Goal: Transaction & Acquisition: Purchase product/service

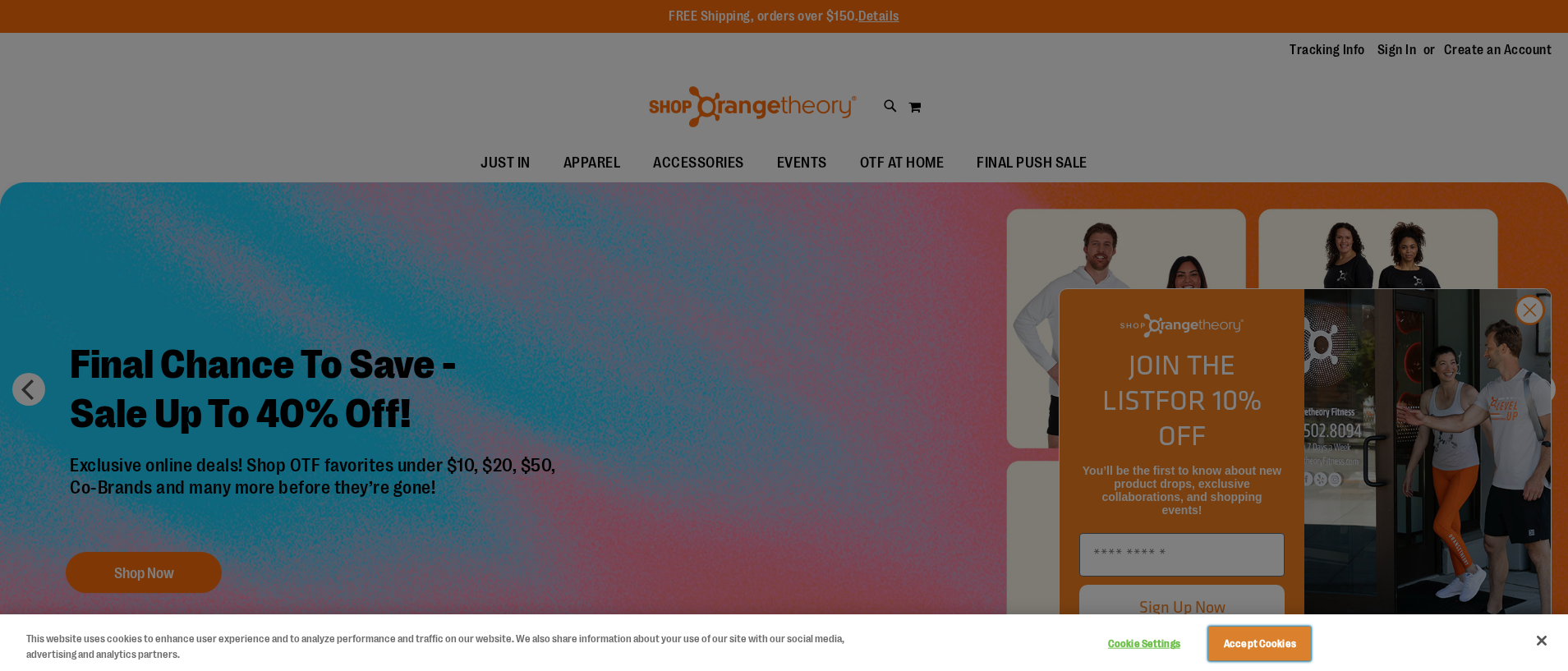
click at [1236, 653] on button "Accept Cookies" at bounding box center [1259, 644] width 103 height 34
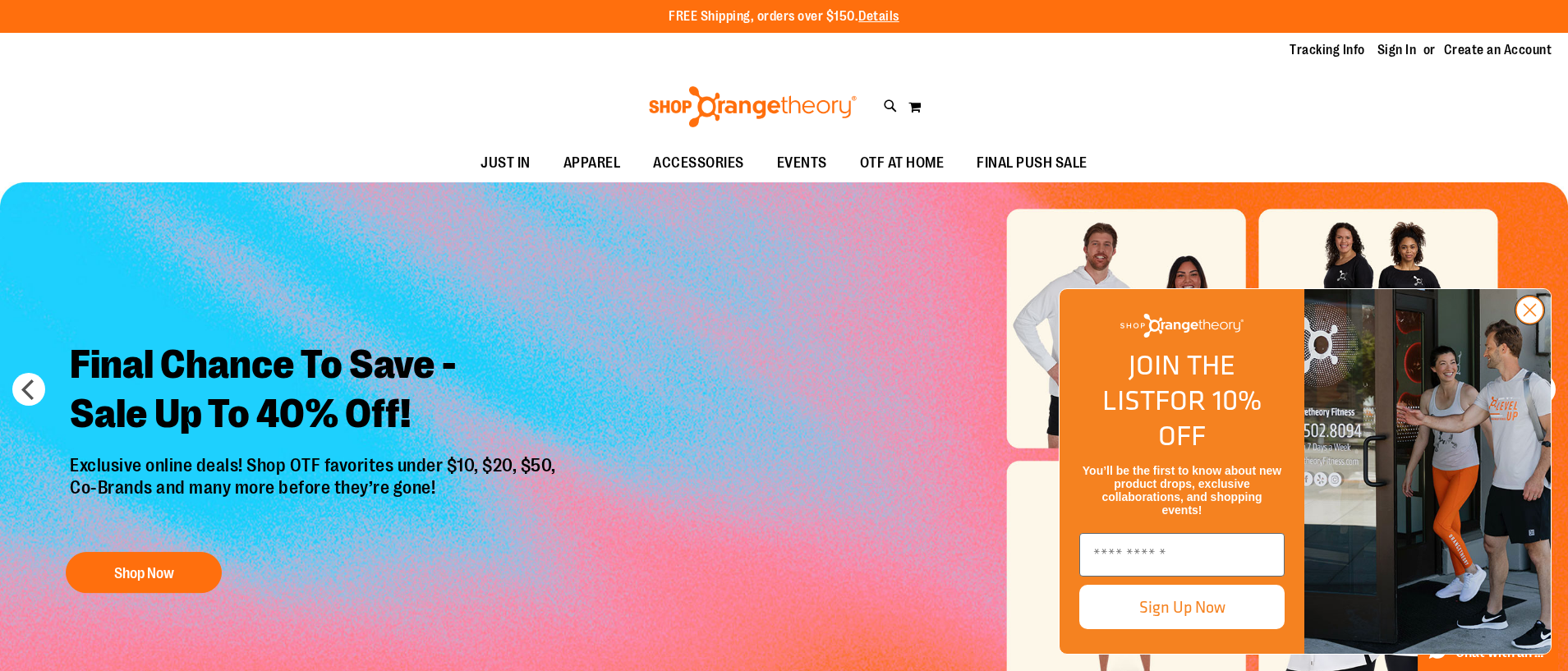
click at [1531, 323] on circle "Close dialog" at bounding box center [1529, 310] width 27 height 27
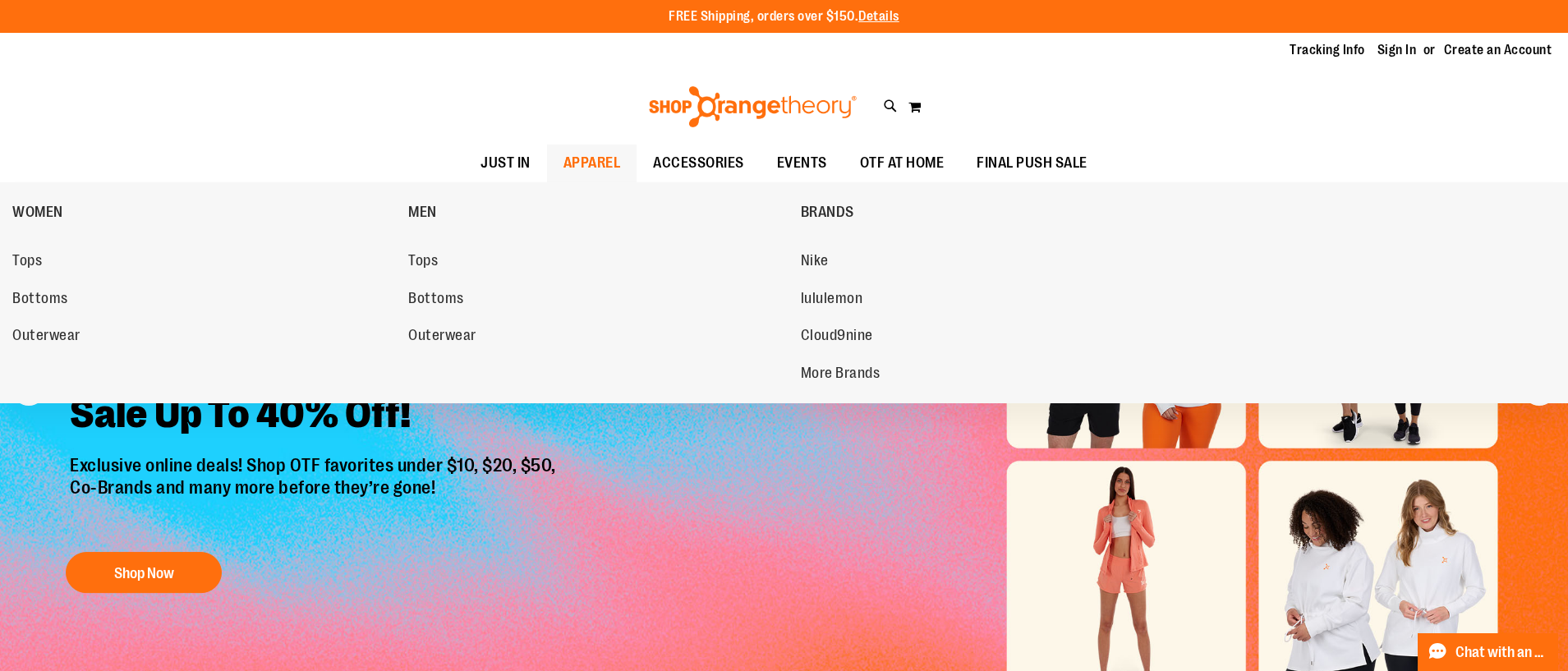
click at [601, 160] on span "APPAREL" at bounding box center [592, 163] width 58 height 37
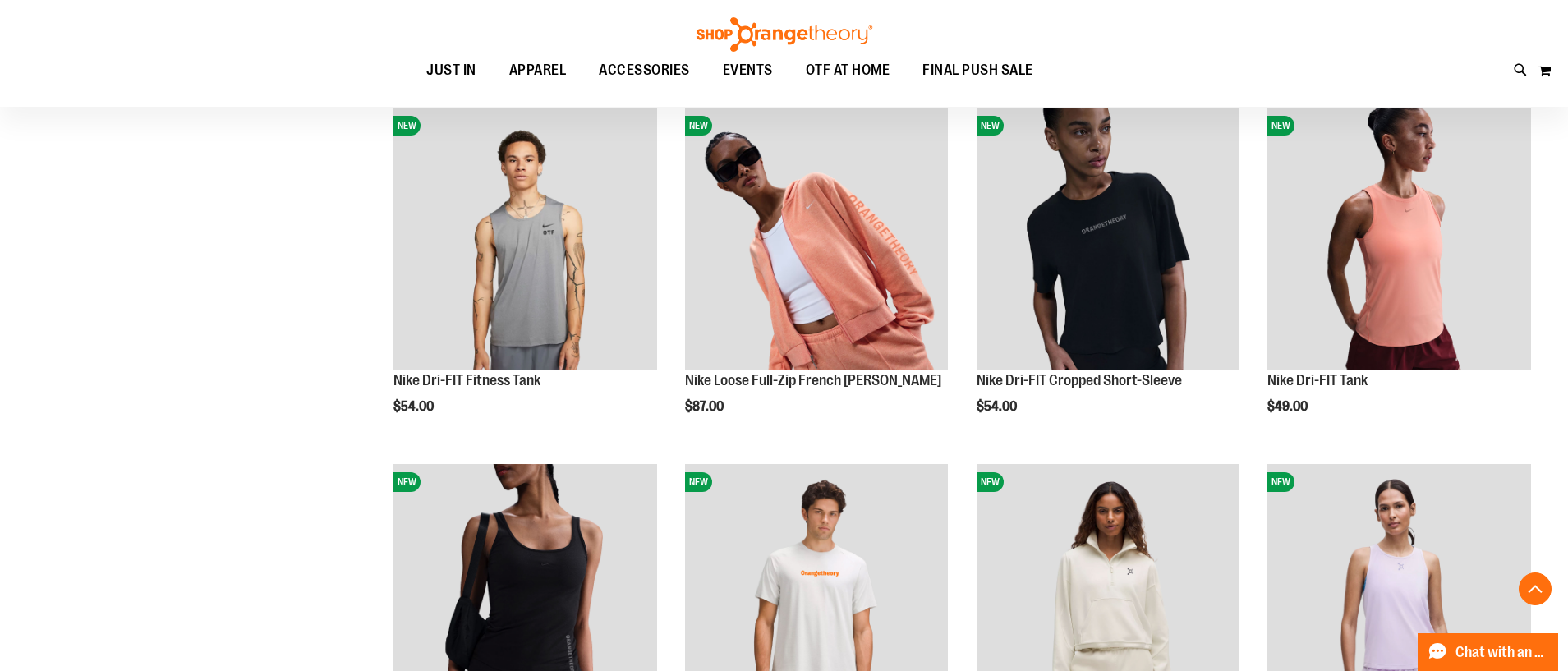
scroll to position [585, 0]
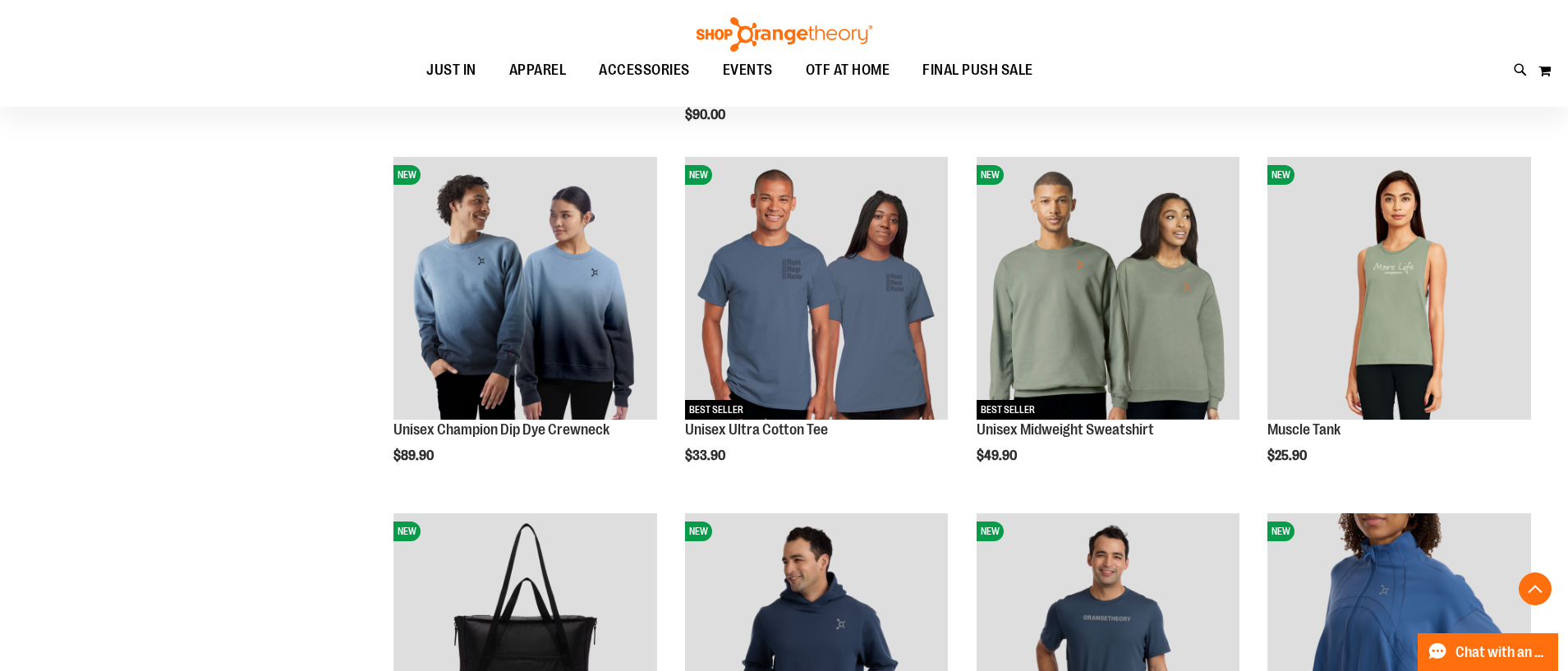
scroll to position [1255, 0]
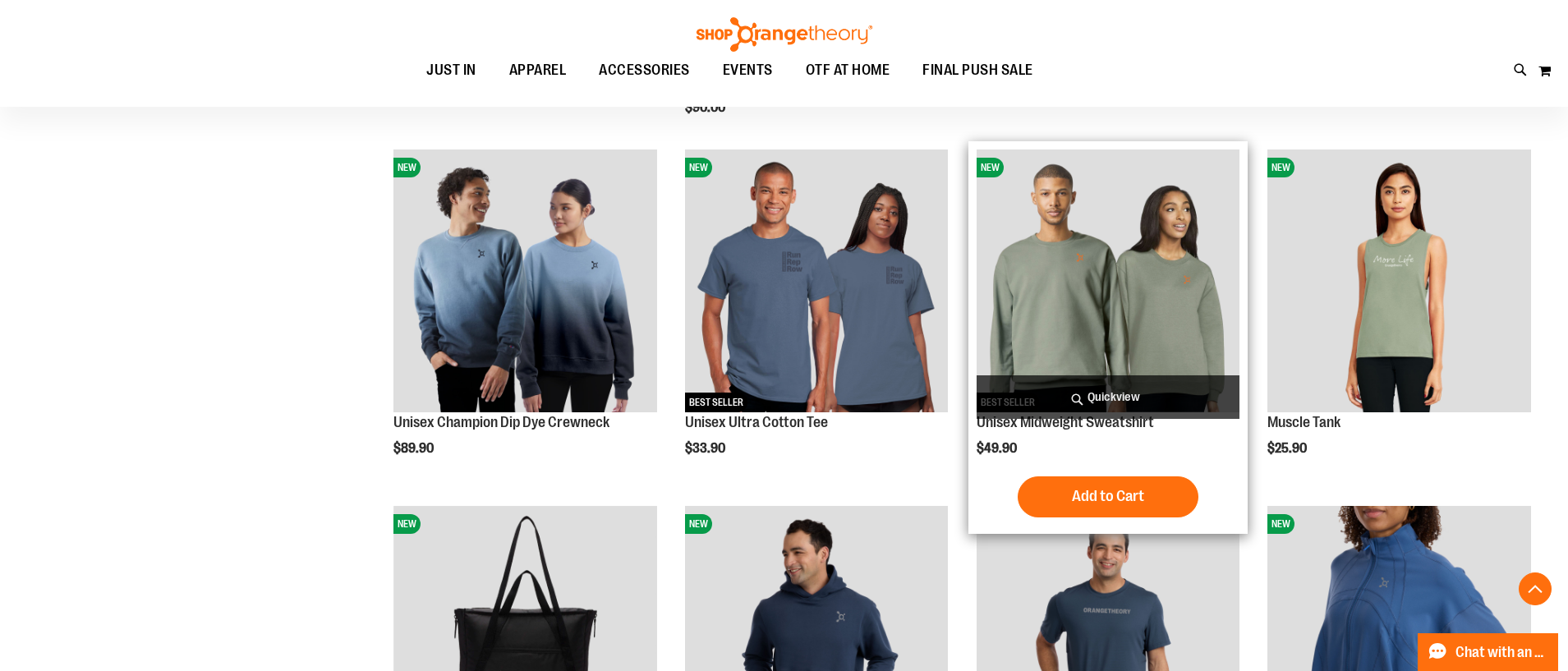
click at [1107, 332] on img "product" at bounding box center [1108, 281] width 264 height 264
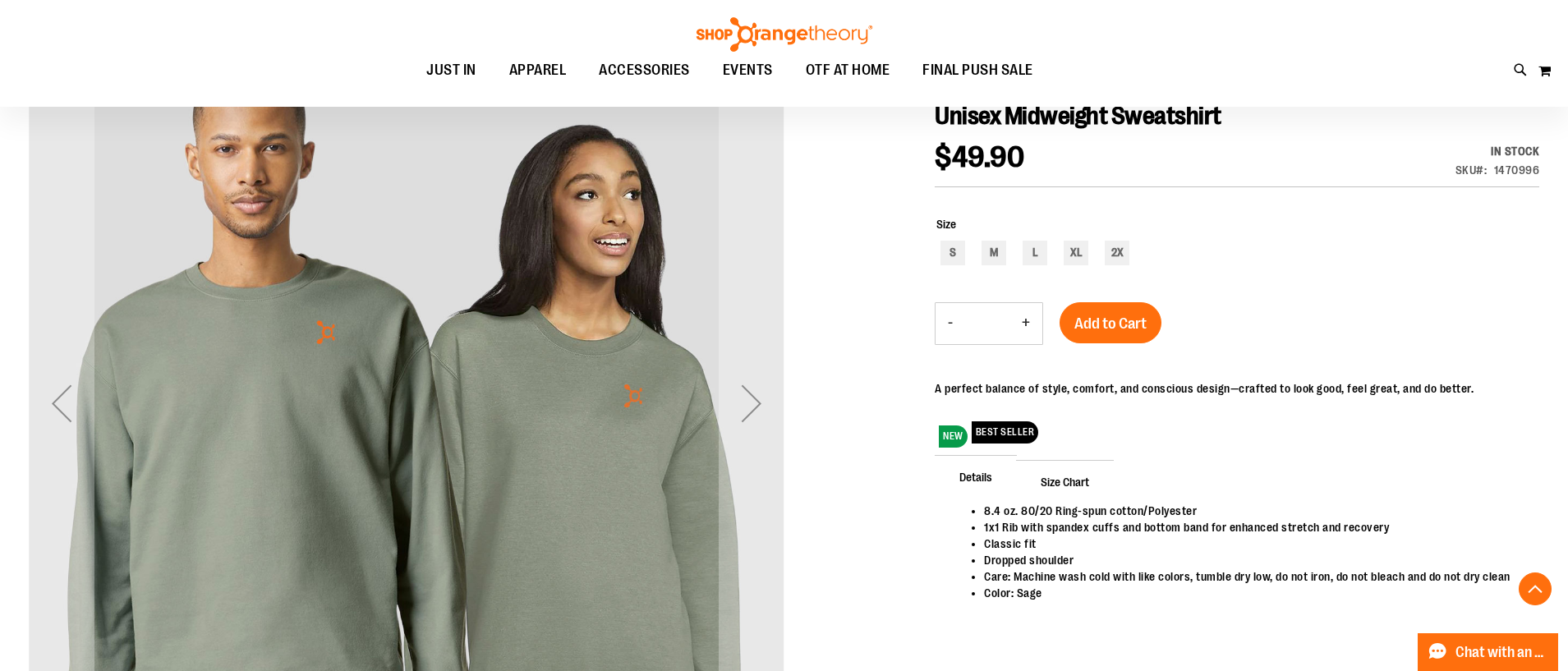
scroll to position [204, 0]
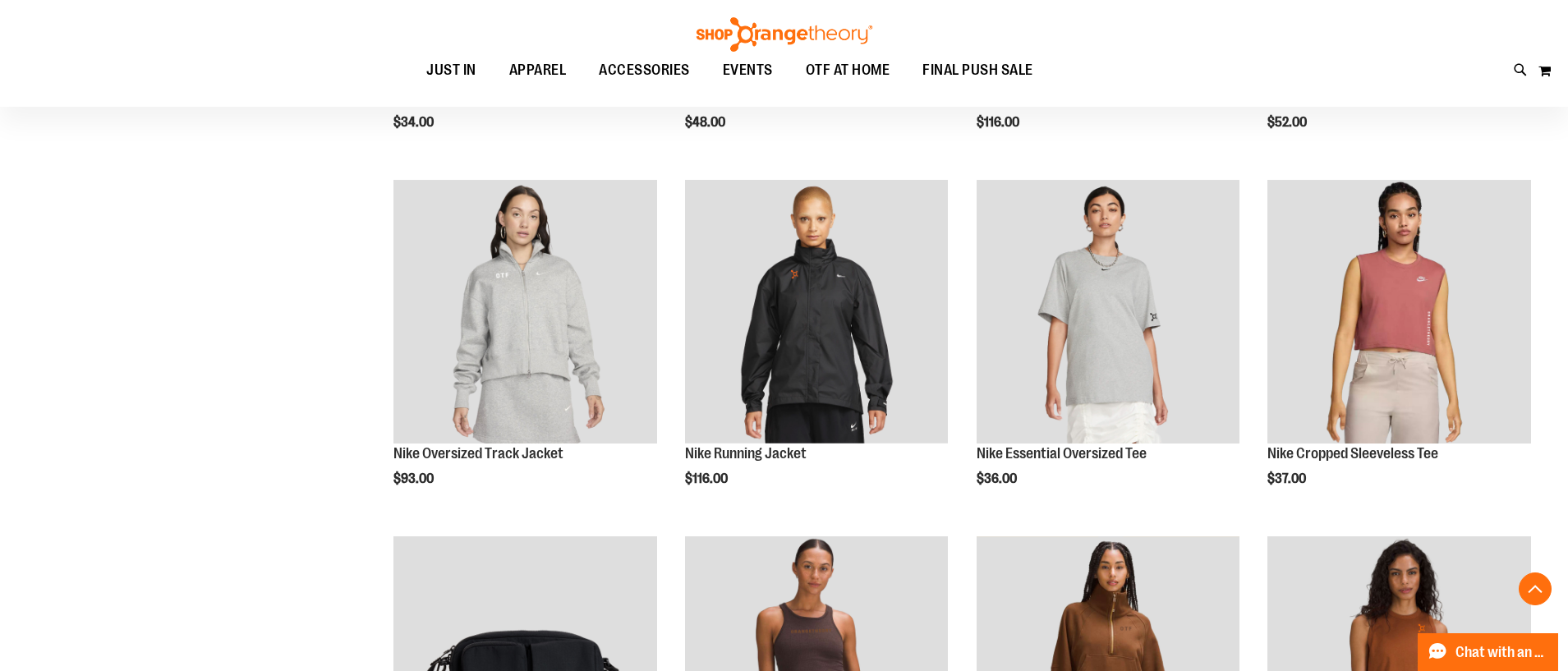
scroll to position [1624, 0]
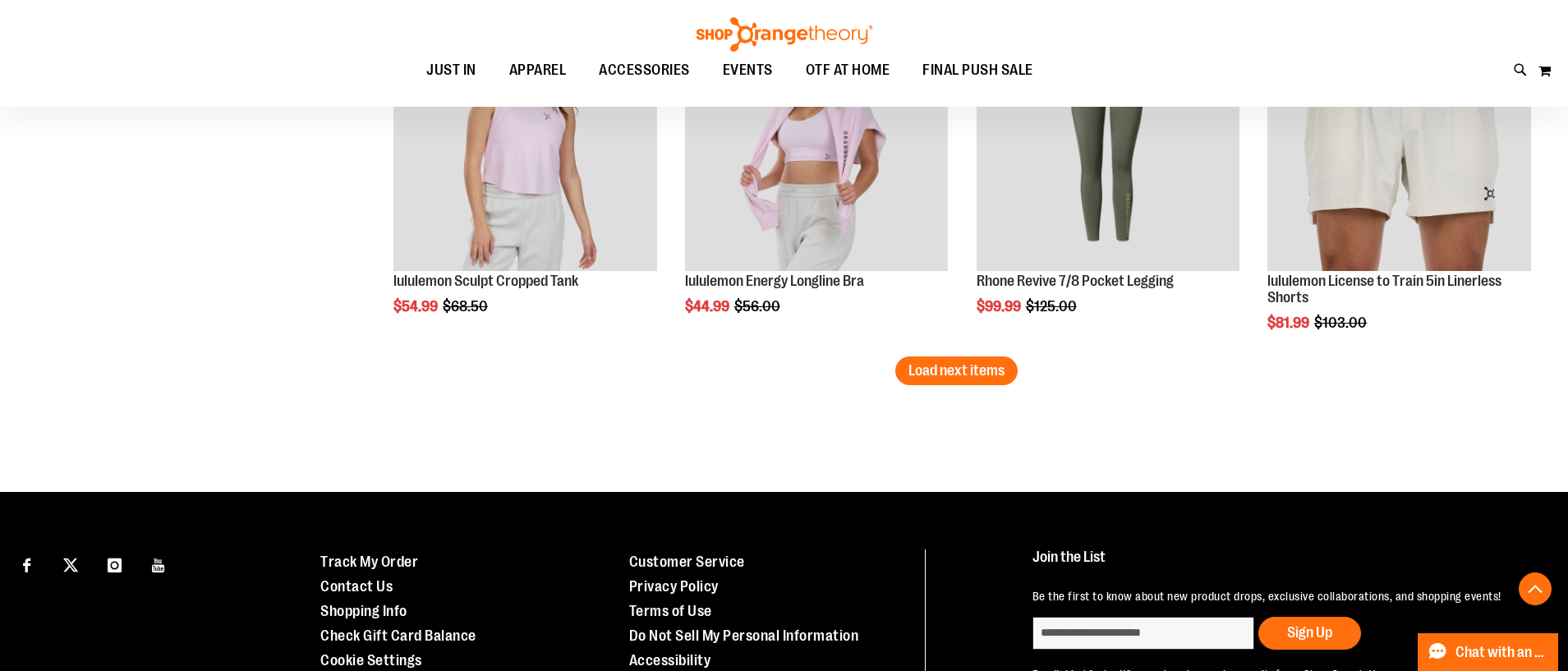
scroll to position [3222, 0]
click at [974, 371] on span "Load next items" at bounding box center [956, 369] width 96 height 16
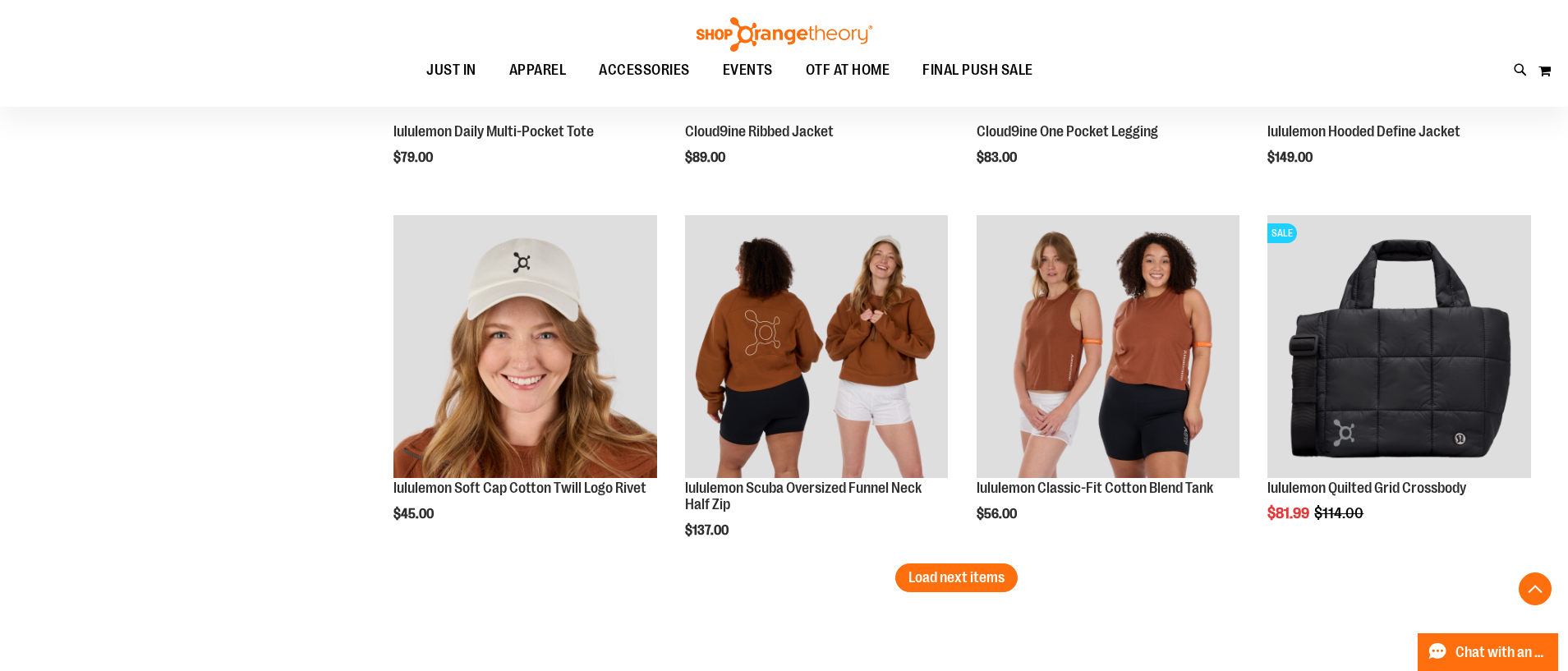
scroll to position [4086, 0]
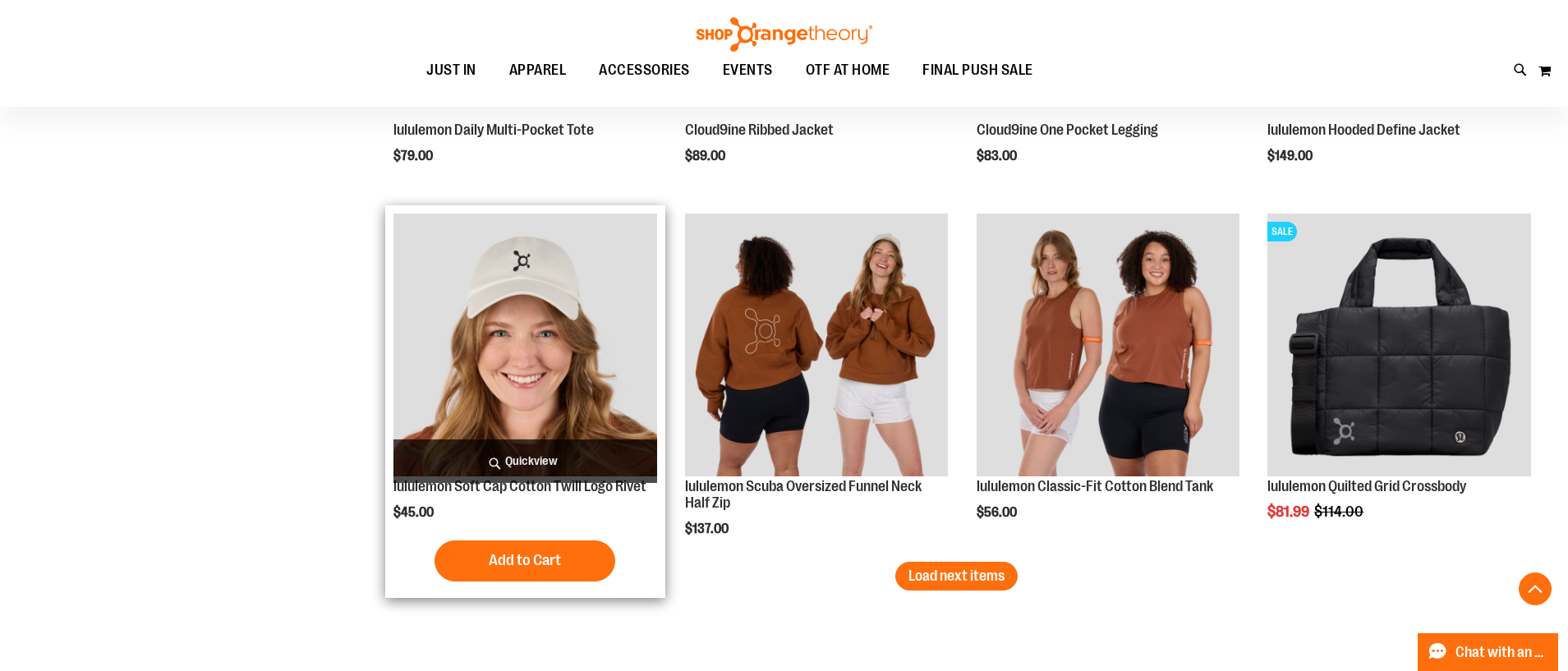
click at [465, 325] on img "product" at bounding box center [525, 345] width 264 height 264
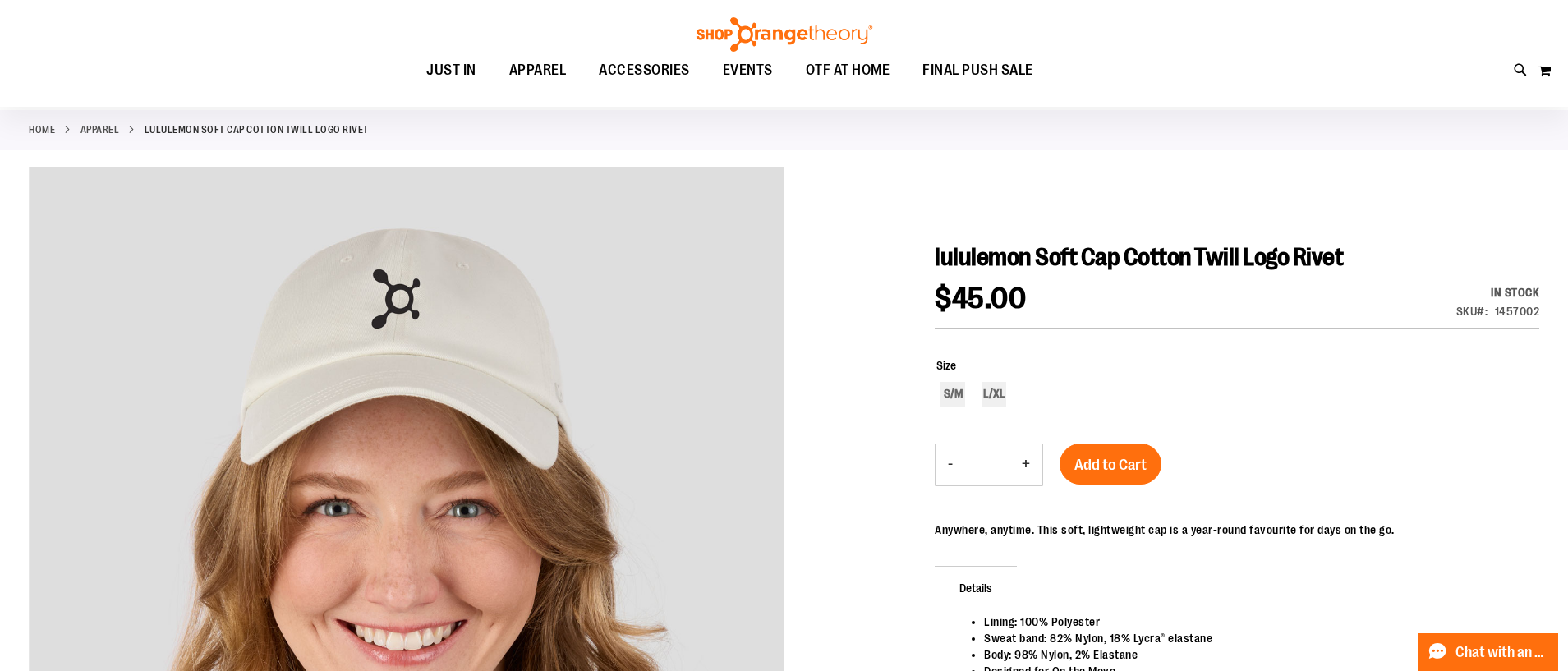
scroll to position [73, 0]
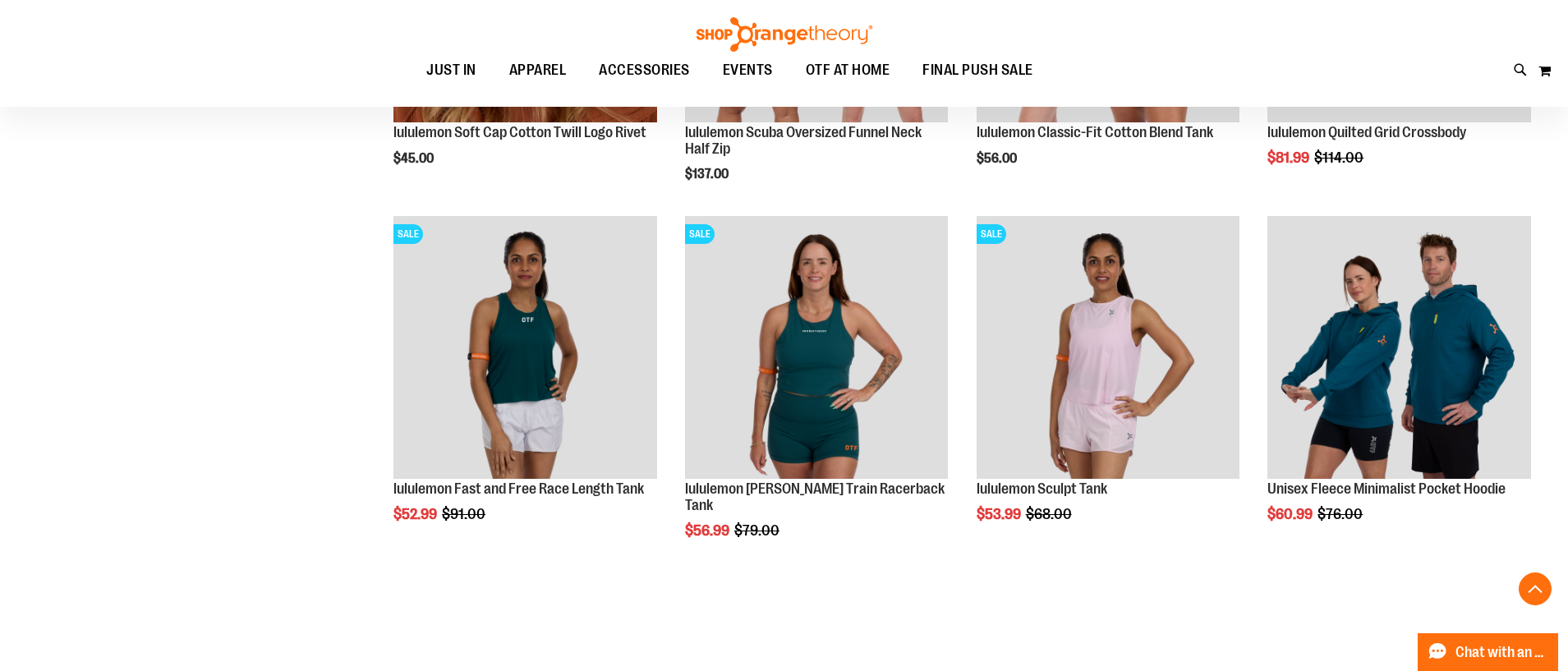
scroll to position [1232, 0]
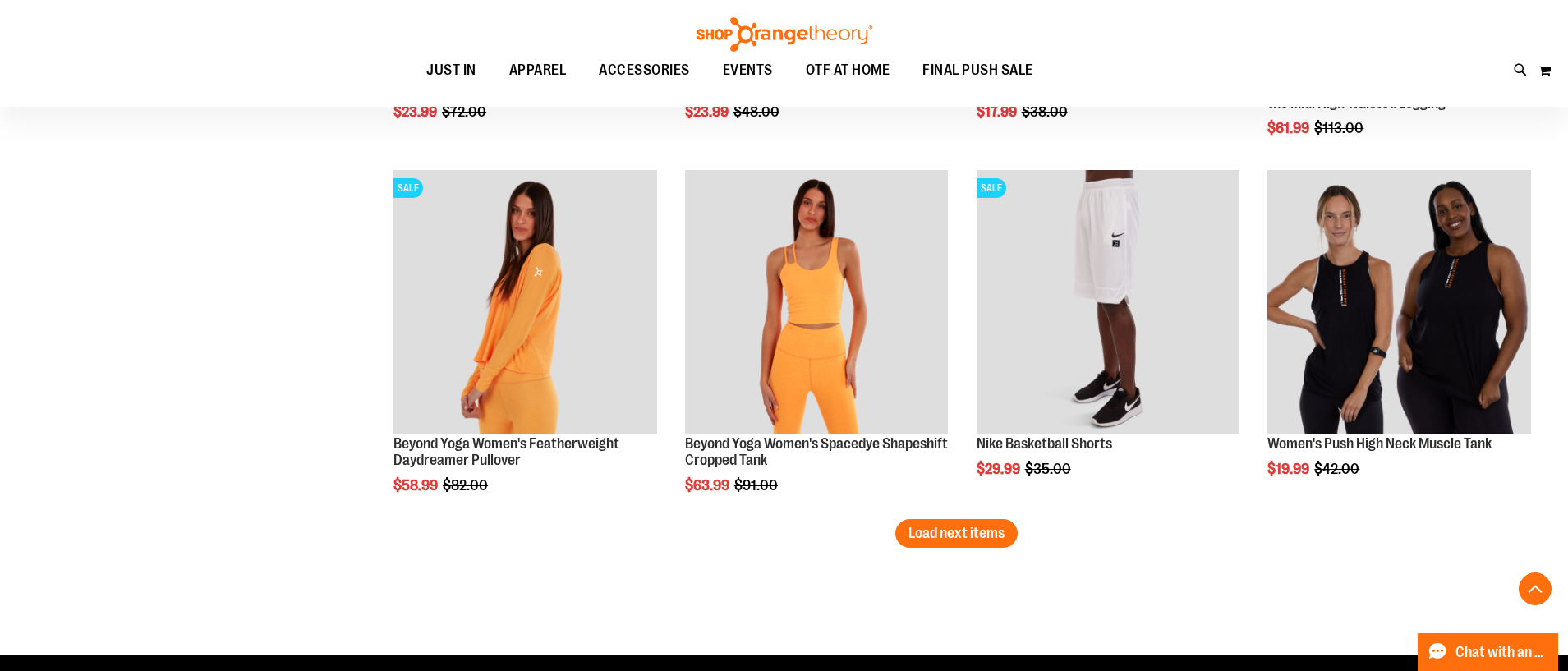
scroll to position [3062, 0]
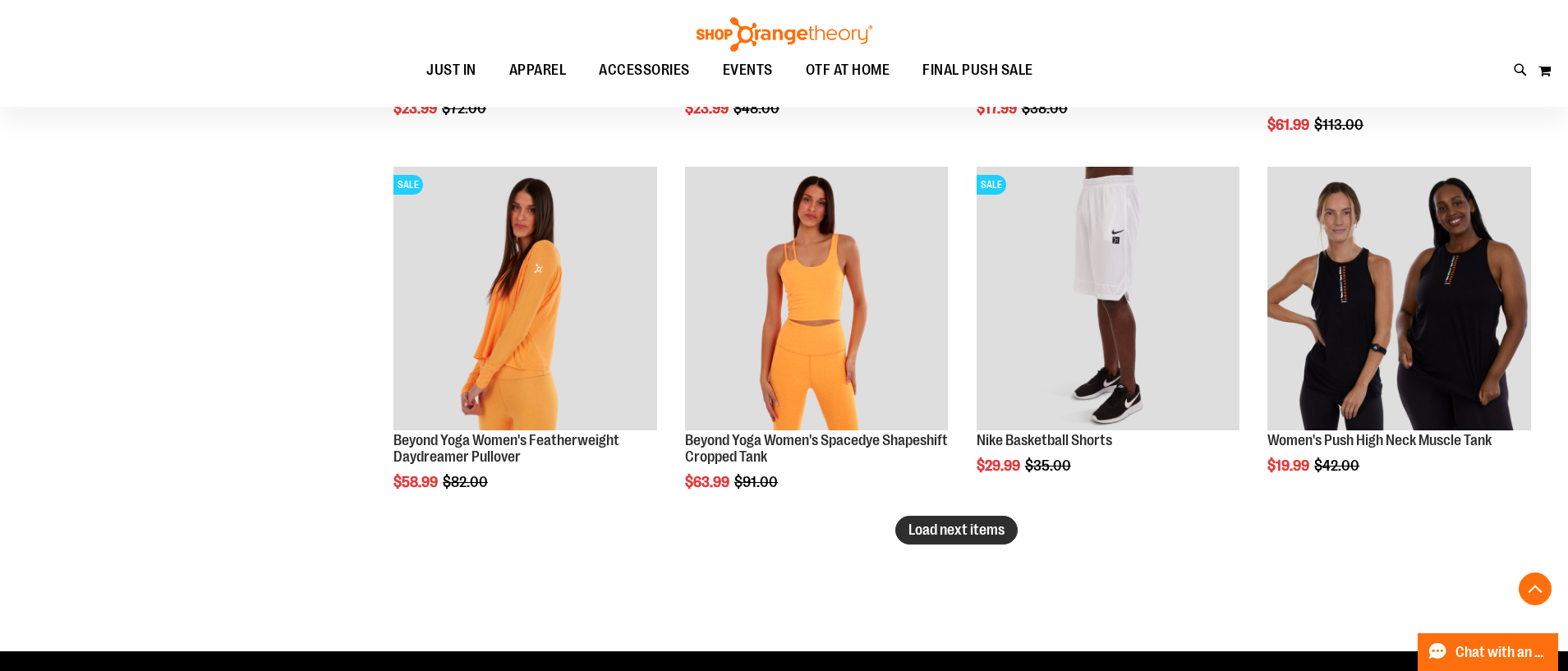
click at [989, 535] on span "Load next items" at bounding box center [956, 529] width 96 height 16
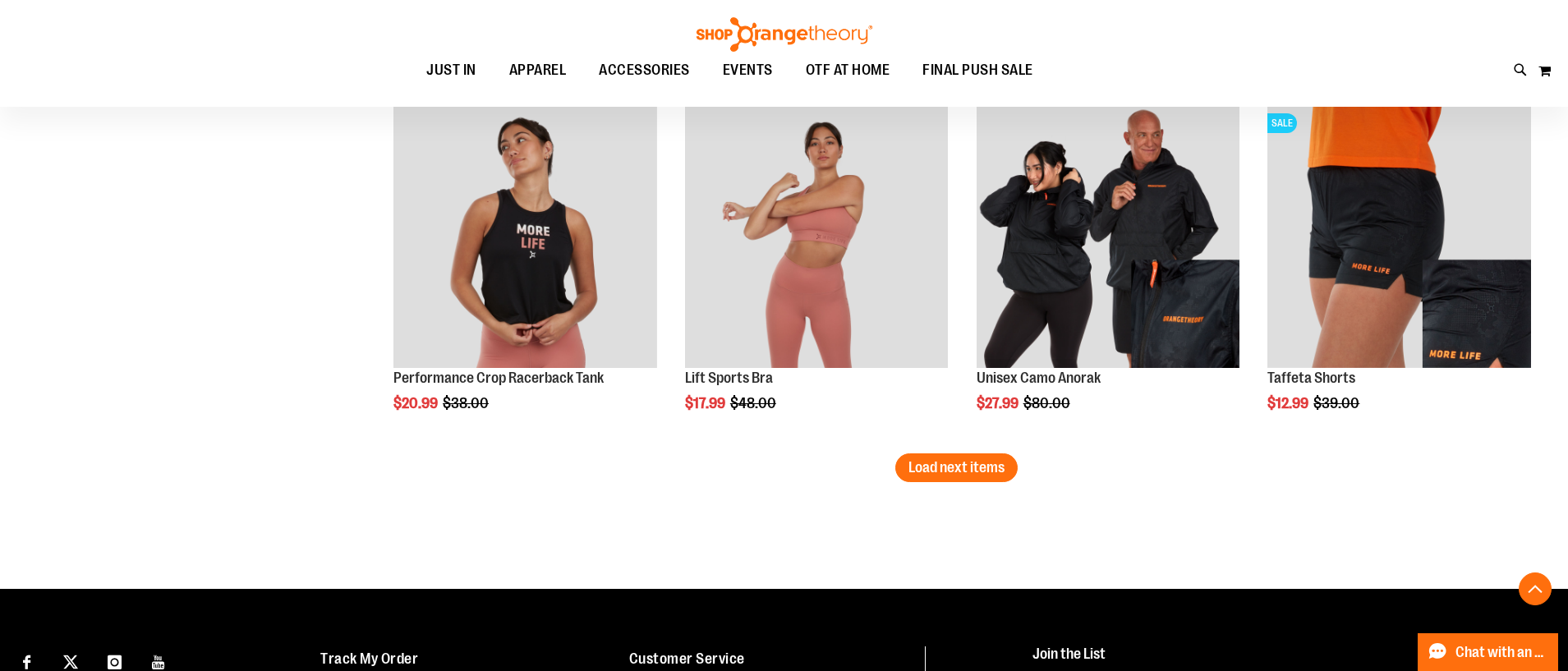
scroll to position [4198, 0]
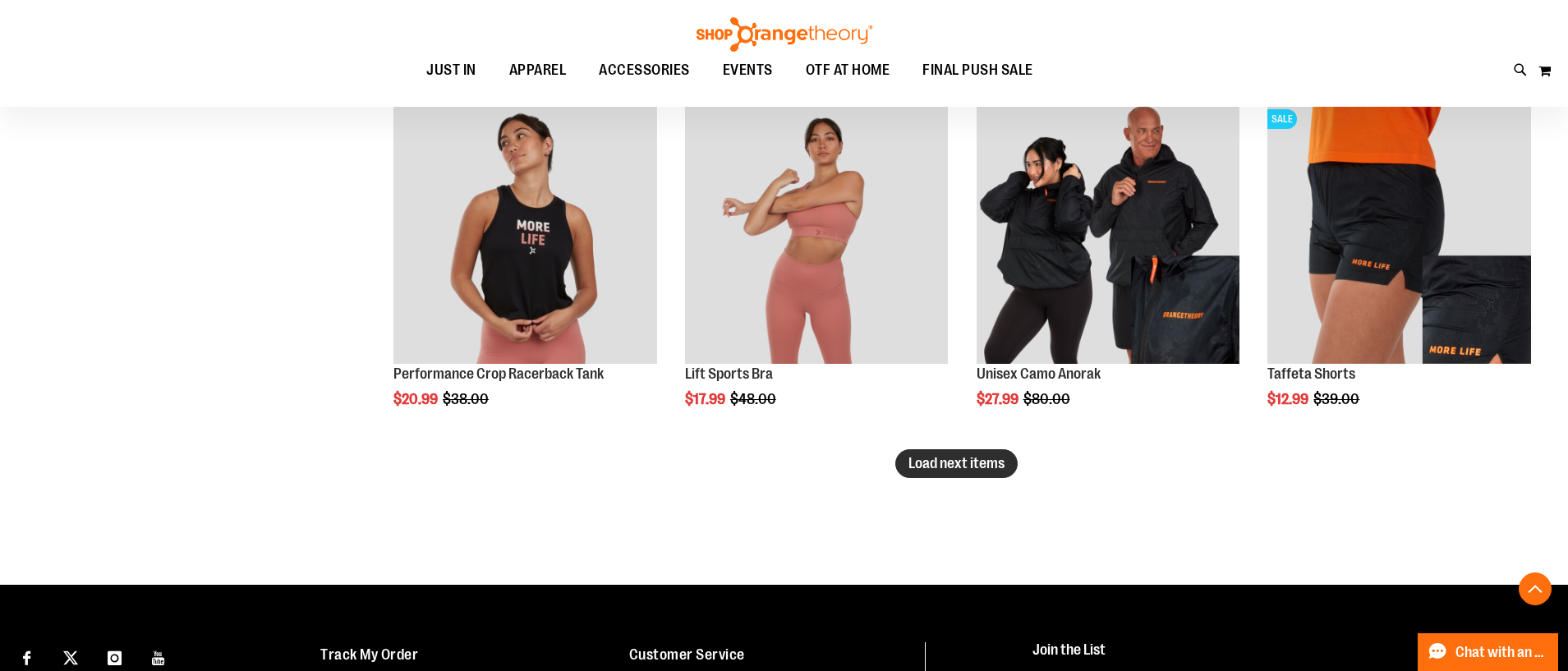
click at [1002, 463] on span "Load next items" at bounding box center [956, 462] width 96 height 16
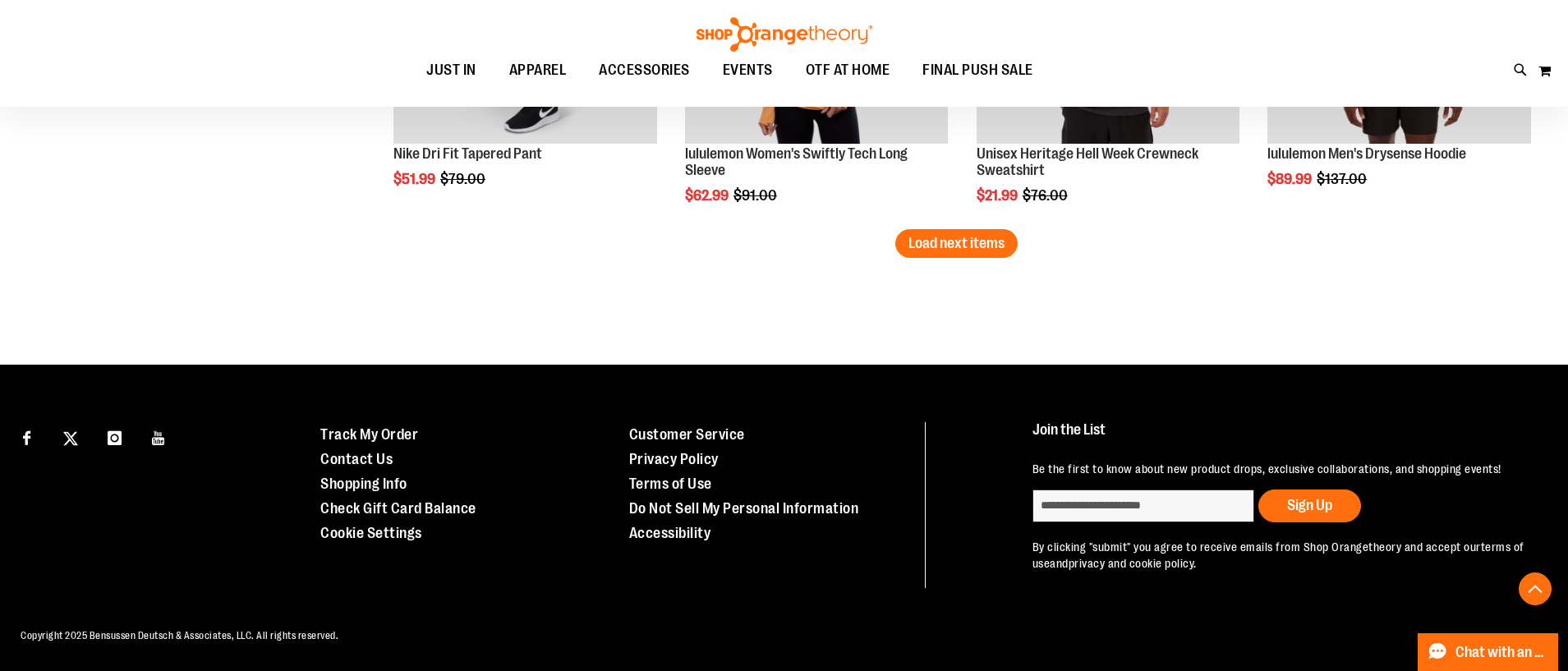
scroll to position [5504, 0]
click at [946, 234] on span "Load next items" at bounding box center [956, 242] width 96 height 16
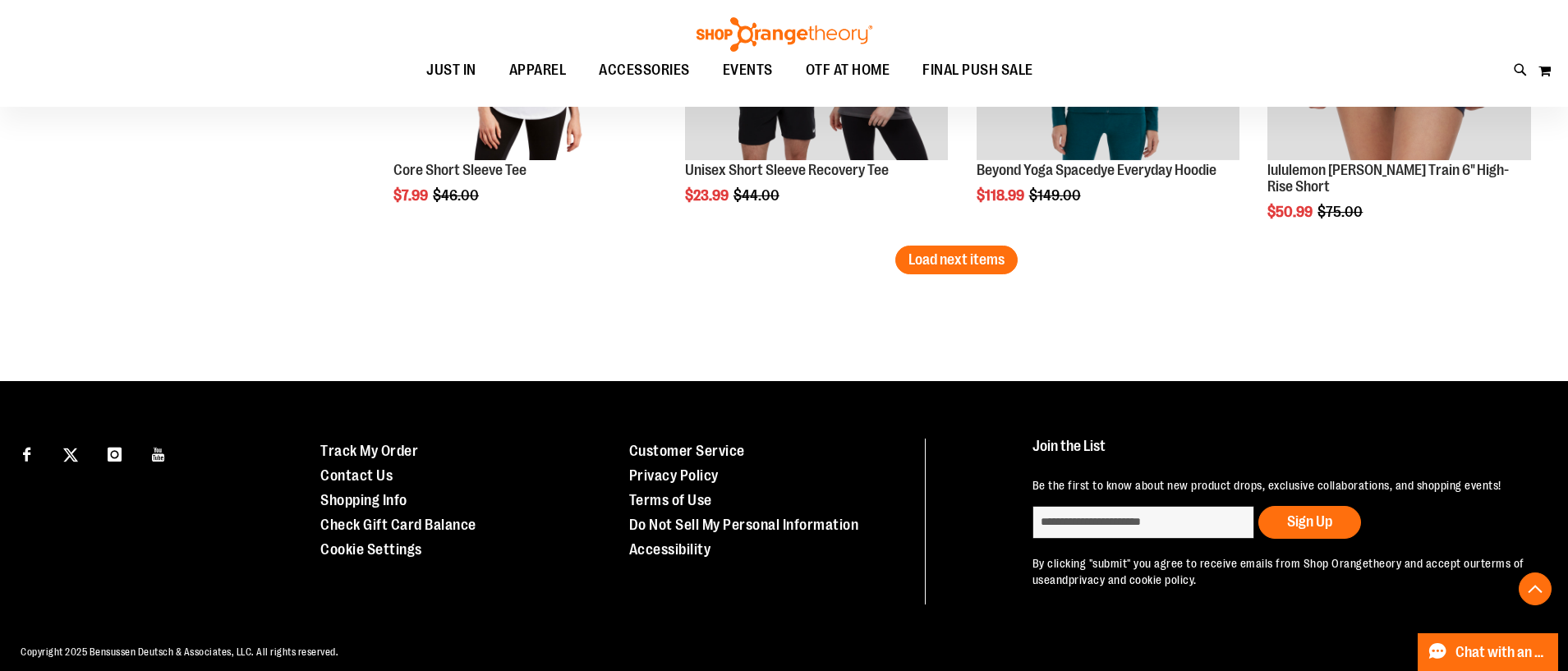
scroll to position [6574, 0]
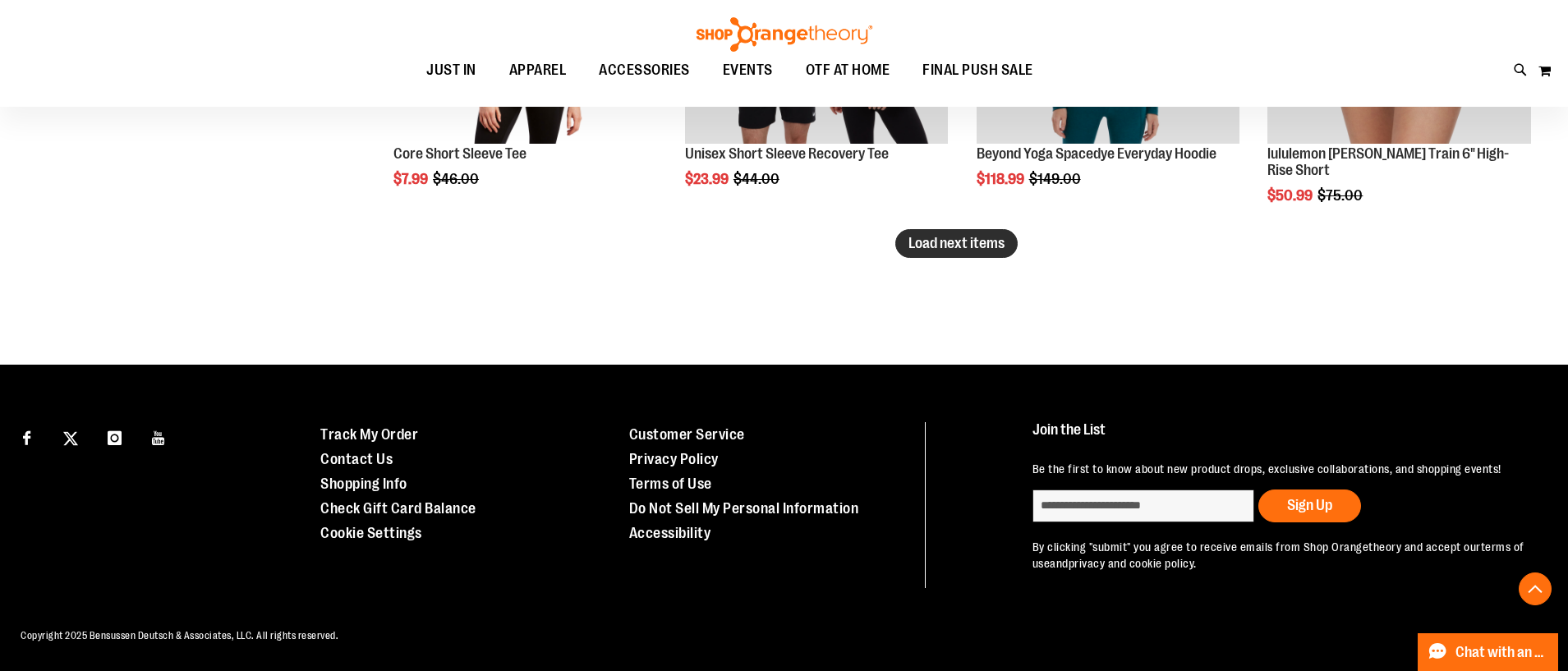
click at [995, 234] on span "Load next items" at bounding box center [956, 242] width 96 height 16
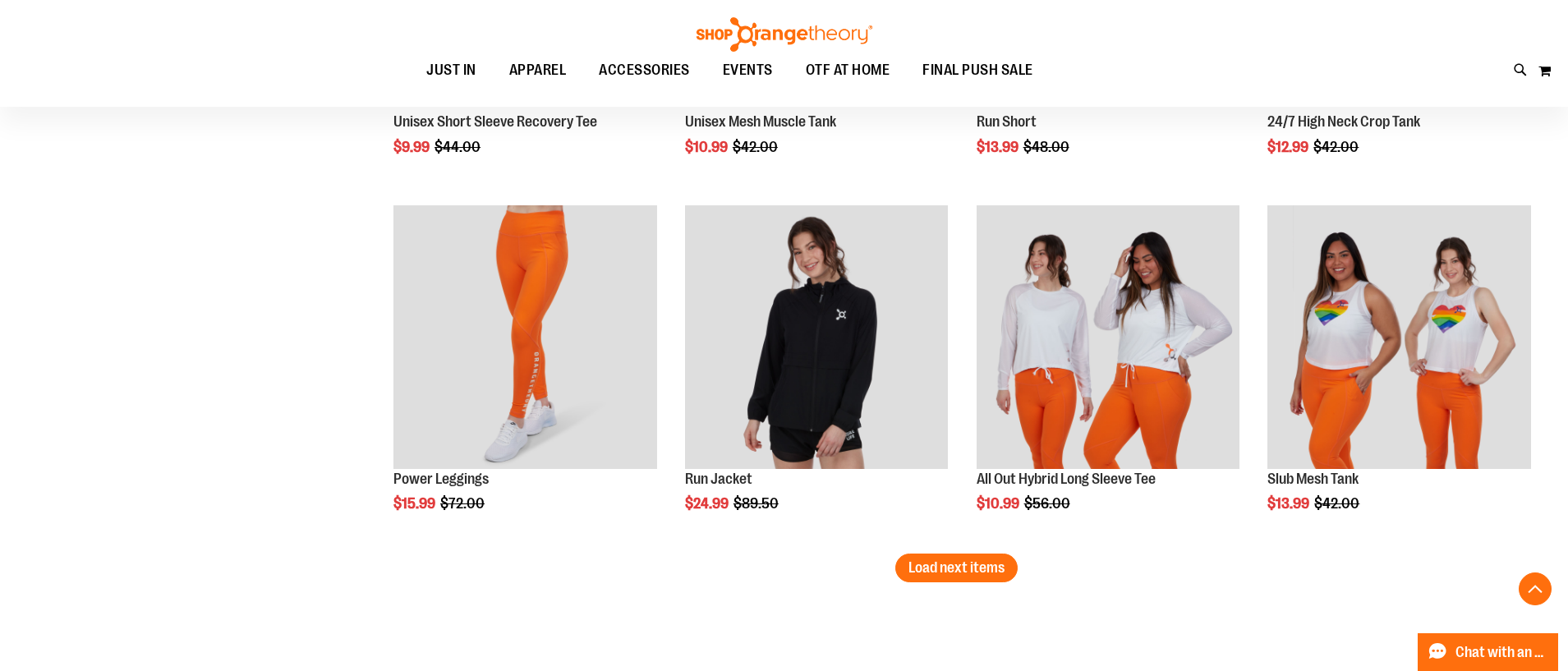
scroll to position [7247, 0]
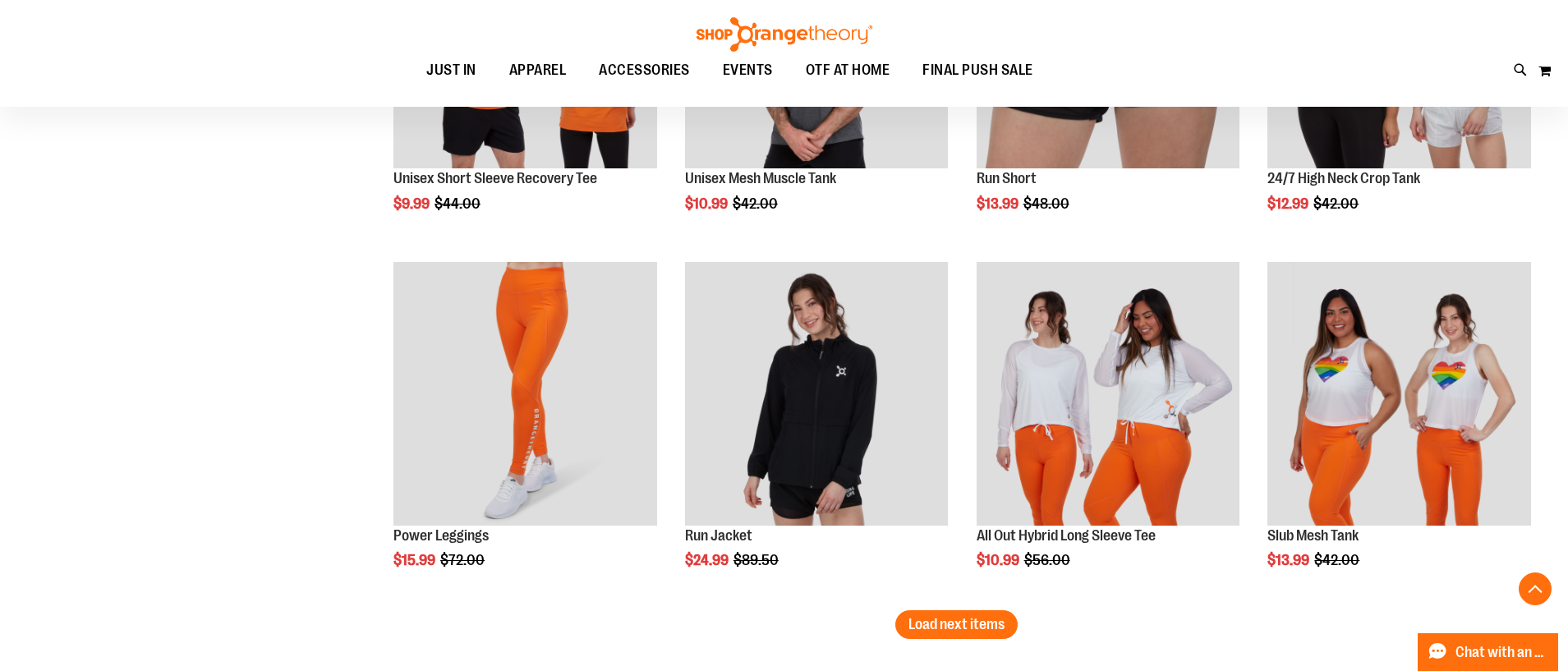
click at [970, 618] on span "Load next items" at bounding box center [956, 624] width 96 height 16
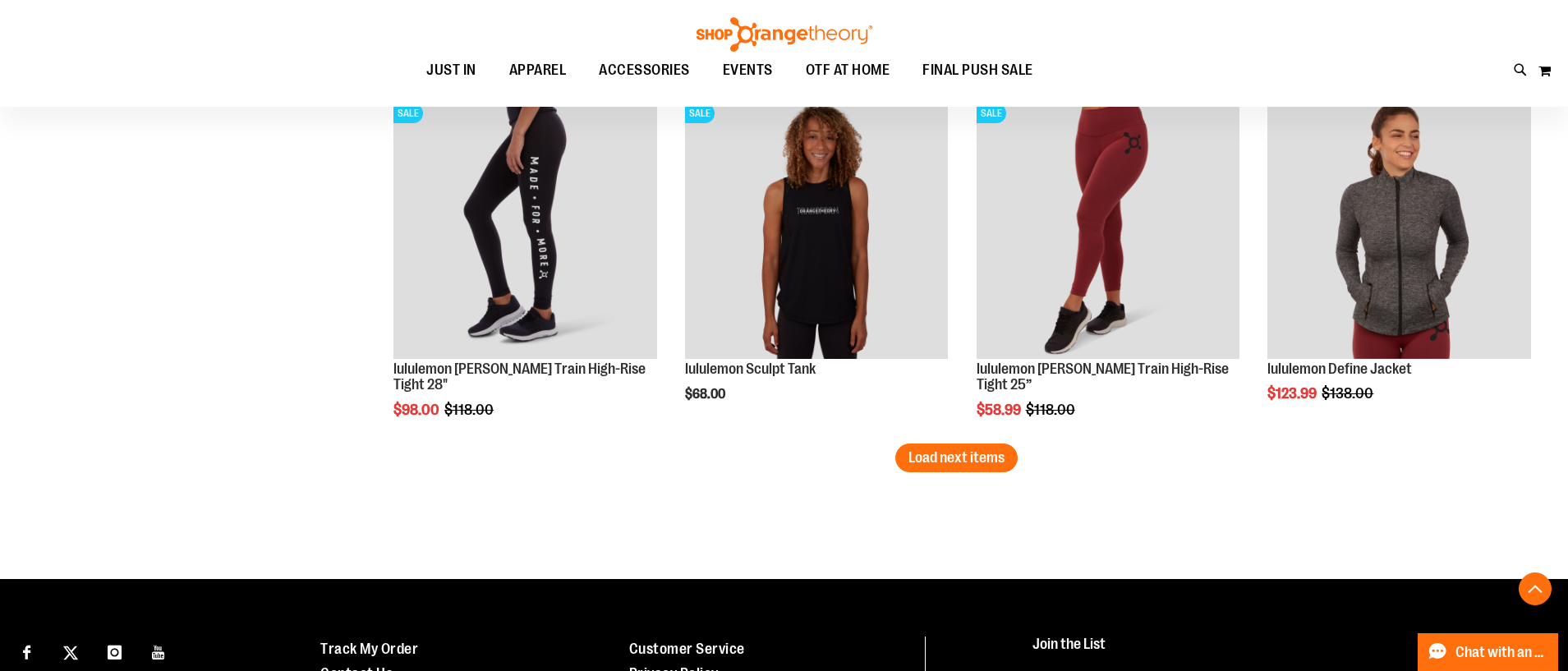
scroll to position [8486, 0]
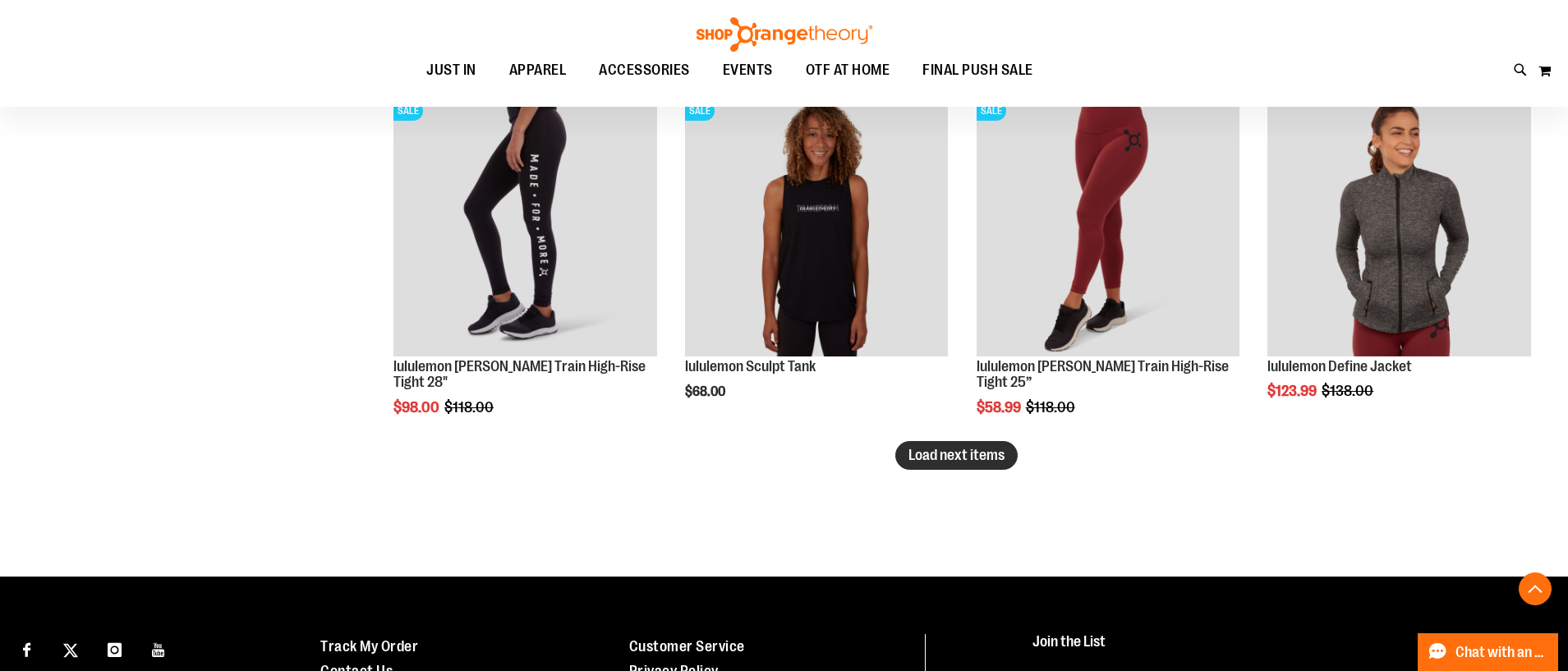
click at [970, 462] on span "Load next items" at bounding box center [956, 455] width 96 height 16
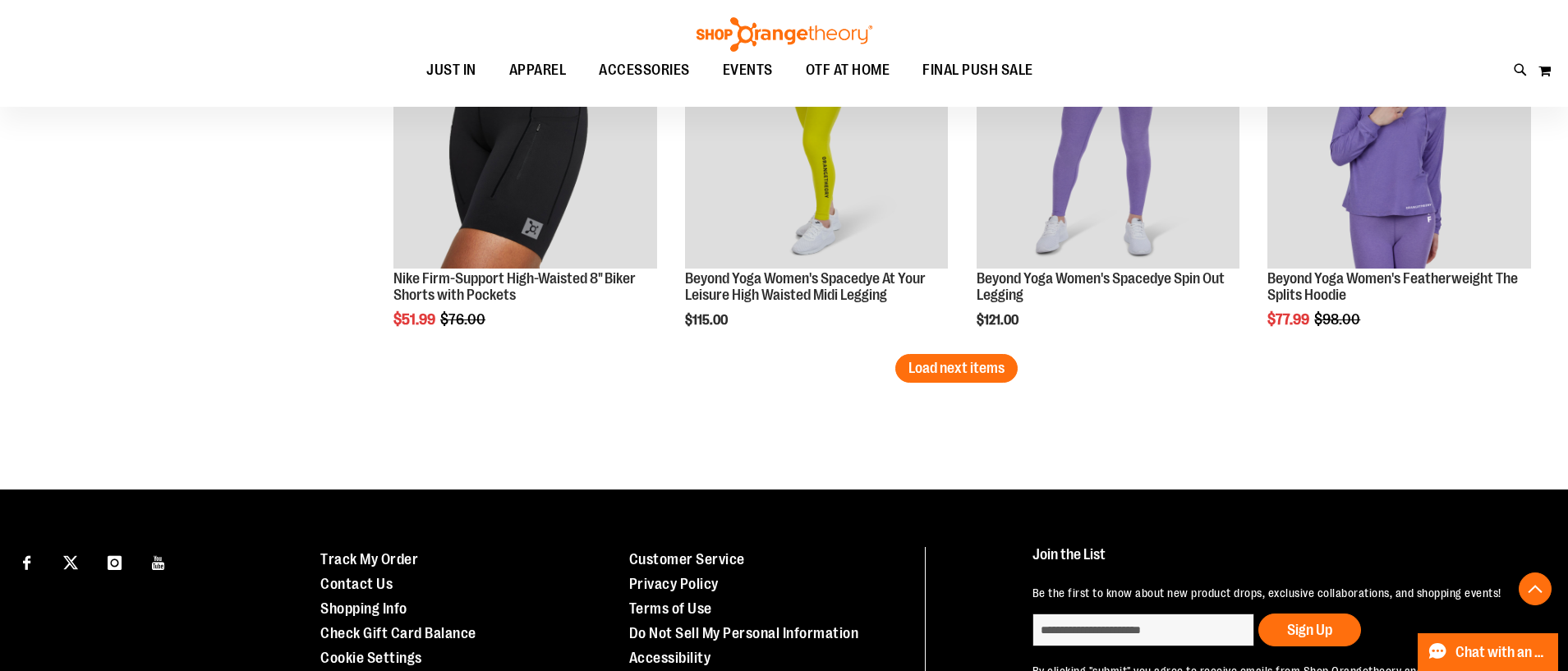
scroll to position [9639, 0]
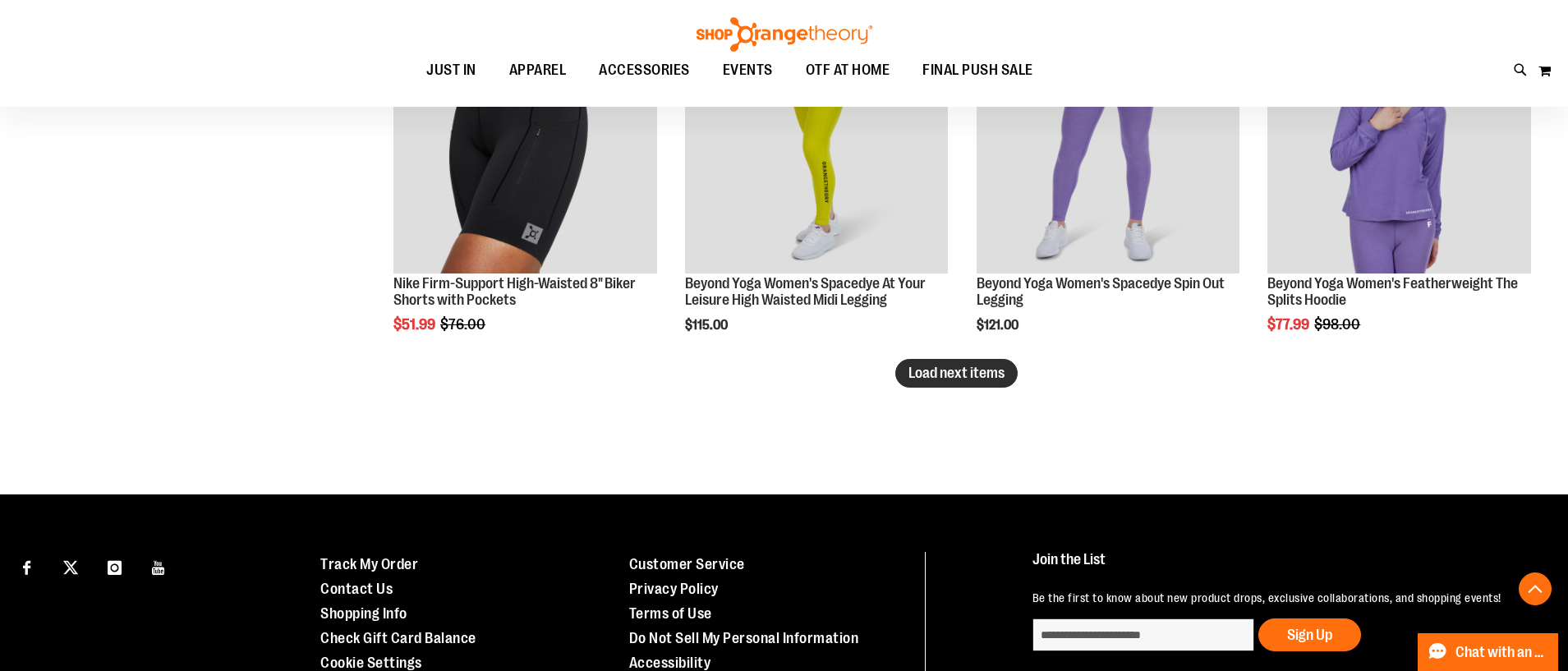
click at [936, 375] on span "Load next items" at bounding box center [956, 372] width 96 height 16
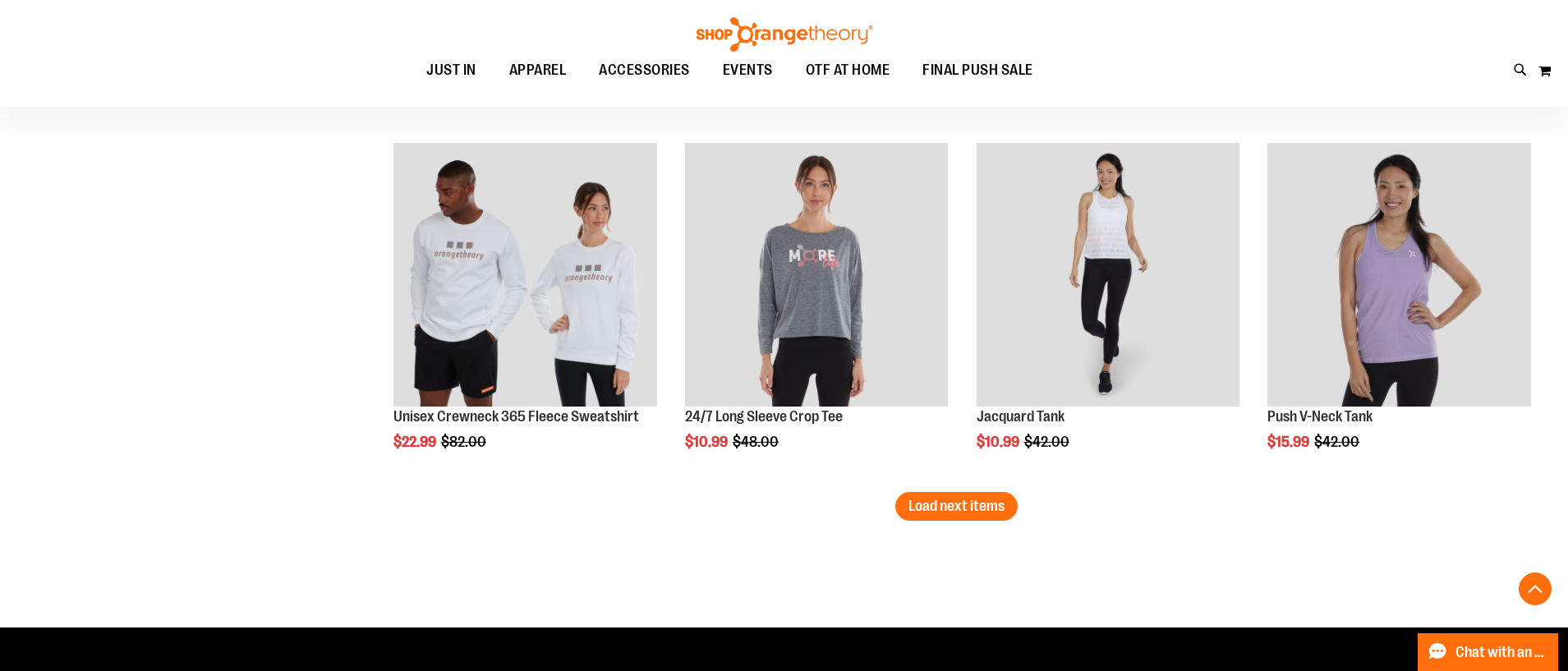
scroll to position [10578, 0]
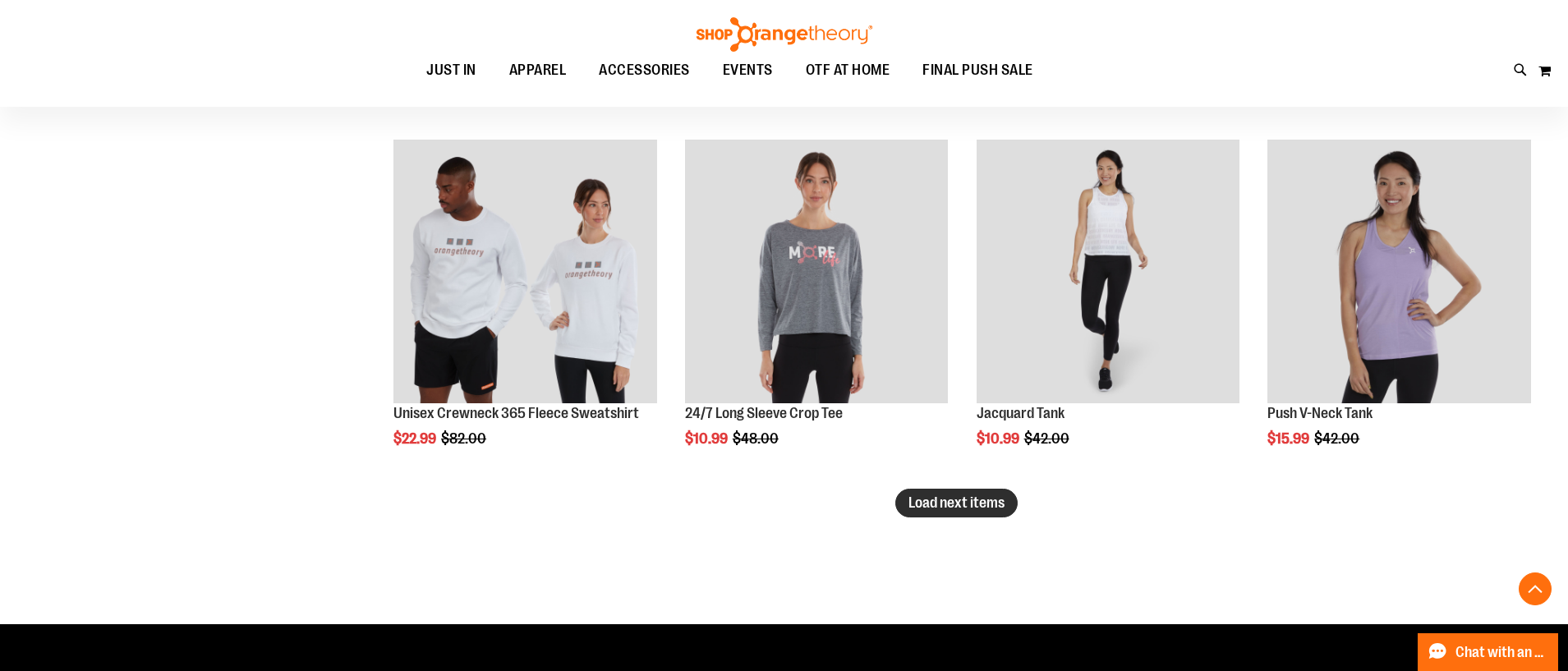
click at [975, 499] on span "Load next items" at bounding box center [956, 502] width 96 height 16
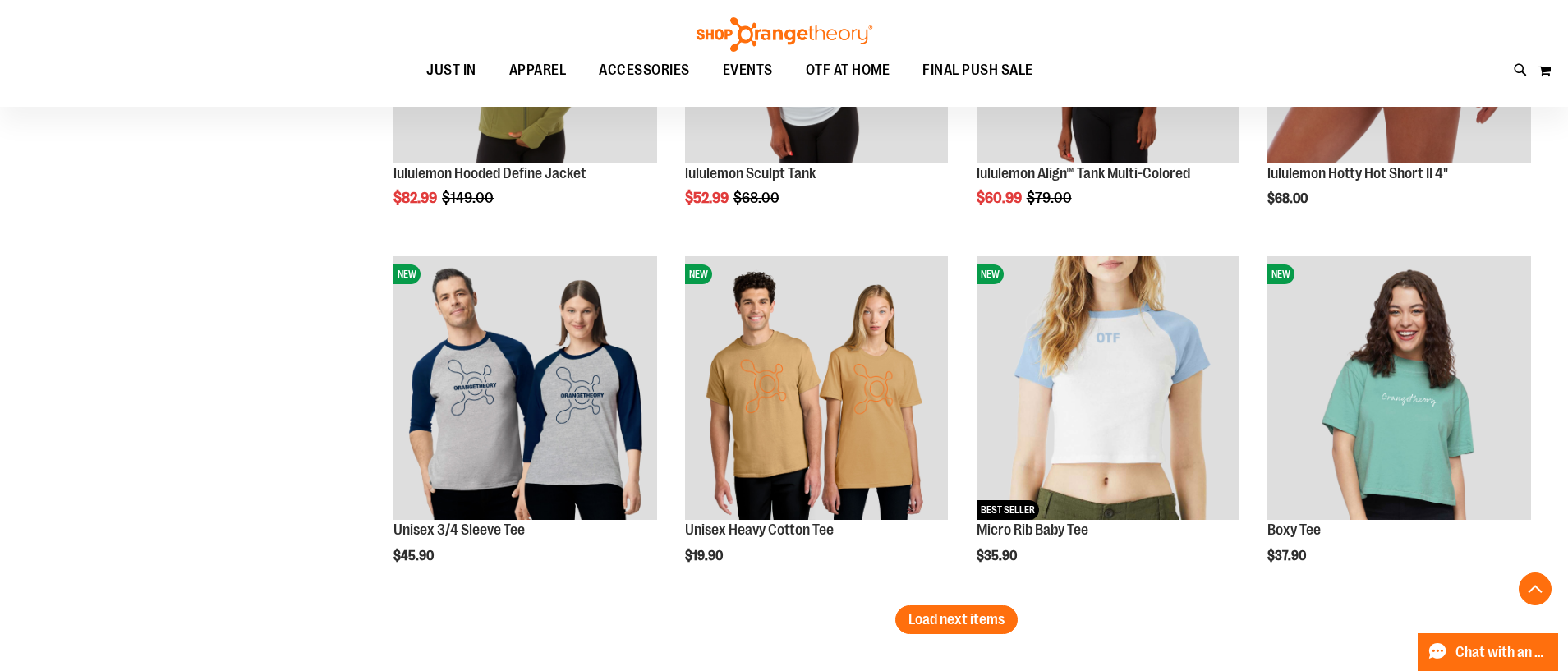
scroll to position [11536, 0]
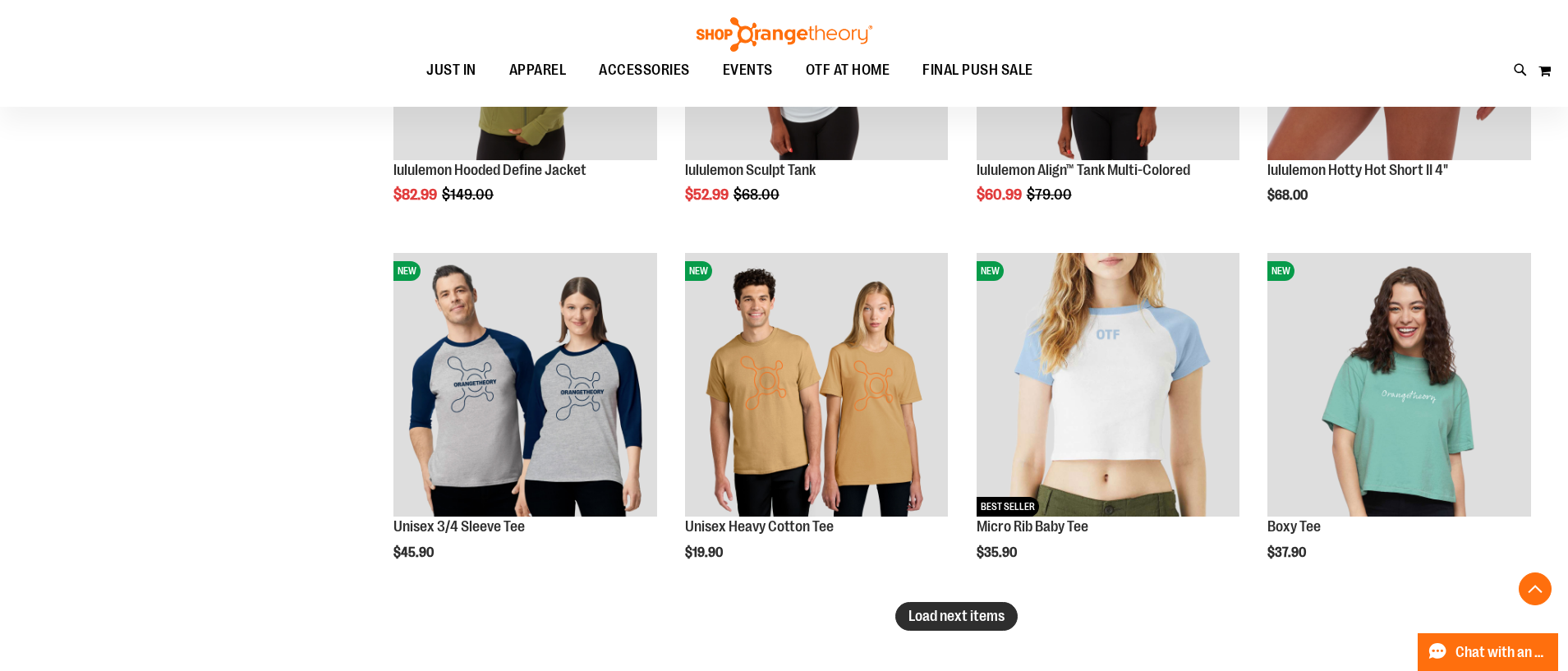
click at [990, 621] on span "Load next items" at bounding box center [956, 615] width 96 height 16
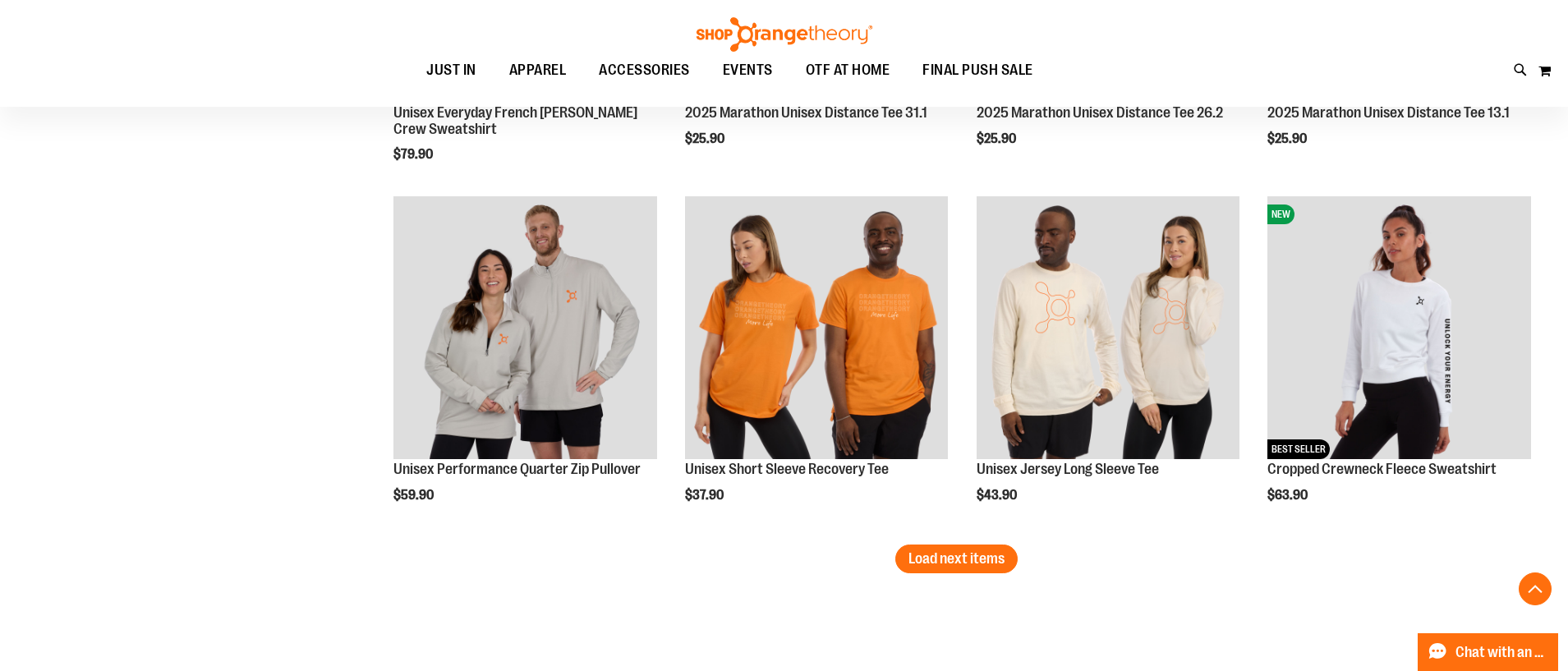
scroll to position [12663, 0]
click at [960, 561] on span "Load next items" at bounding box center [956, 557] width 96 height 16
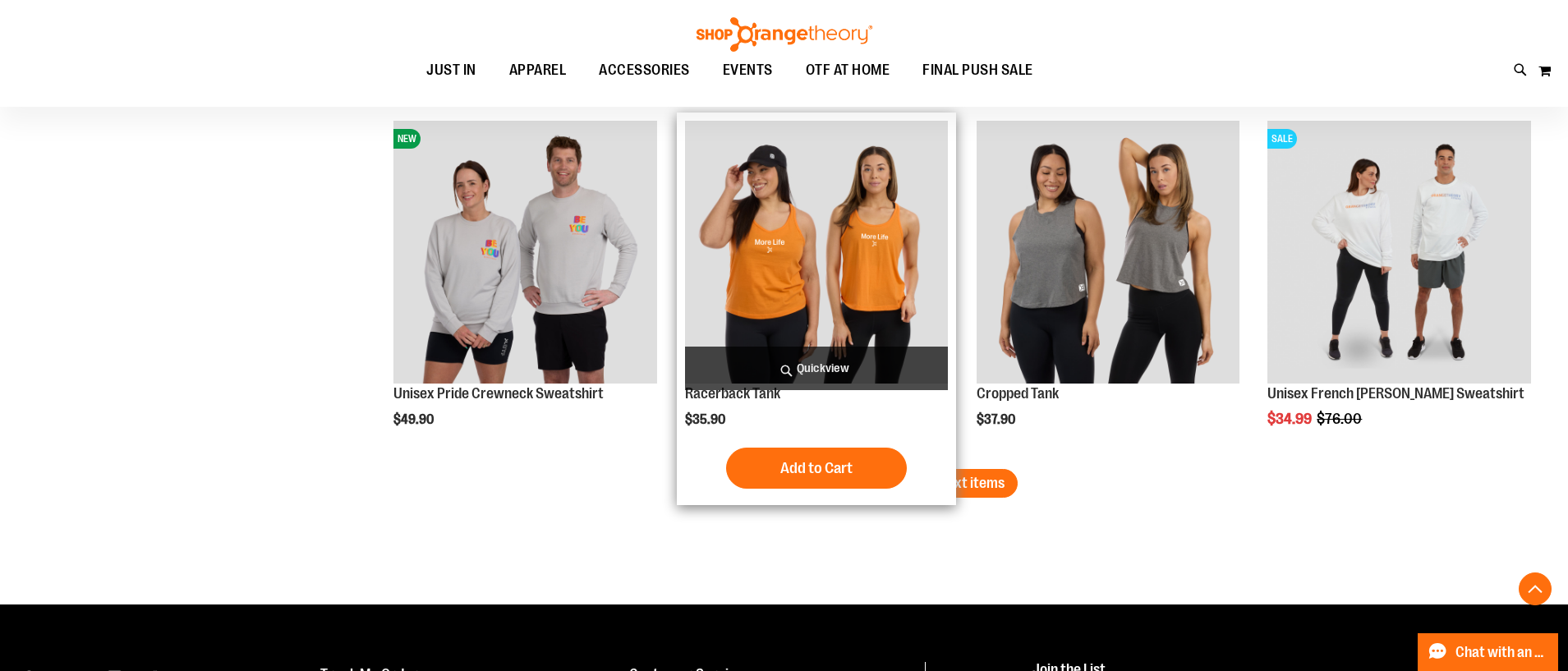
scroll to position [13808, 0]
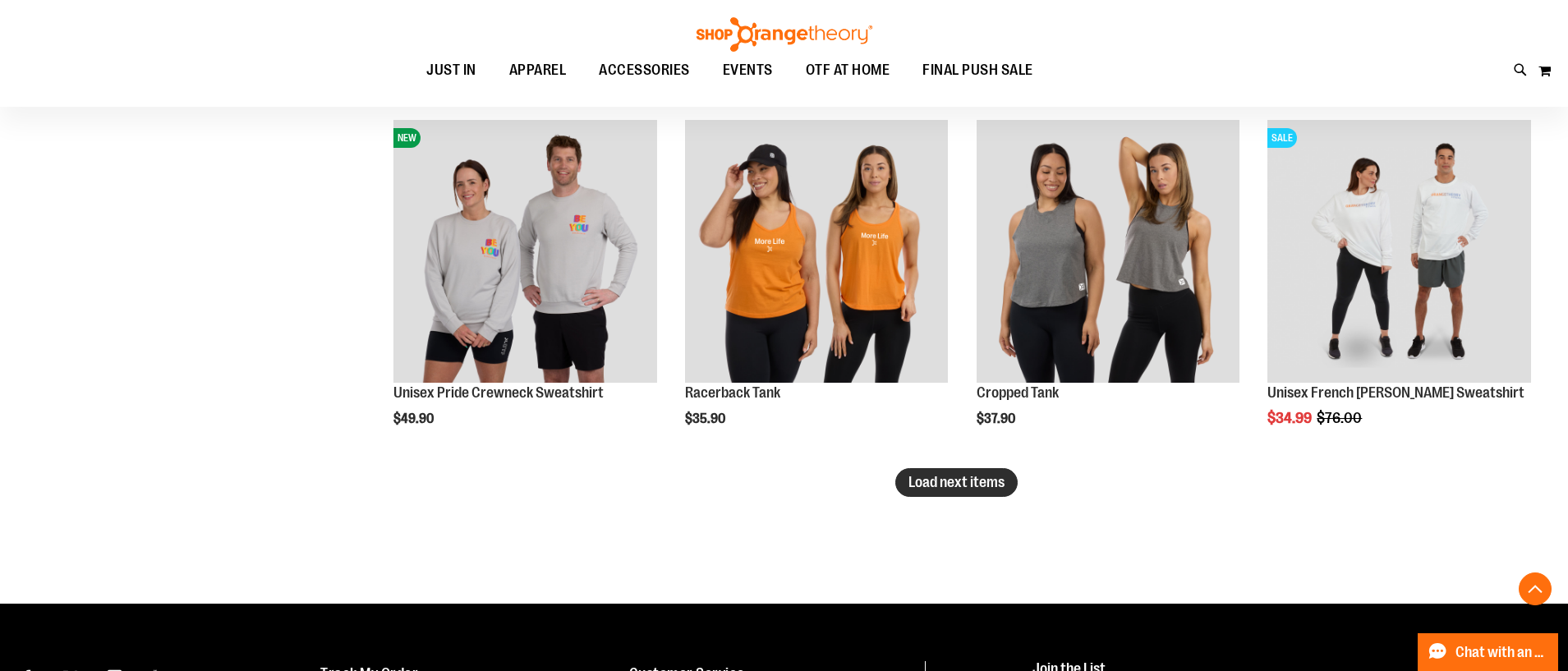
click at [985, 485] on span "Load next items" at bounding box center [956, 481] width 96 height 16
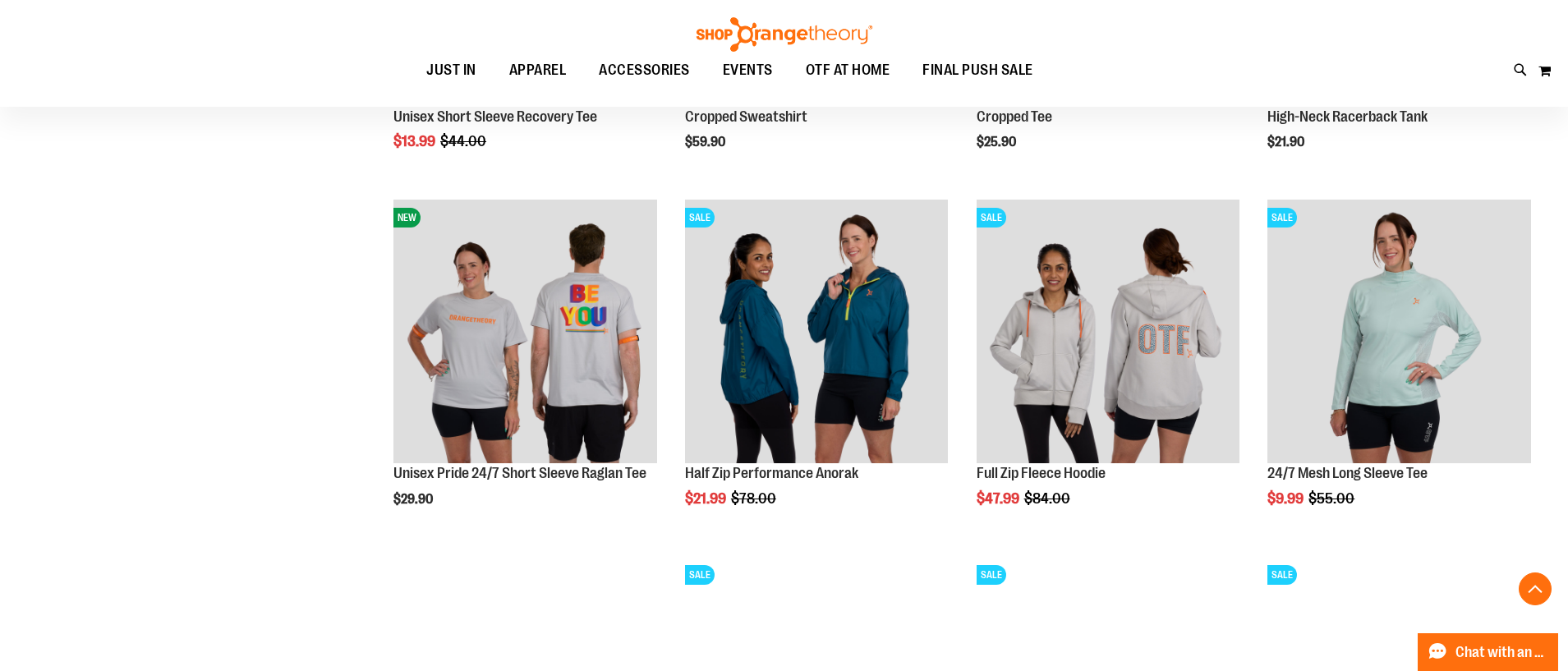
scroll to position [14495, 0]
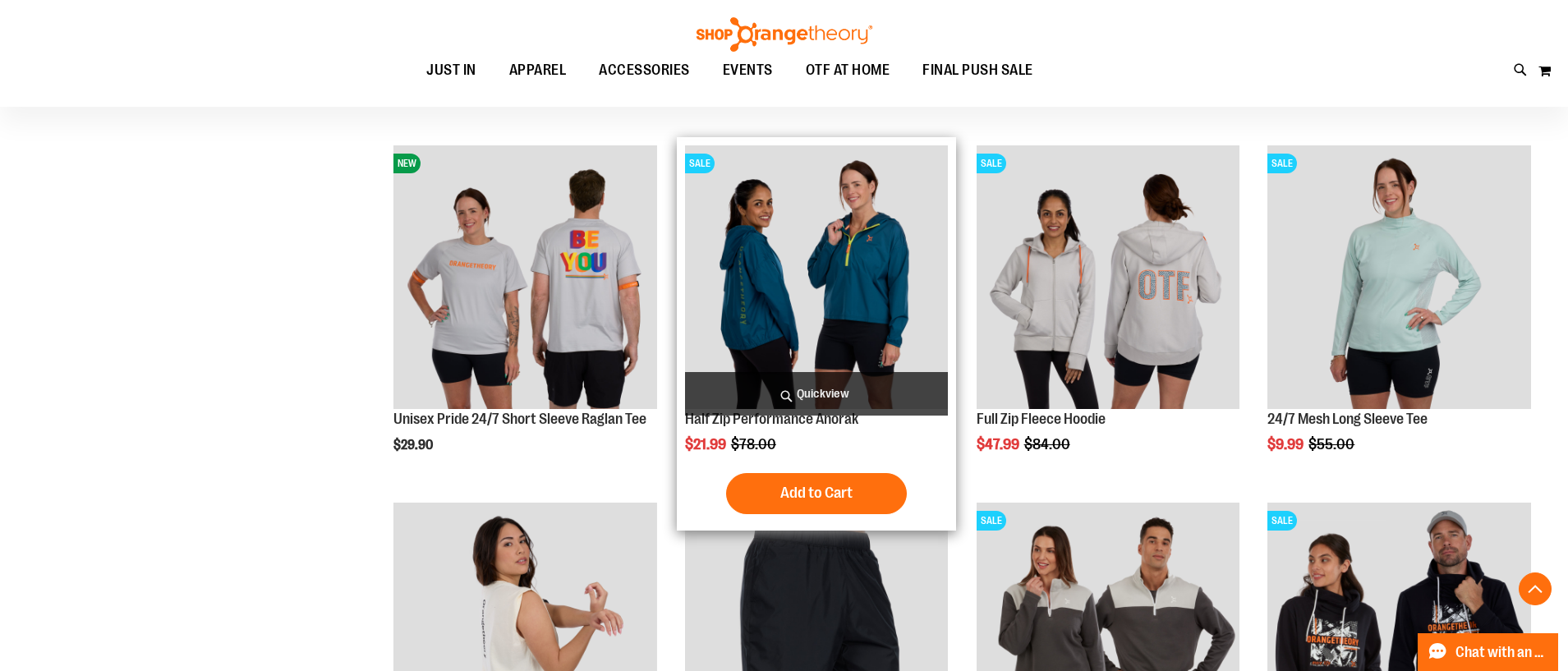
click at [813, 303] on img "product" at bounding box center [817, 277] width 264 height 264
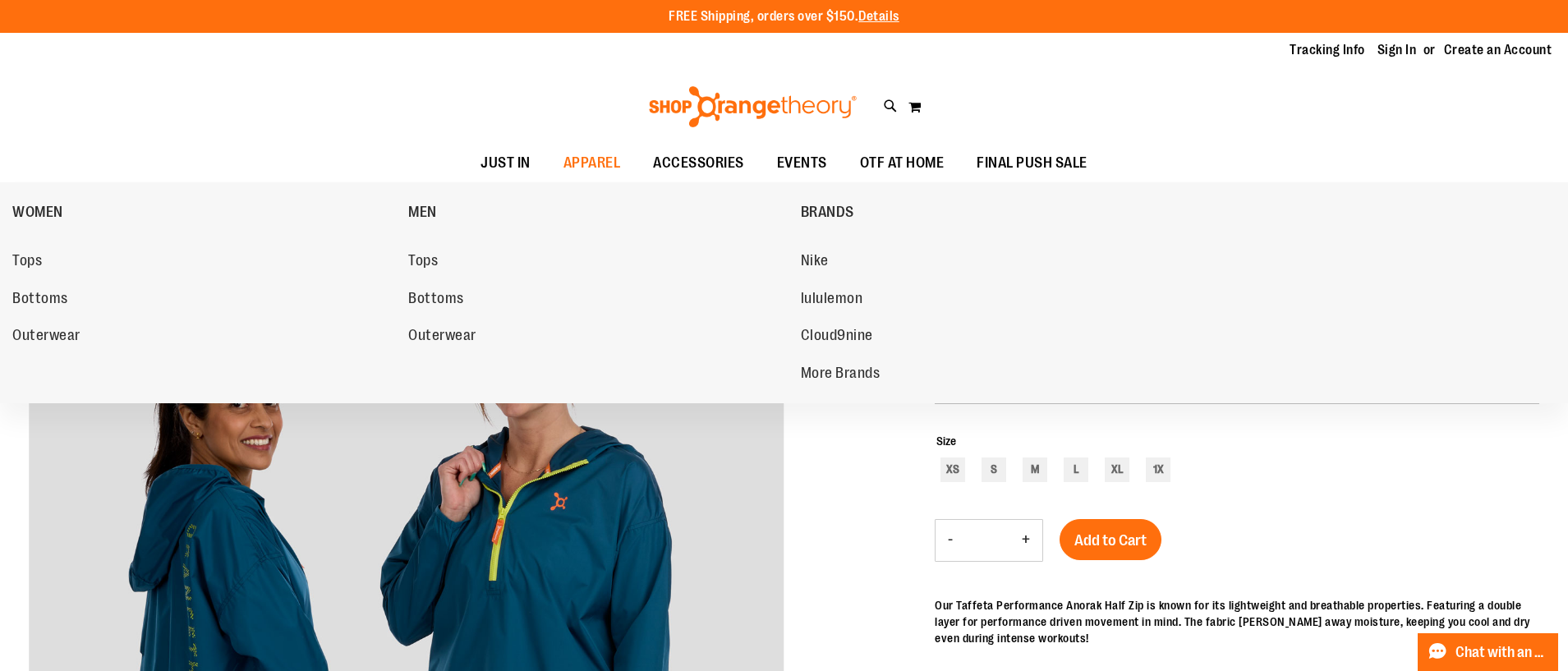
click at [24, 268] on span "Tops" at bounding box center [26, 263] width 29 height 21
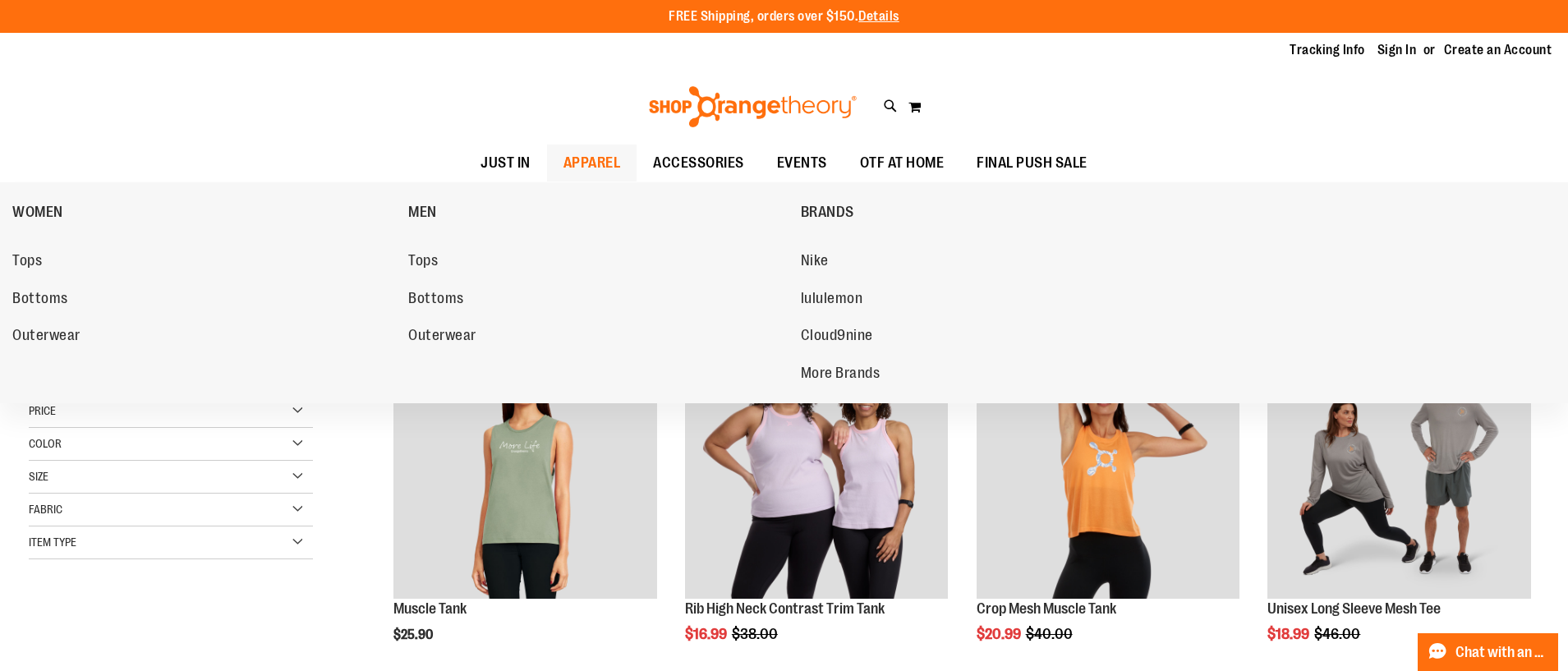
click at [594, 160] on span "APPAREL" at bounding box center [592, 163] width 58 height 37
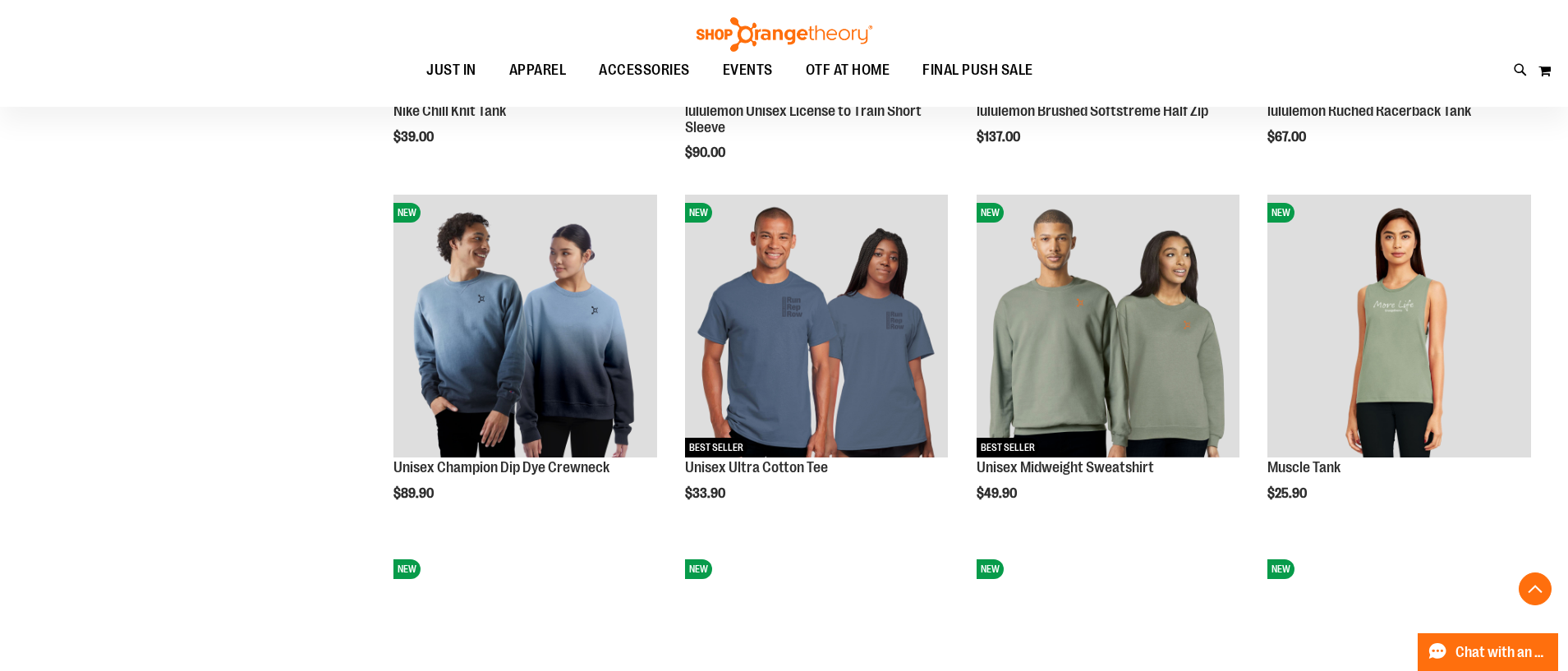
scroll to position [1213, 0]
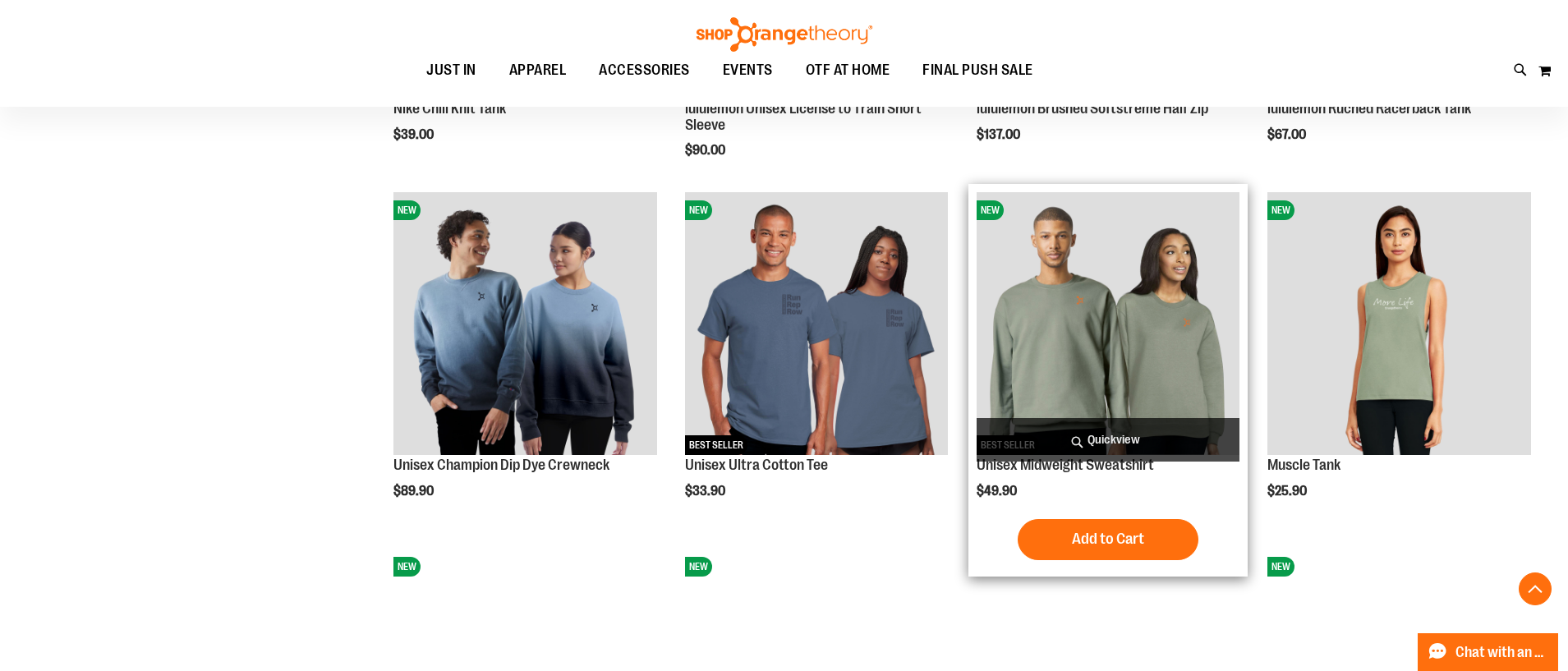
click at [1065, 296] on img "product" at bounding box center [1108, 323] width 264 height 264
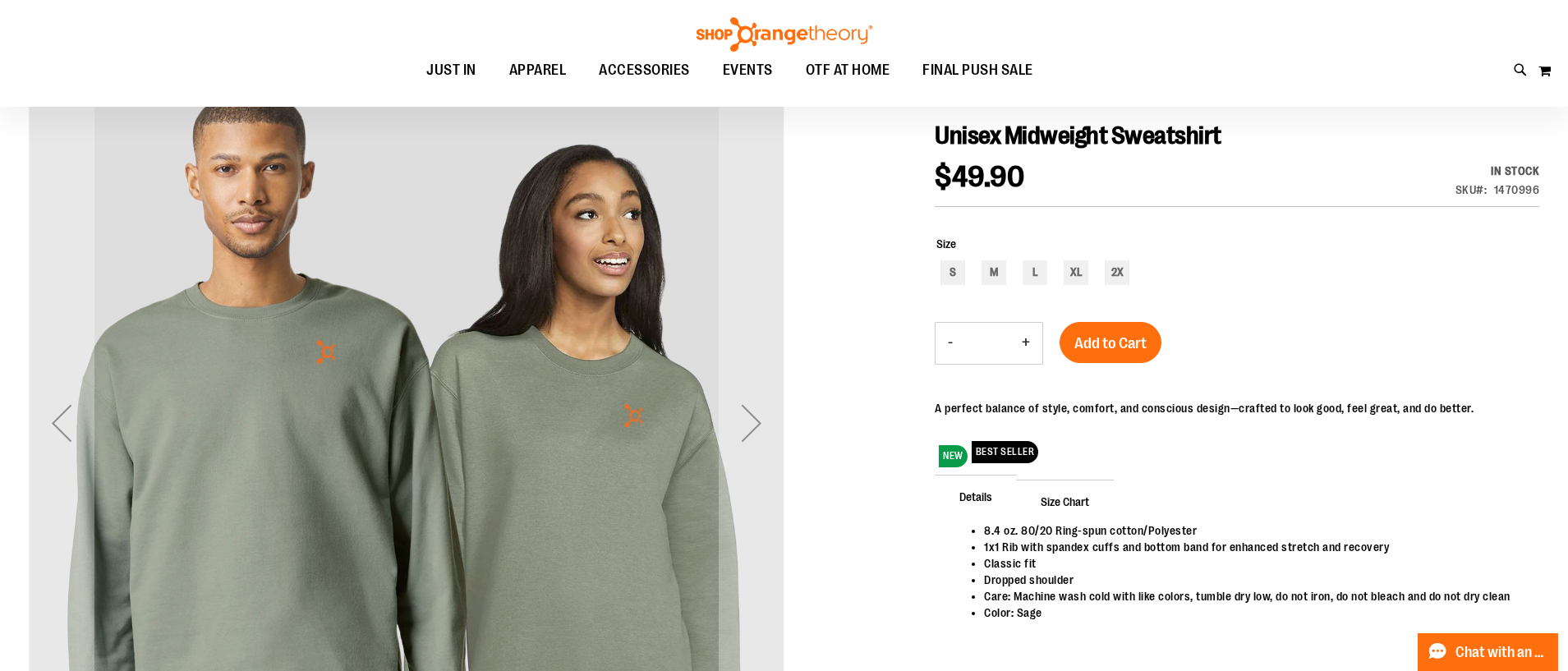
scroll to position [194, 0]
click at [836, 72] on span "OTF AT HOME" at bounding box center [847, 70] width 84 height 37
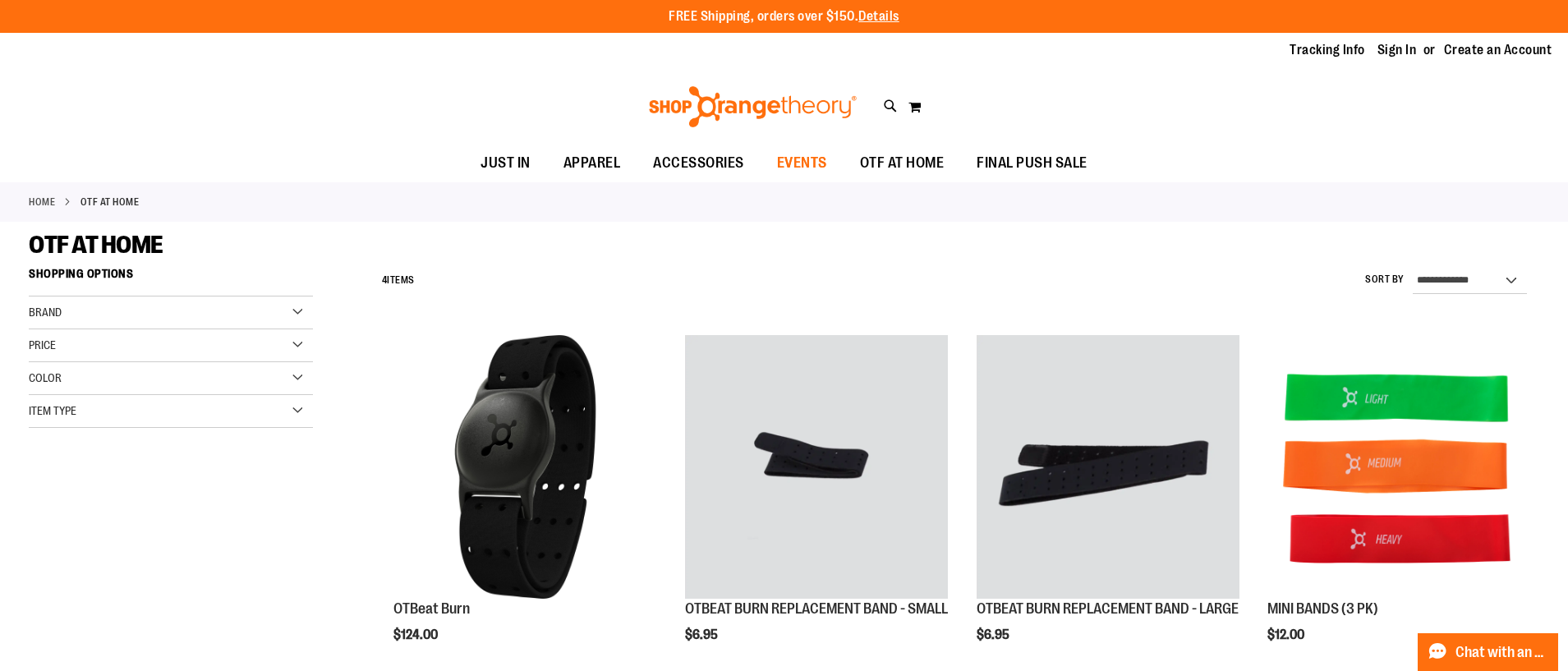
click at [807, 165] on span "EVENTS" at bounding box center [801, 163] width 50 height 37
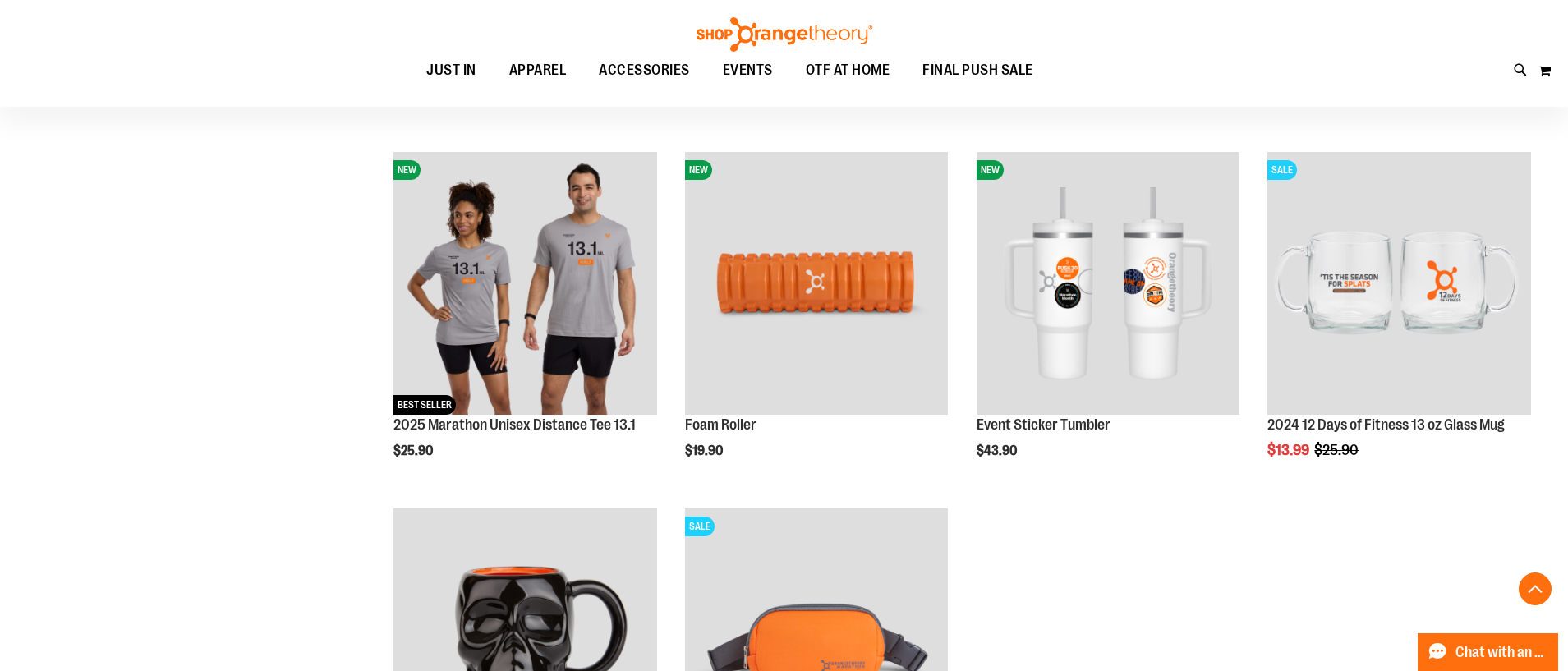
scroll to position [543, 0]
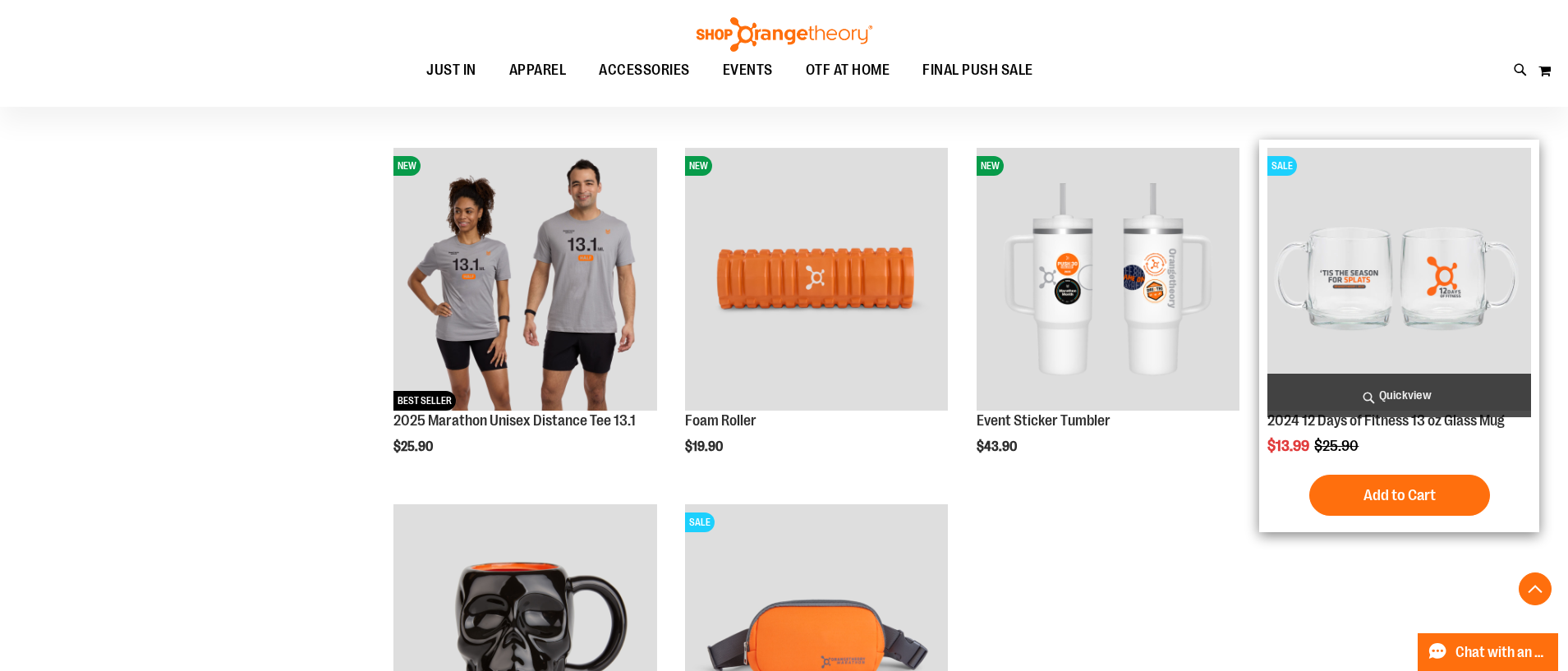
click at [1398, 388] on span "Quickview" at bounding box center [1399, 395] width 264 height 43
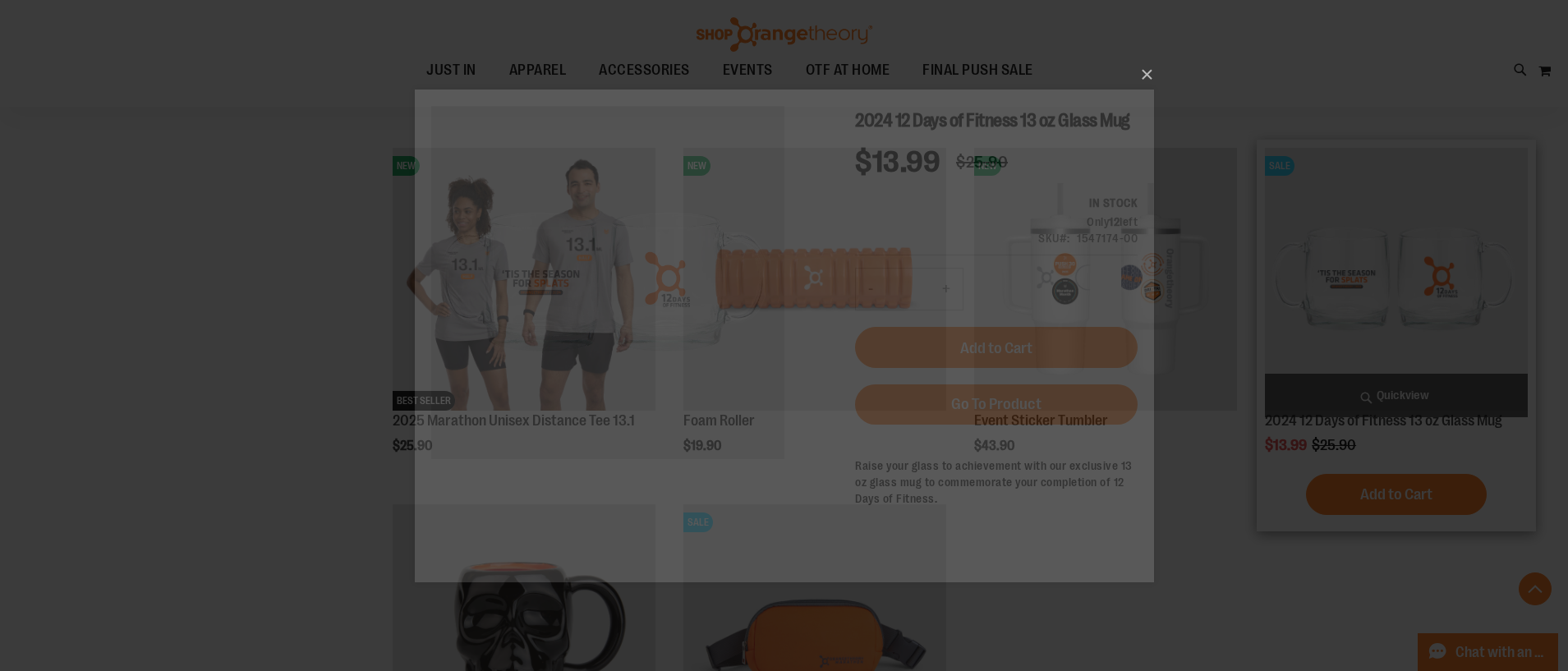
scroll to position [0, 0]
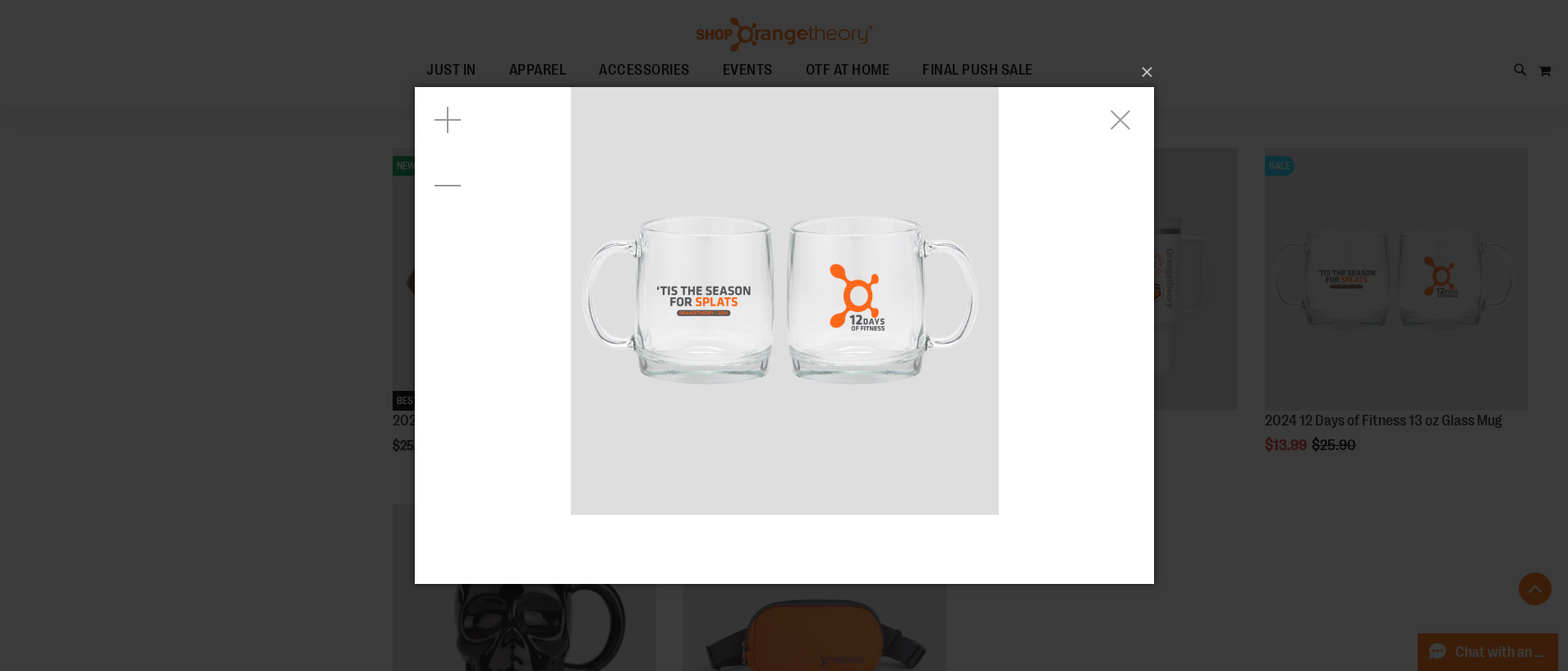
click at [792, 366] on img "carousel" at bounding box center [784, 300] width 428 height 428
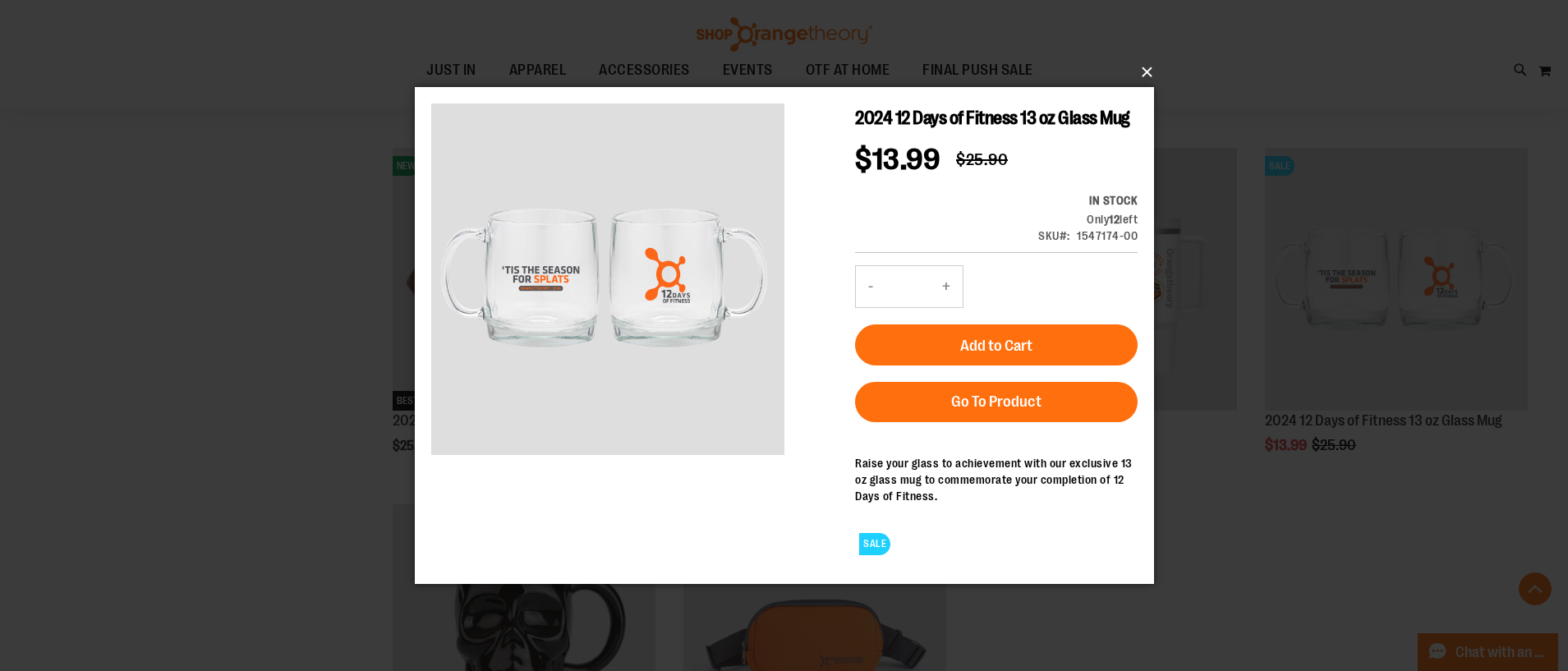
click at [1142, 72] on button "×" at bounding box center [789, 72] width 739 height 36
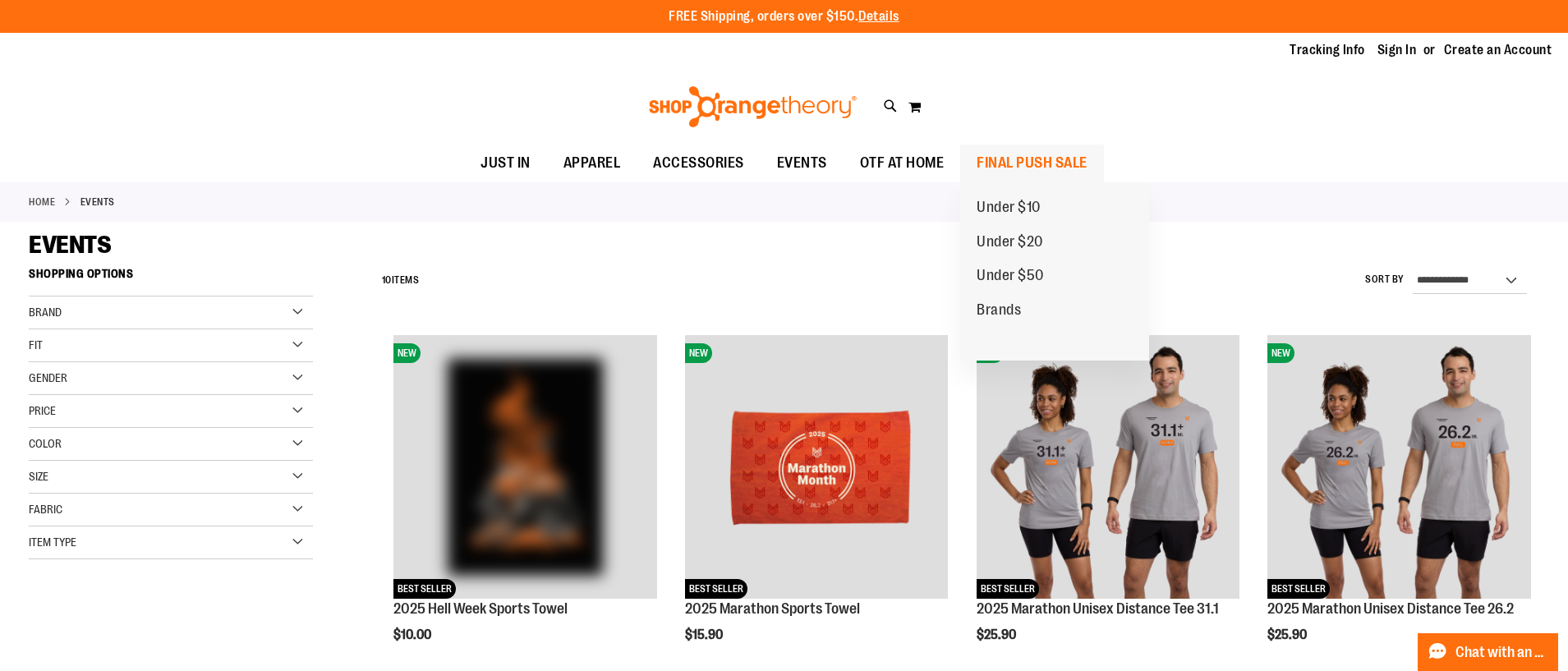
click at [1037, 163] on span "FINAL PUSH SALE" at bounding box center [1031, 163] width 111 height 37
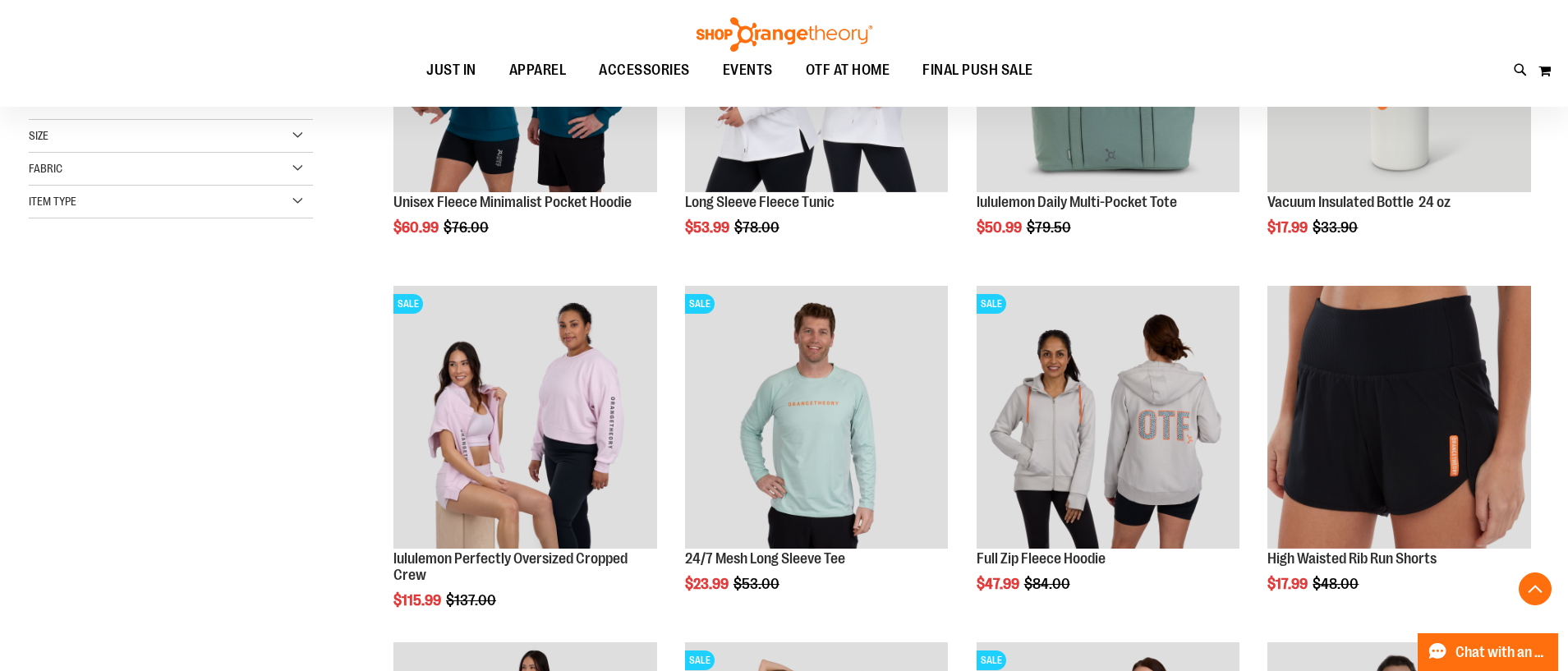
scroll to position [408, 0]
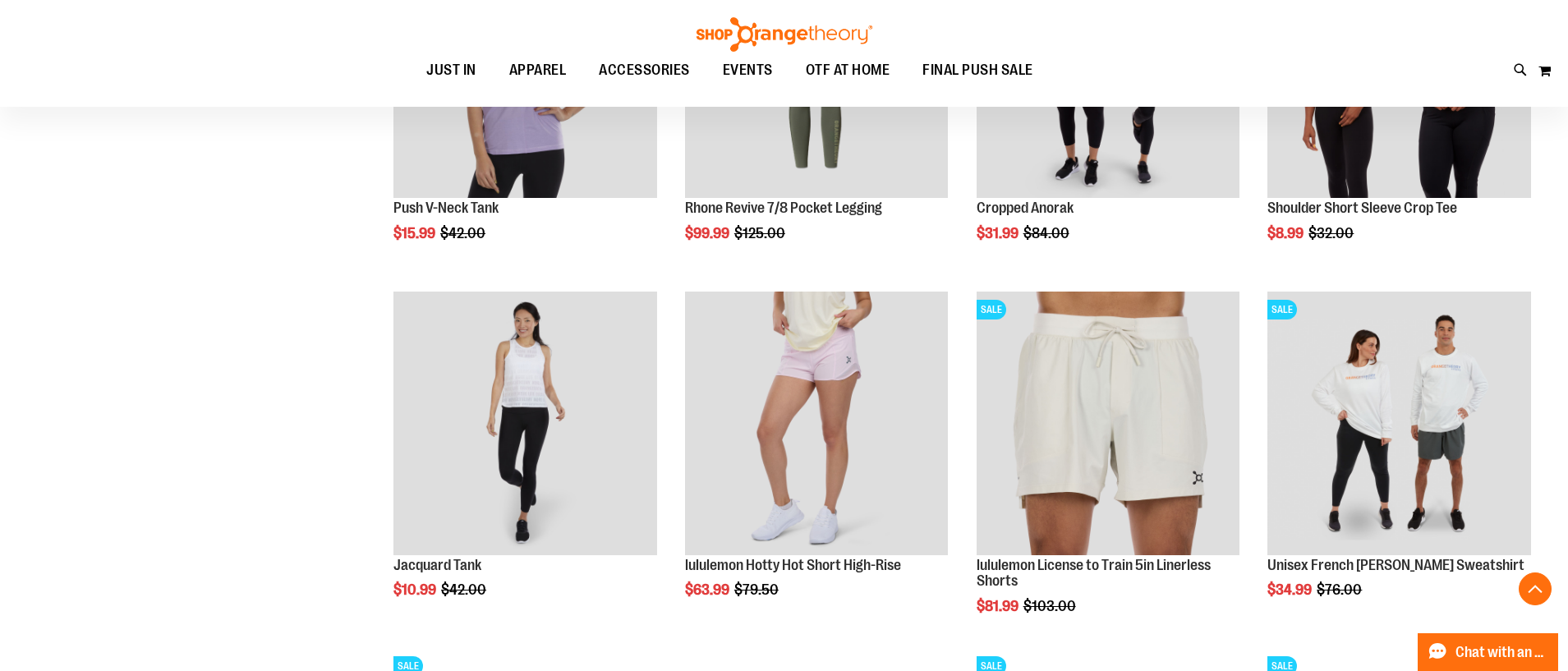
scroll to position [1472, 0]
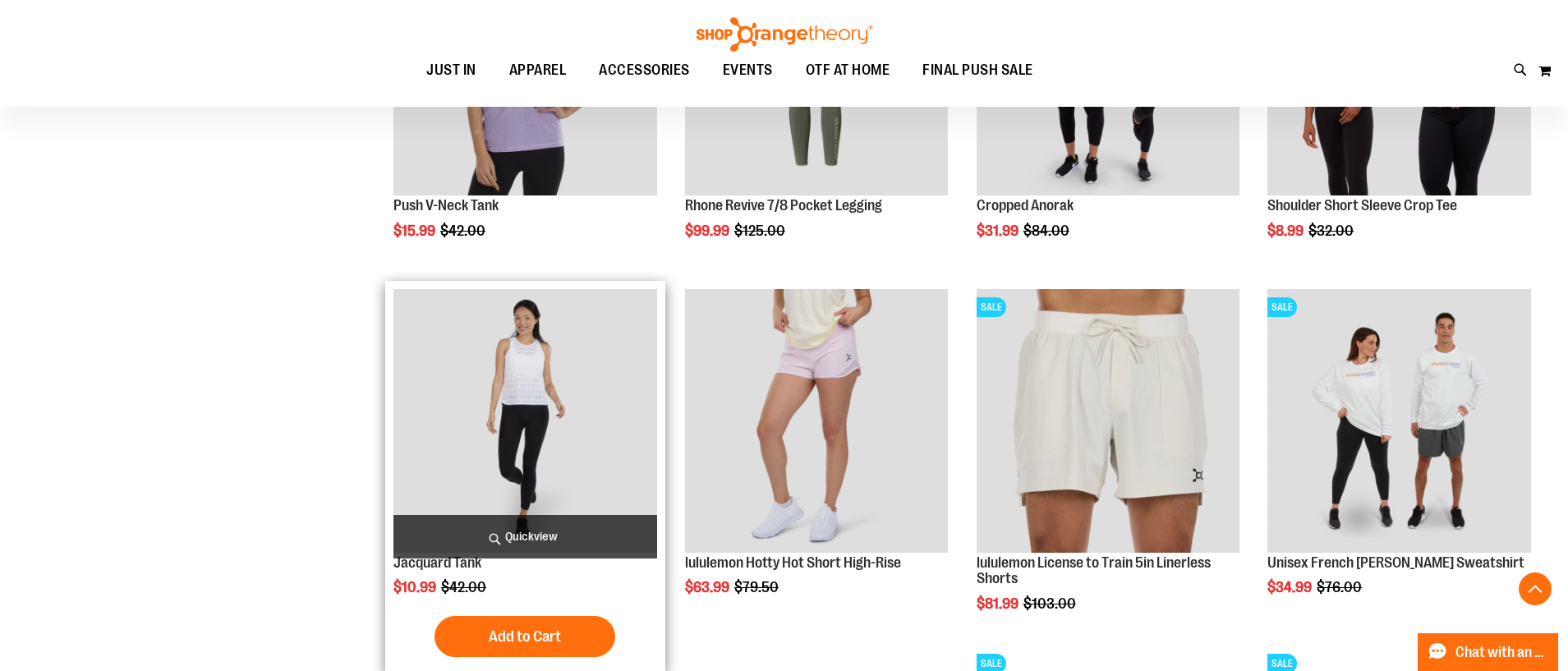
click at [505, 370] on img "product" at bounding box center [525, 421] width 264 height 264
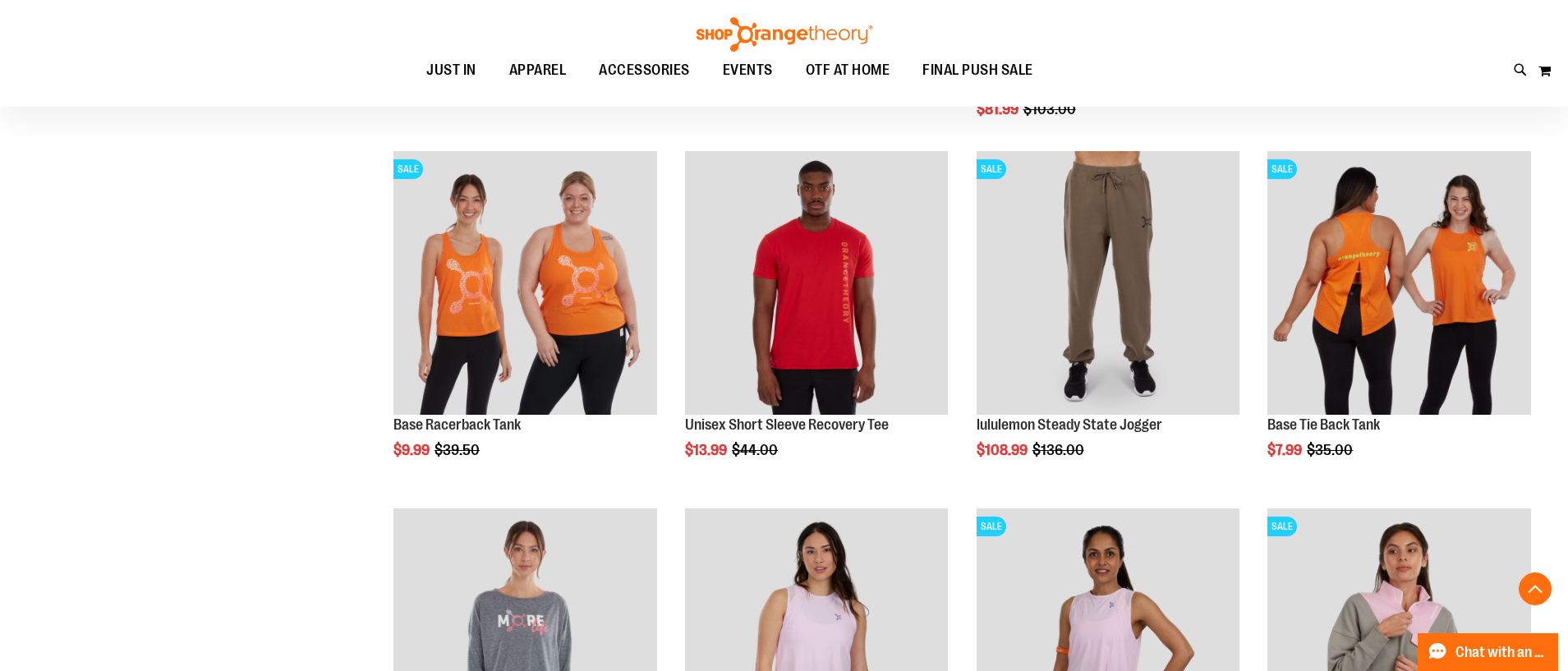
scroll to position [936, 0]
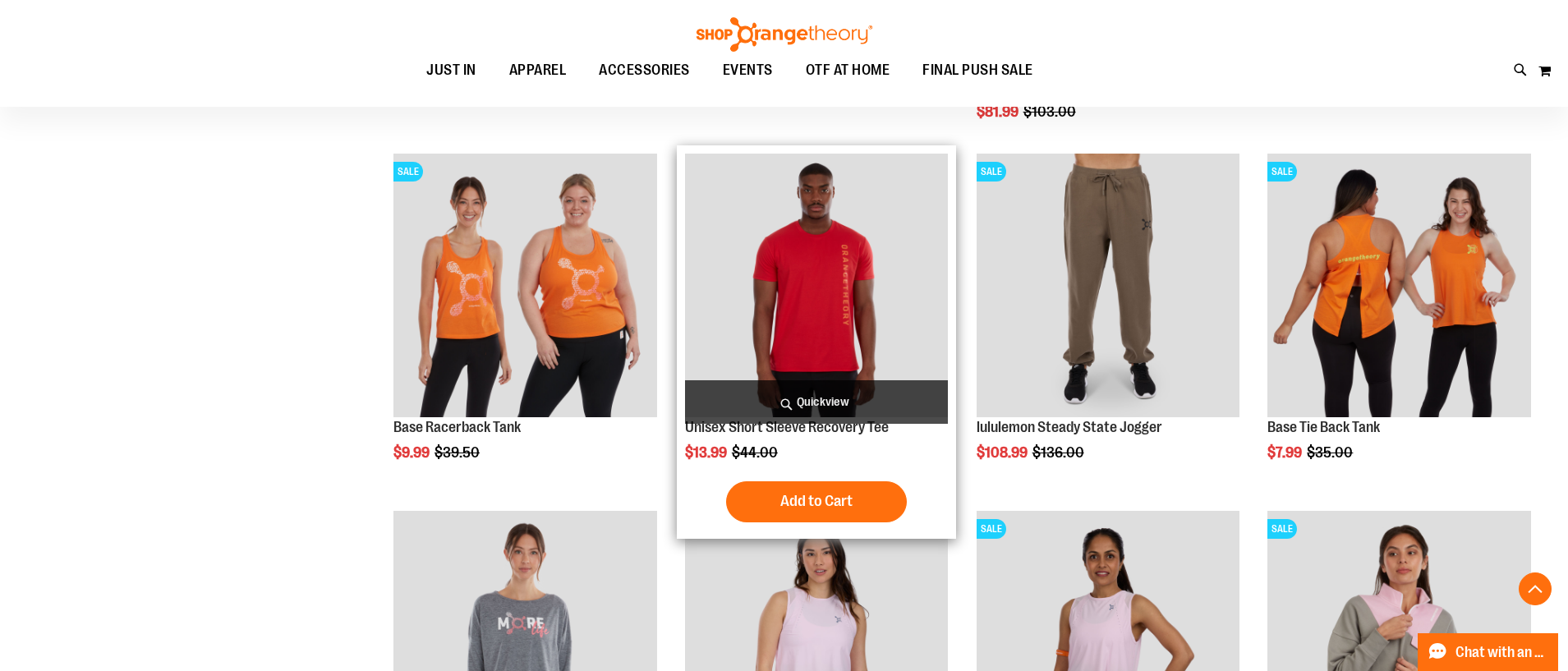
click at [812, 284] on img "product" at bounding box center [817, 284] width 264 height 264
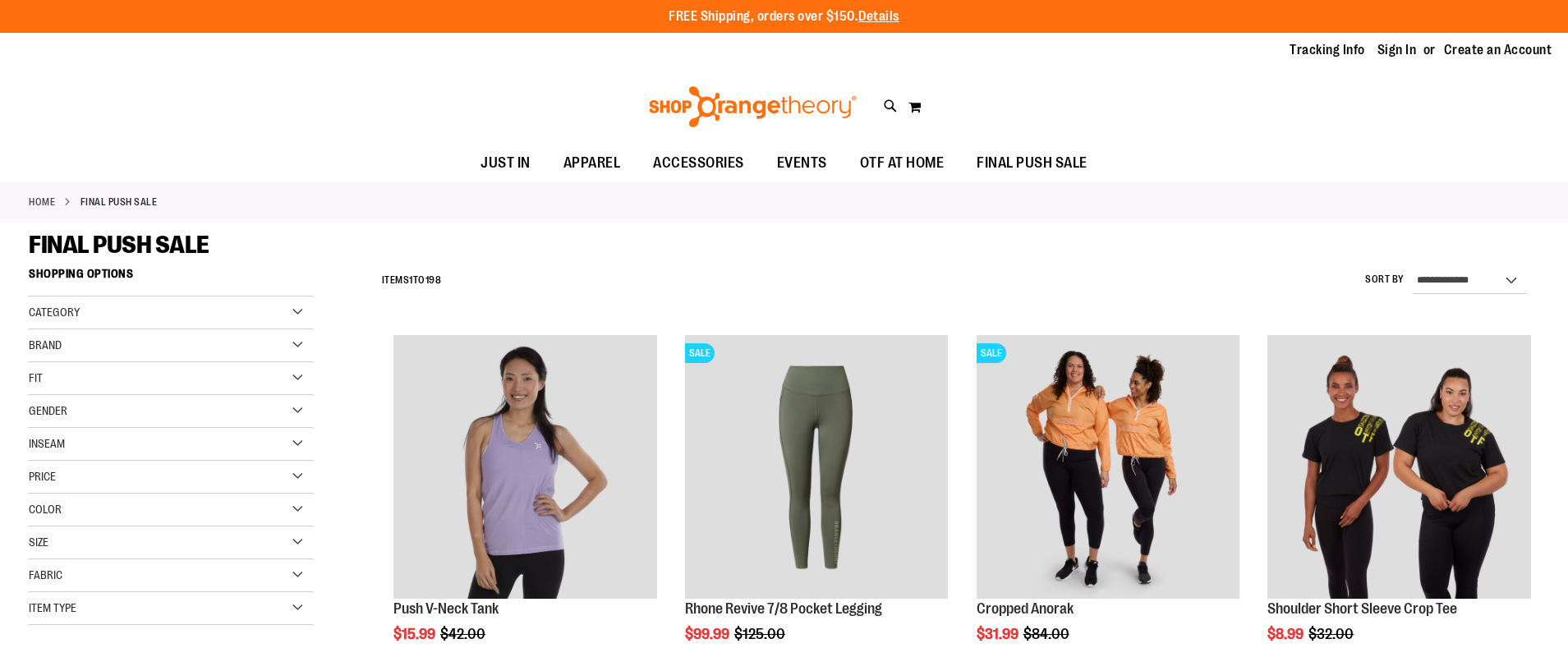
scroll to position [886, 0]
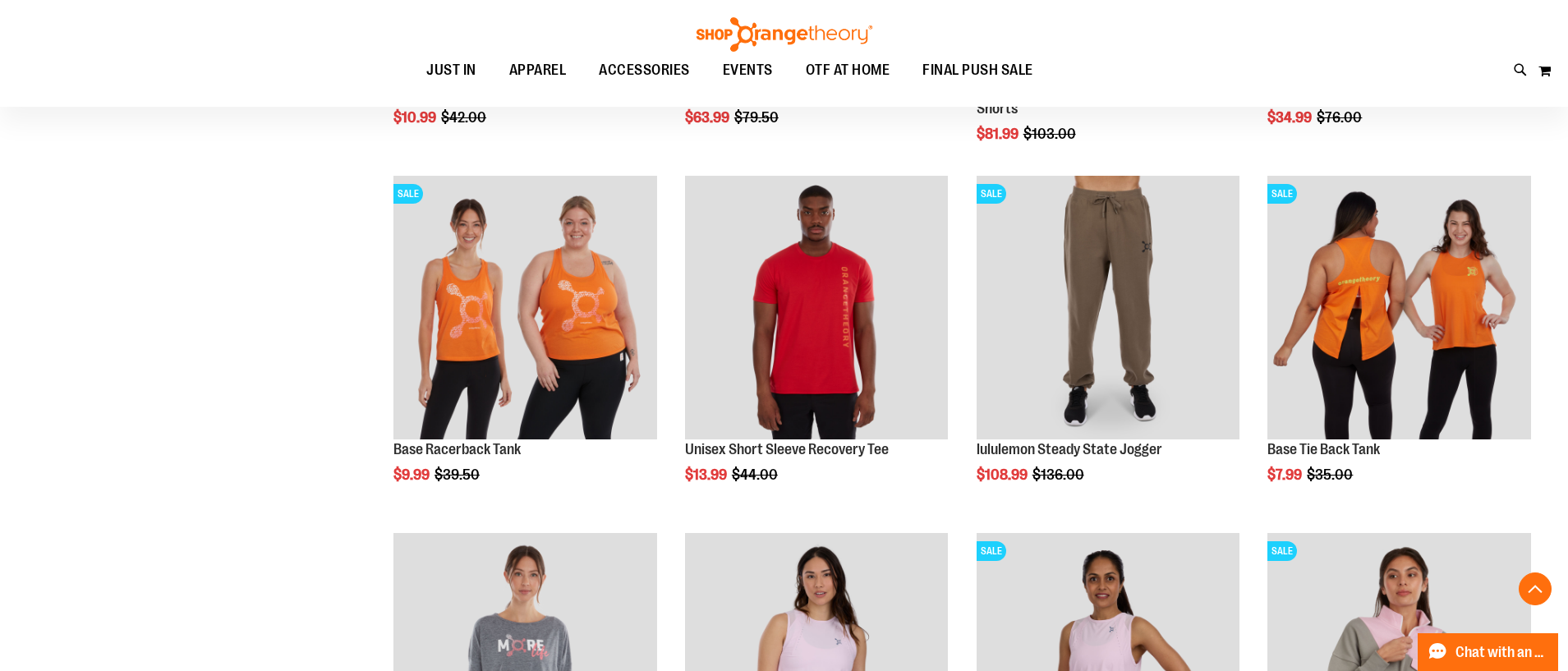
scroll to position [873, 0]
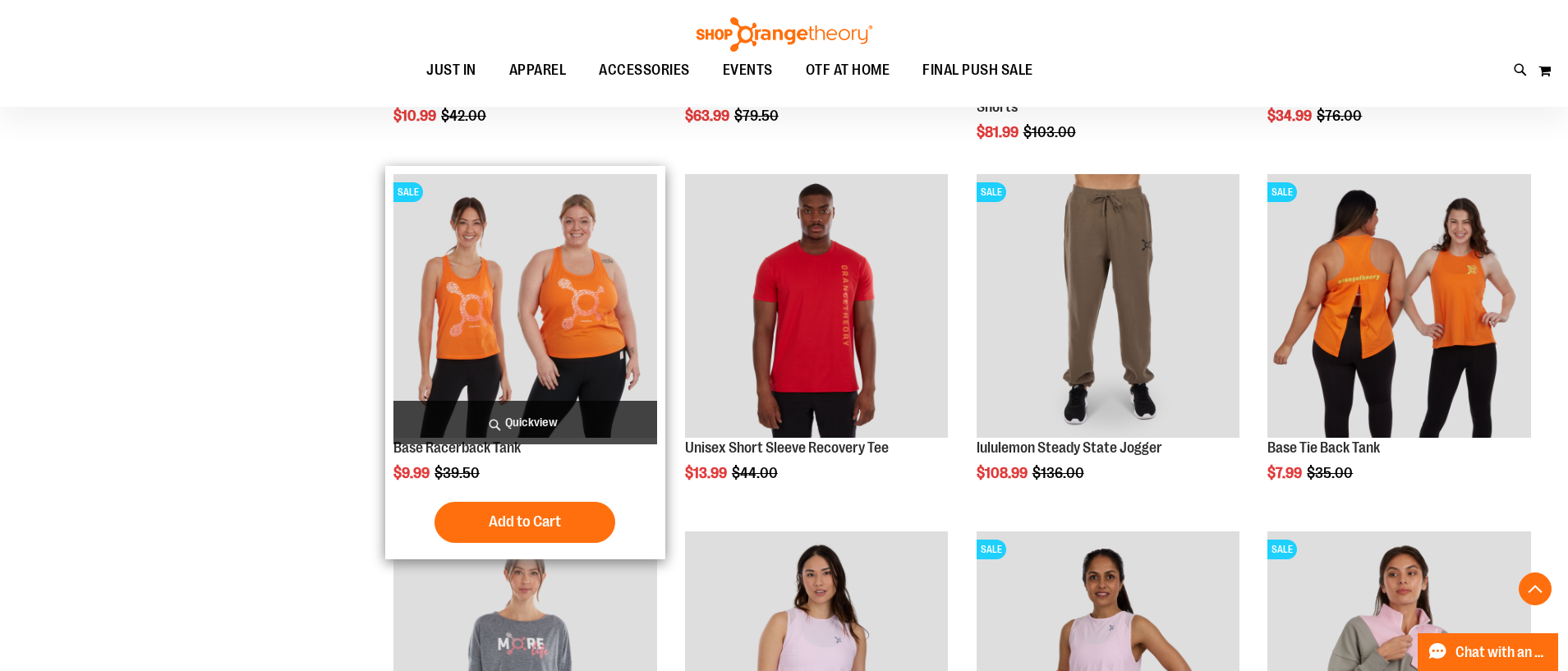
click at [536, 344] on img "product" at bounding box center [525, 305] width 264 height 264
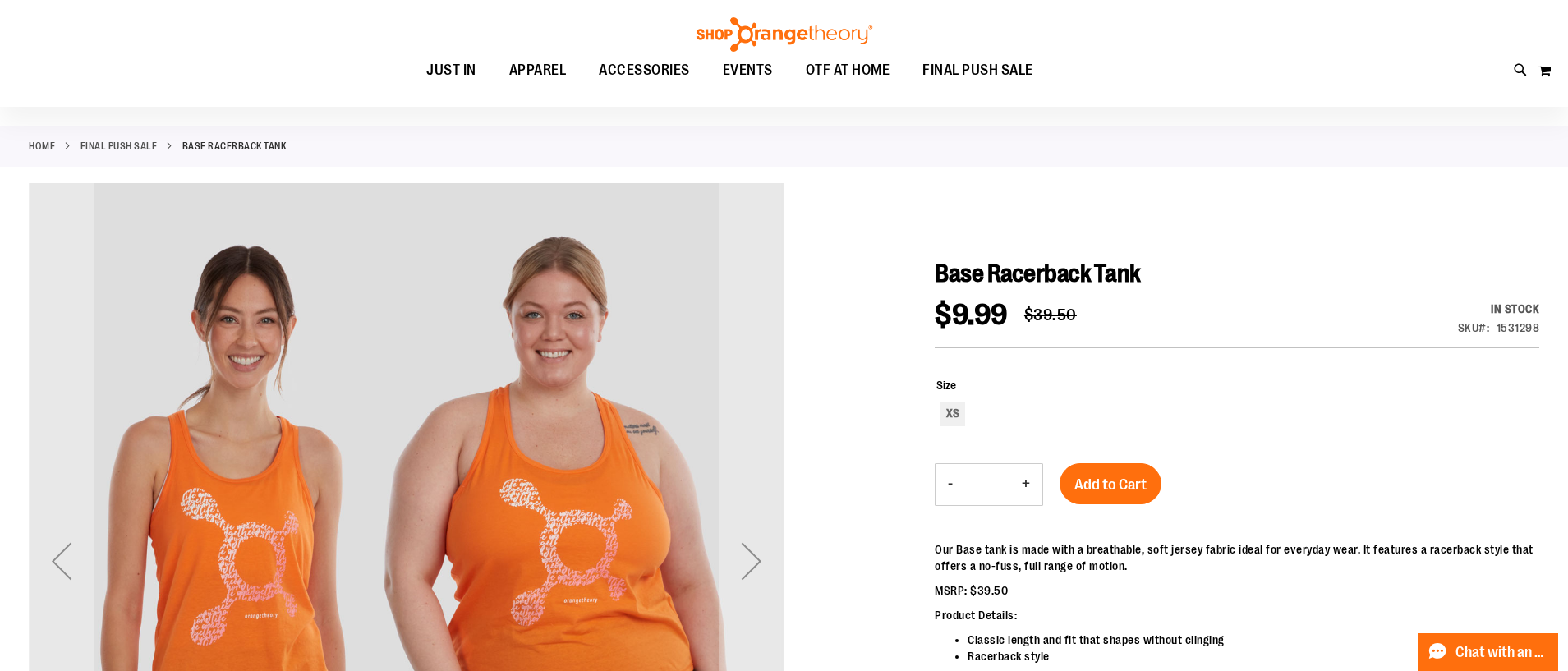
scroll to position [53, 0]
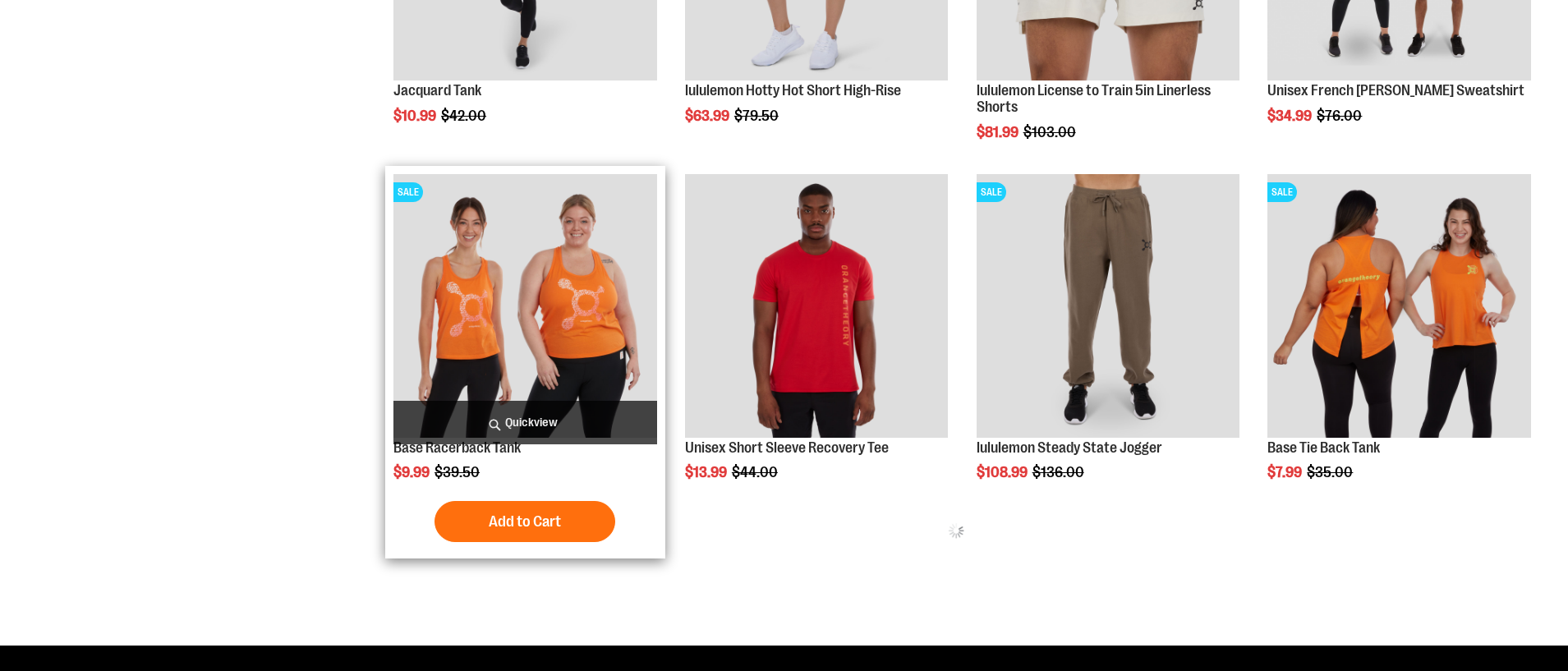
scroll to position [874, 0]
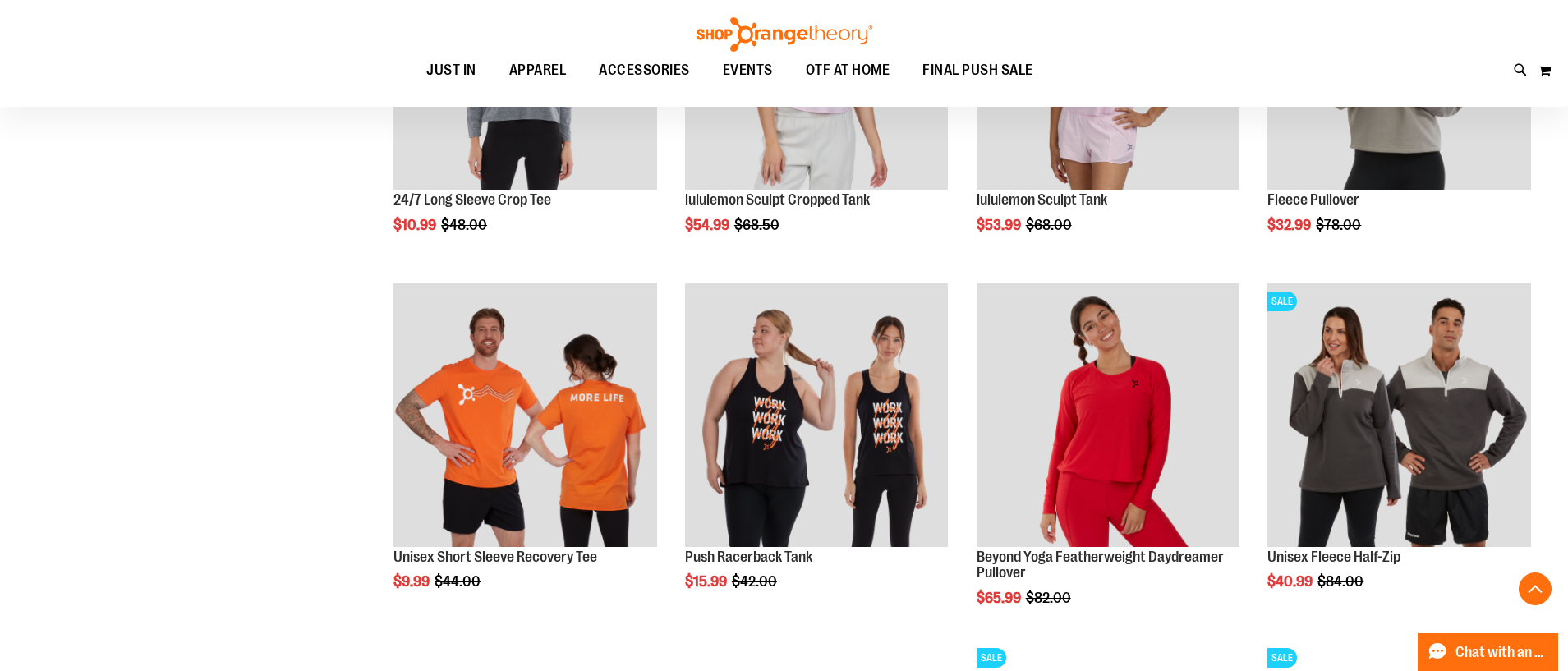
scroll to position [1491, 0]
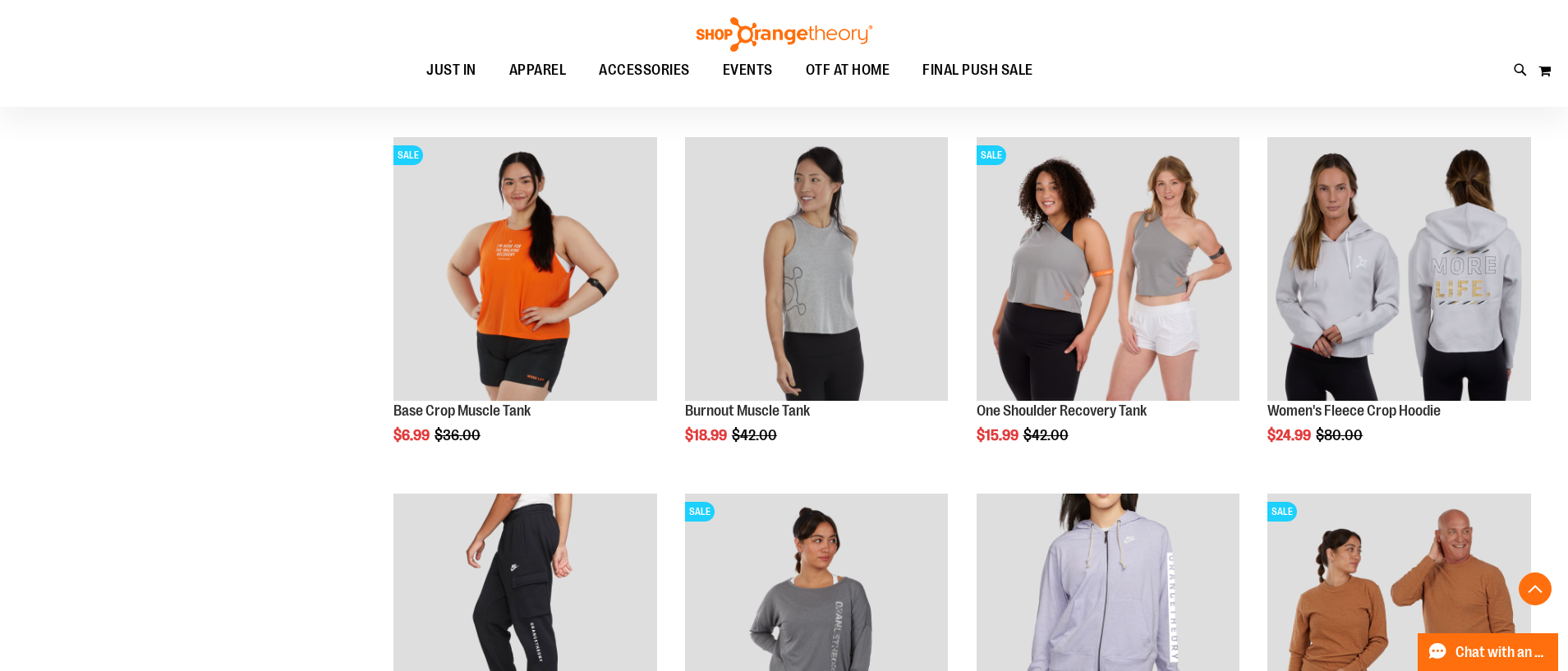
scroll to position [2688, 0]
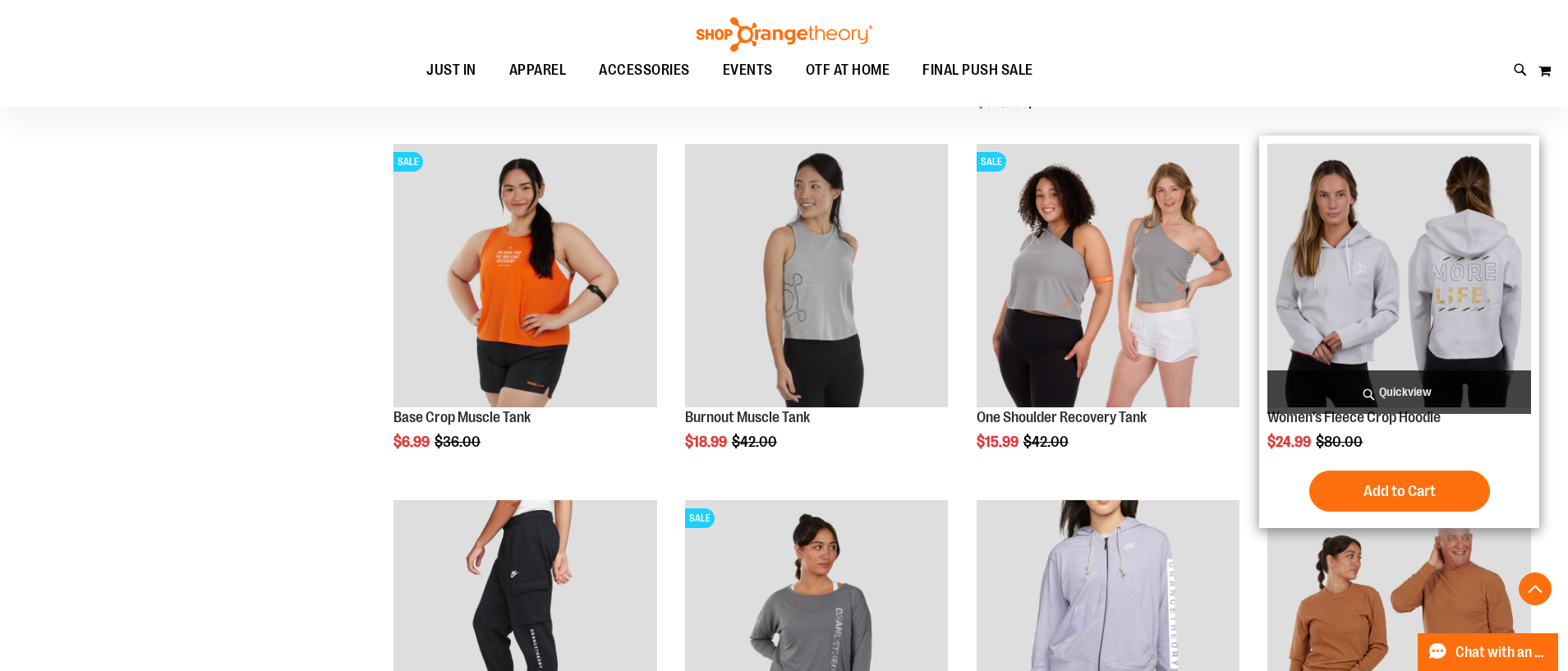
click at [1469, 312] on img "product" at bounding box center [1399, 275] width 264 height 264
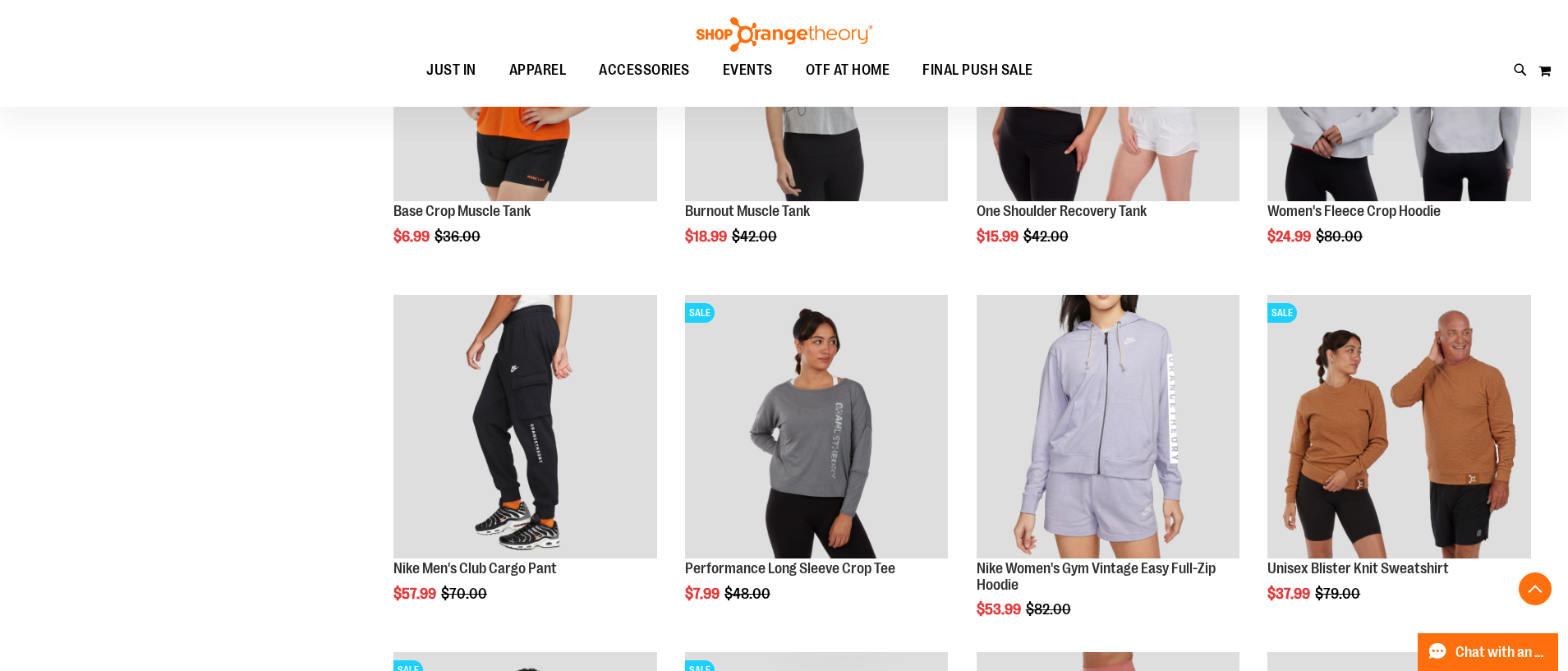
scroll to position [781, 0]
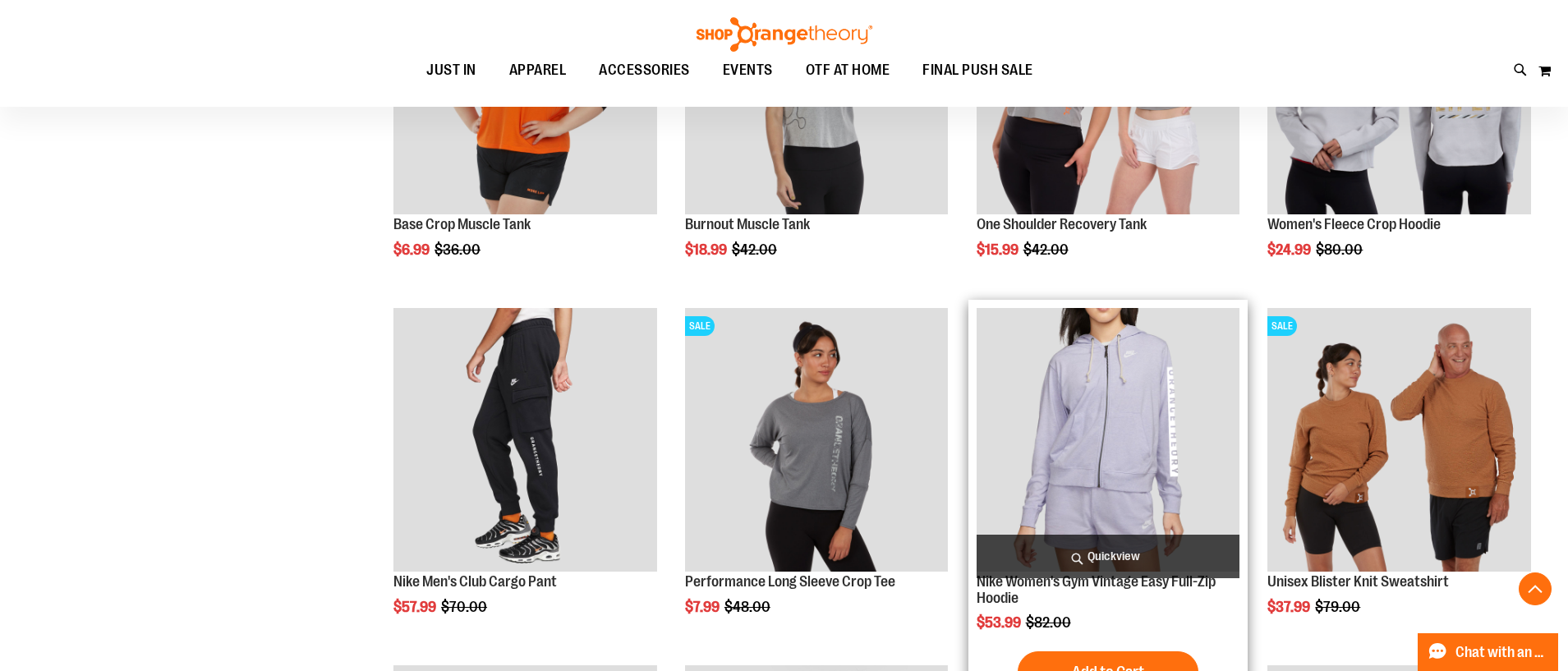
click at [1161, 396] on img "product" at bounding box center [1108, 439] width 264 height 264
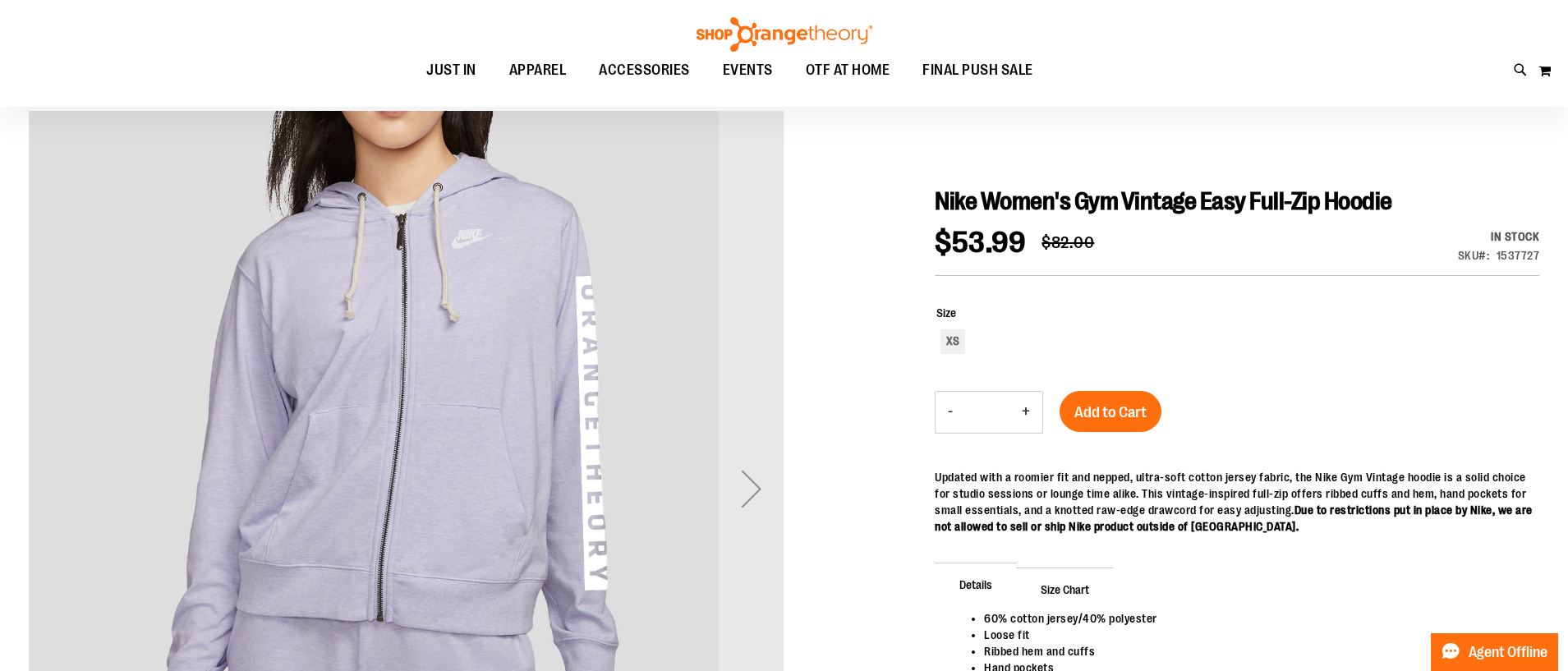
scroll to position [131, 0]
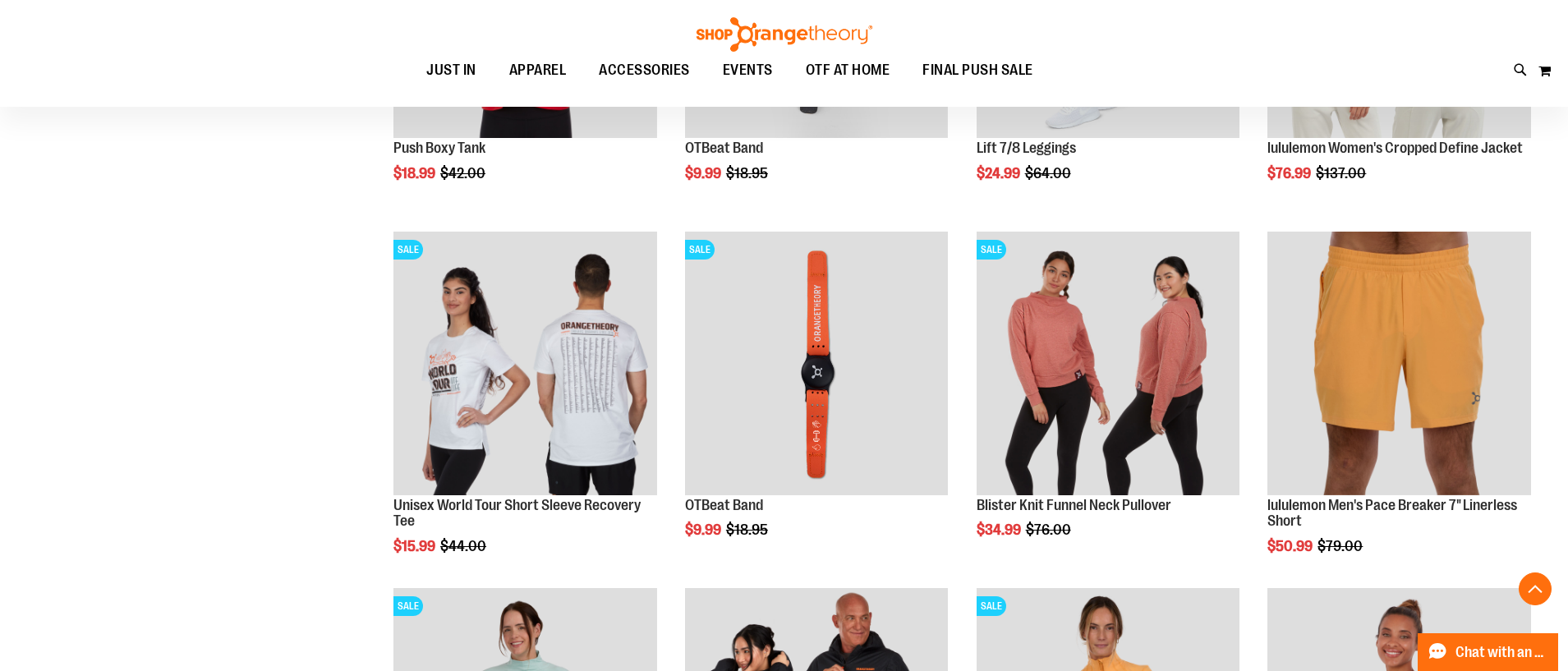
scroll to position [1534, 0]
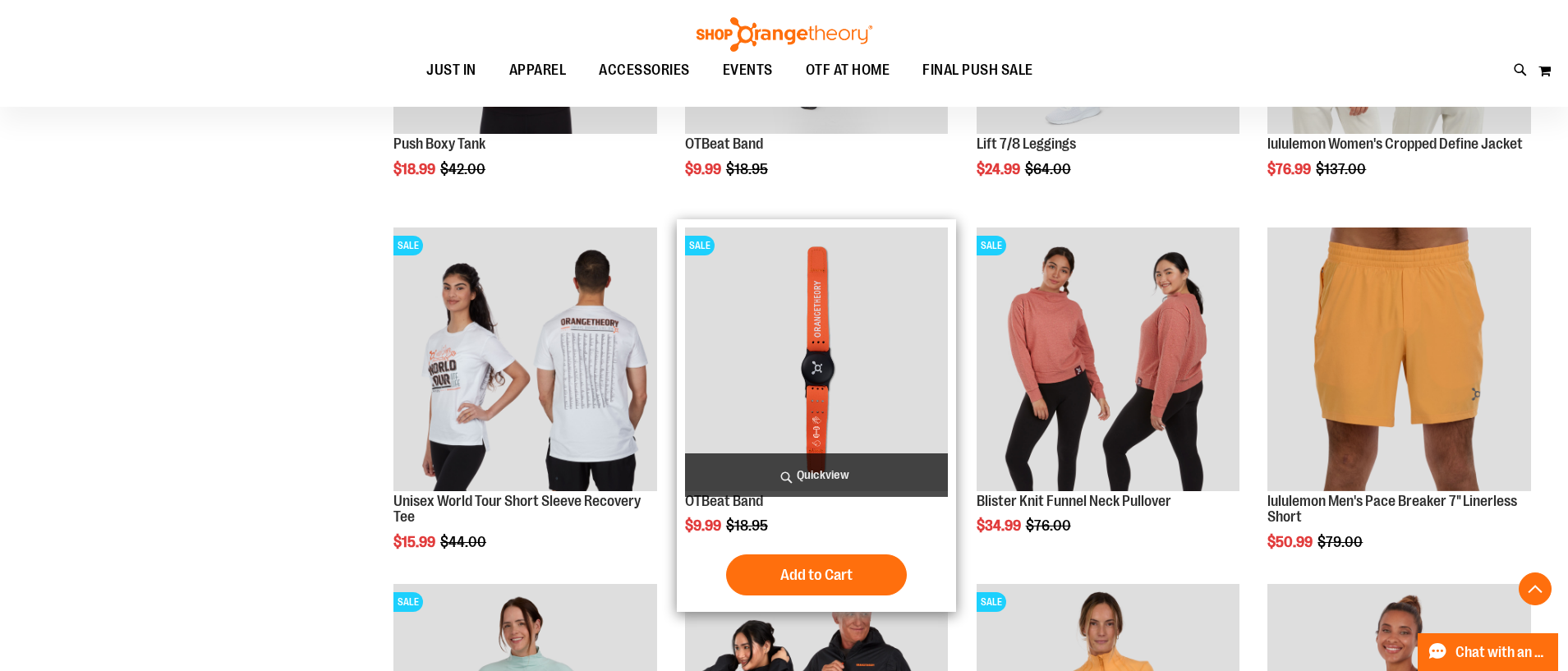
click at [852, 309] on img "product" at bounding box center [817, 359] width 264 height 264
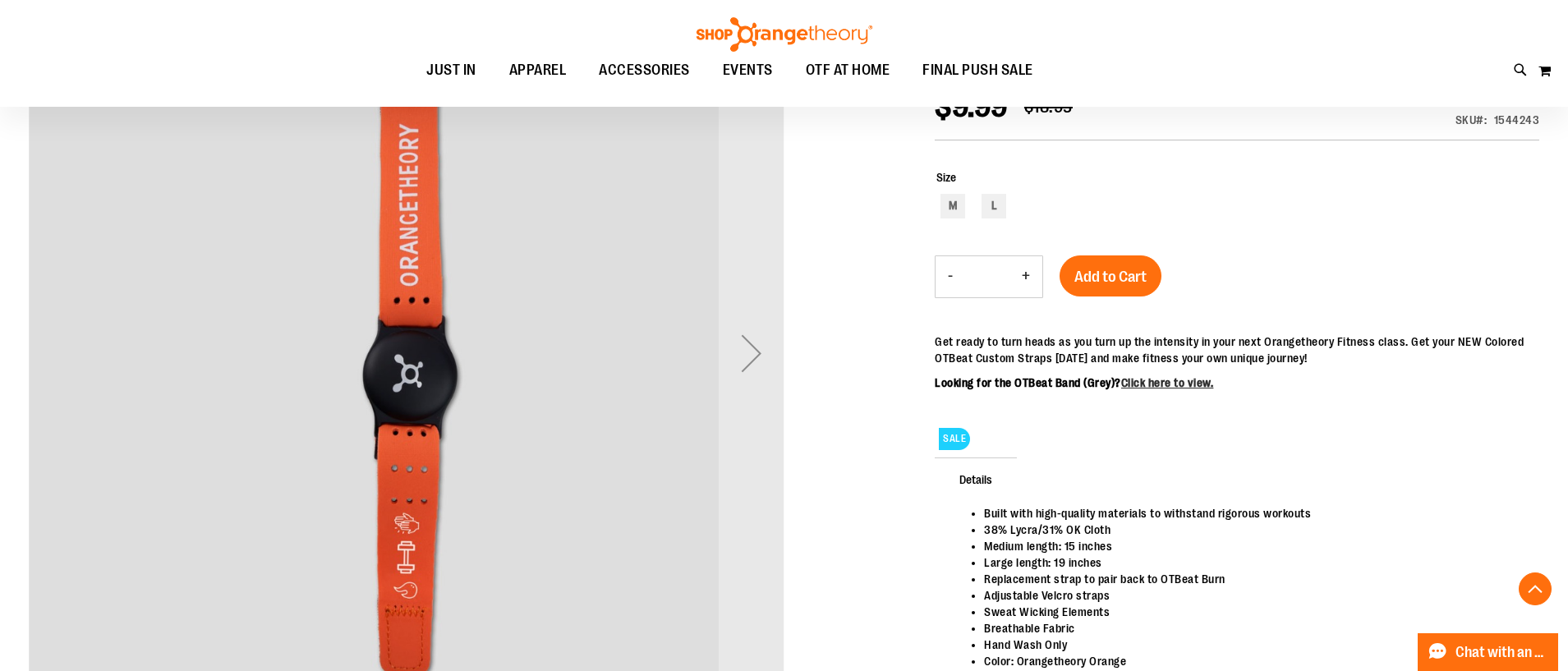
scroll to position [282, 0]
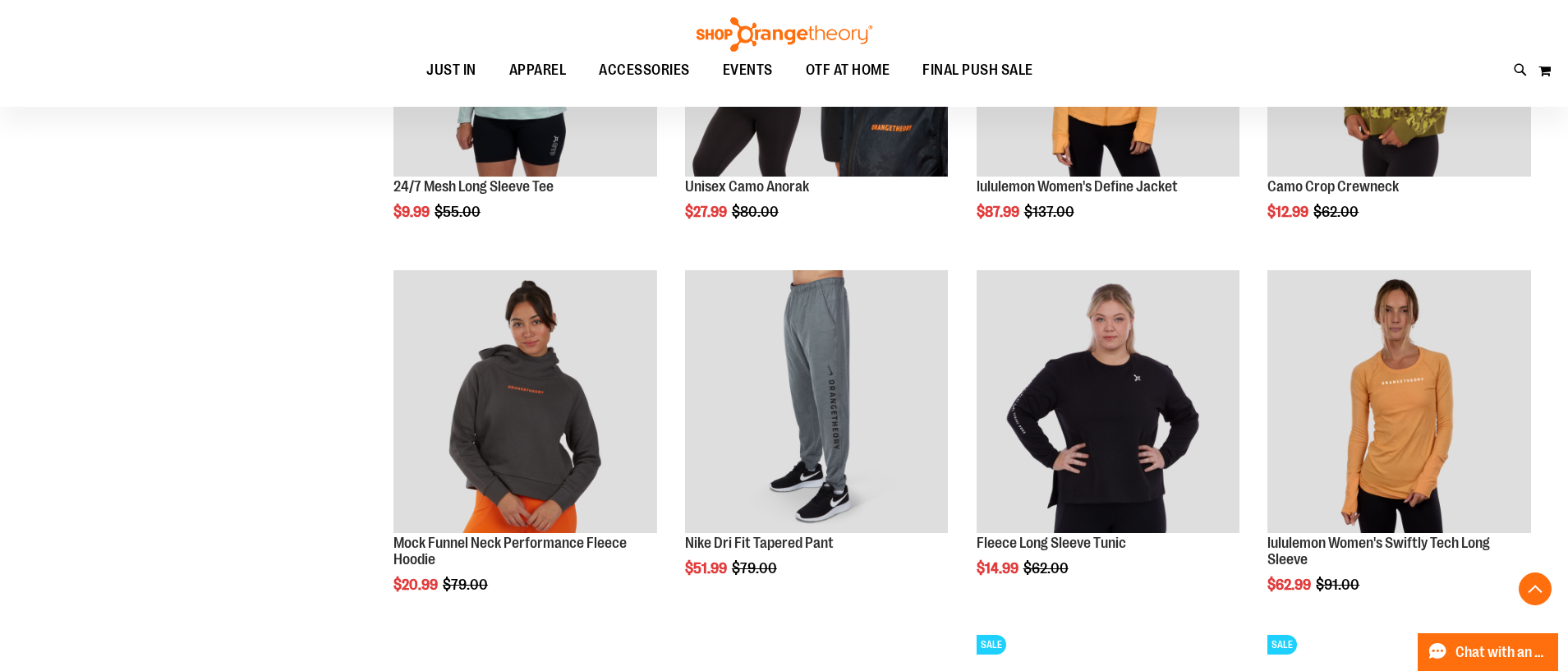
scroll to position [1178, 0]
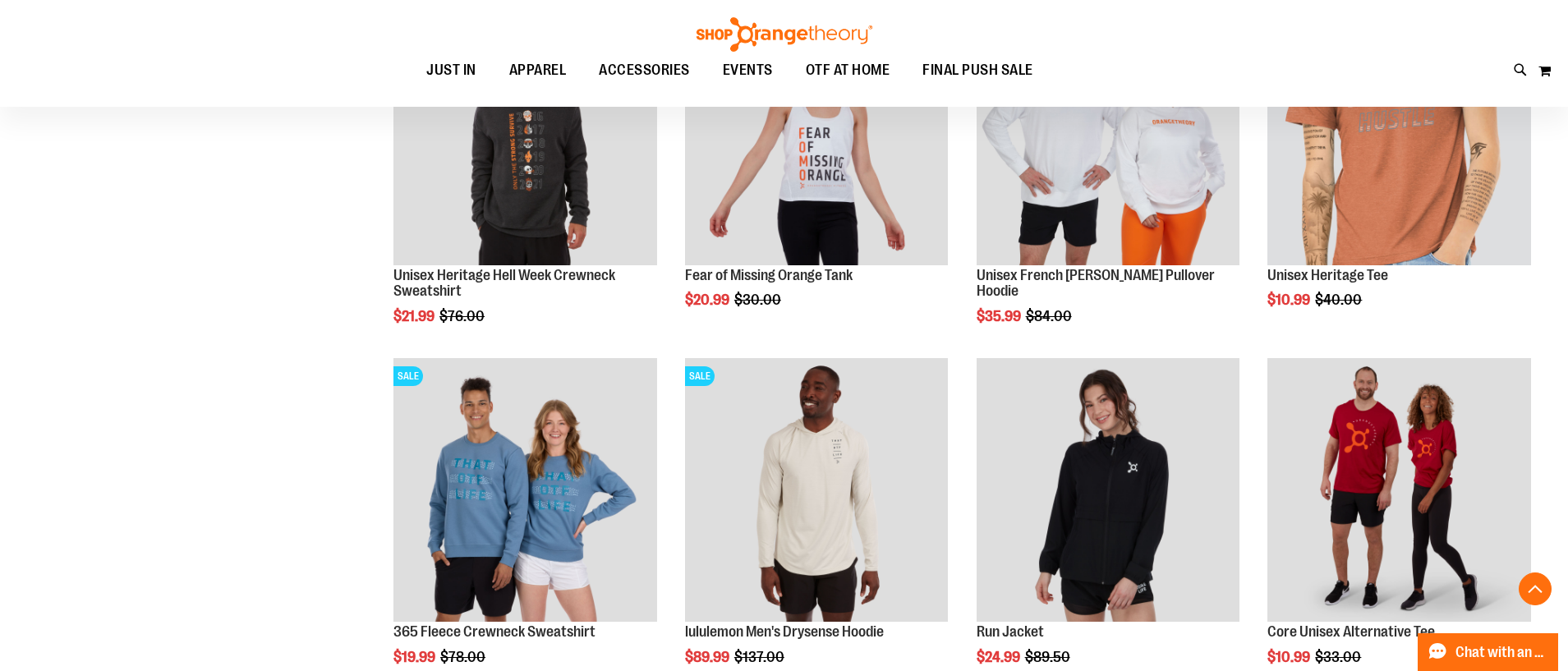
scroll to position [1801, 0]
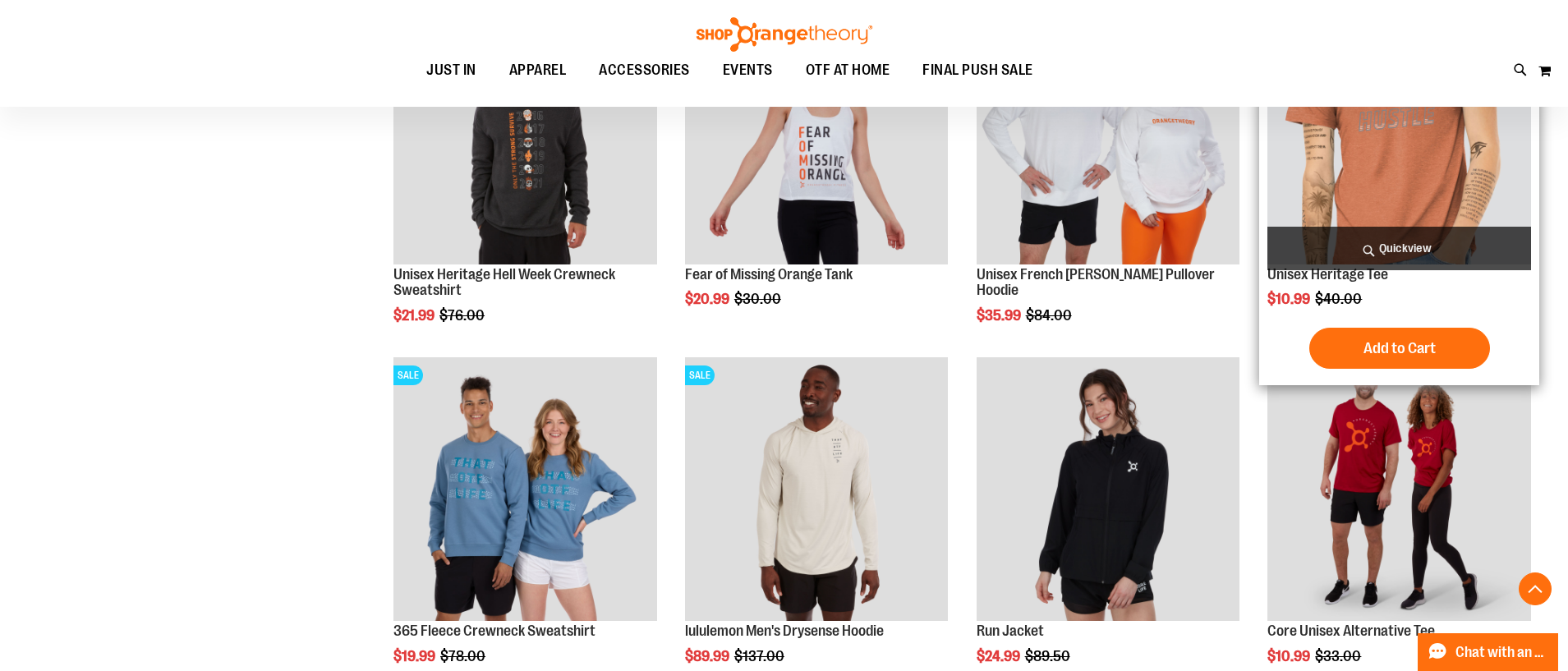
click at [1439, 181] on img "product" at bounding box center [1399, 132] width 264 height 264
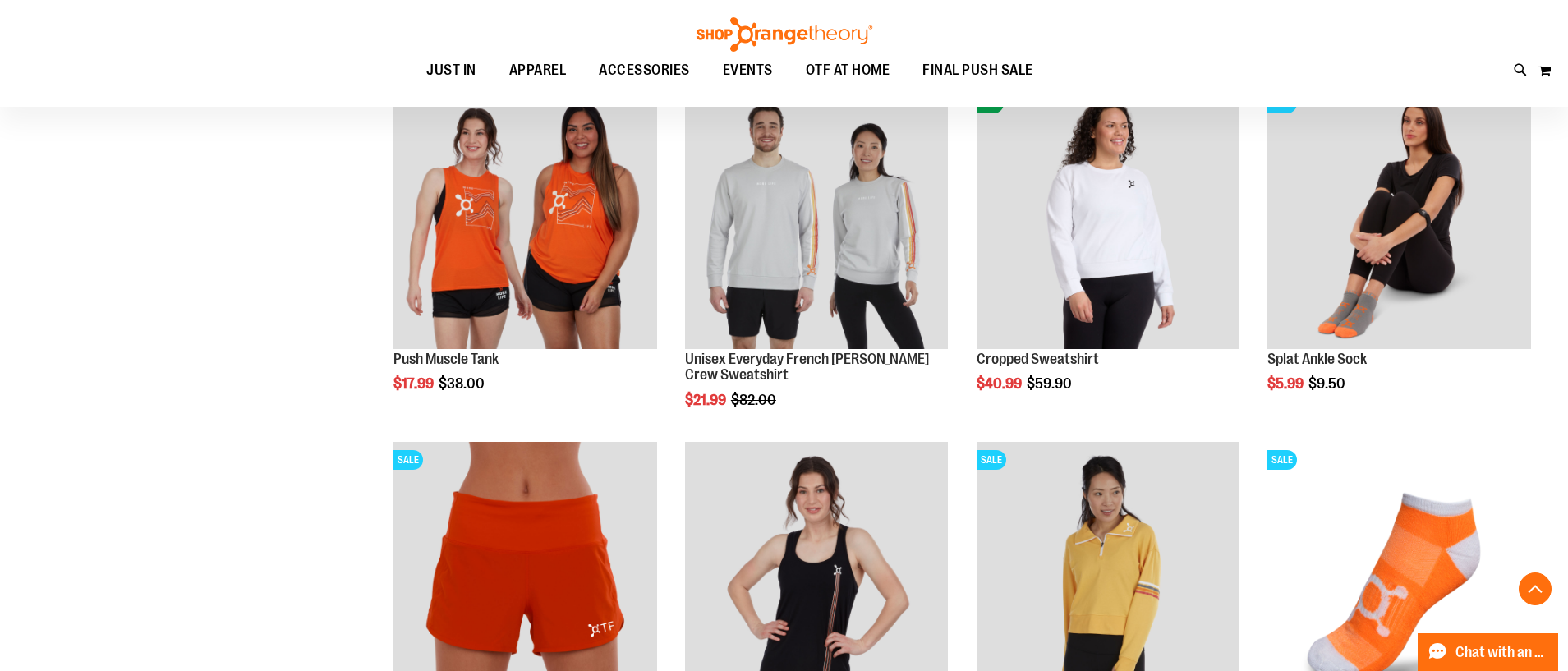
scroll to position [1730, 0]
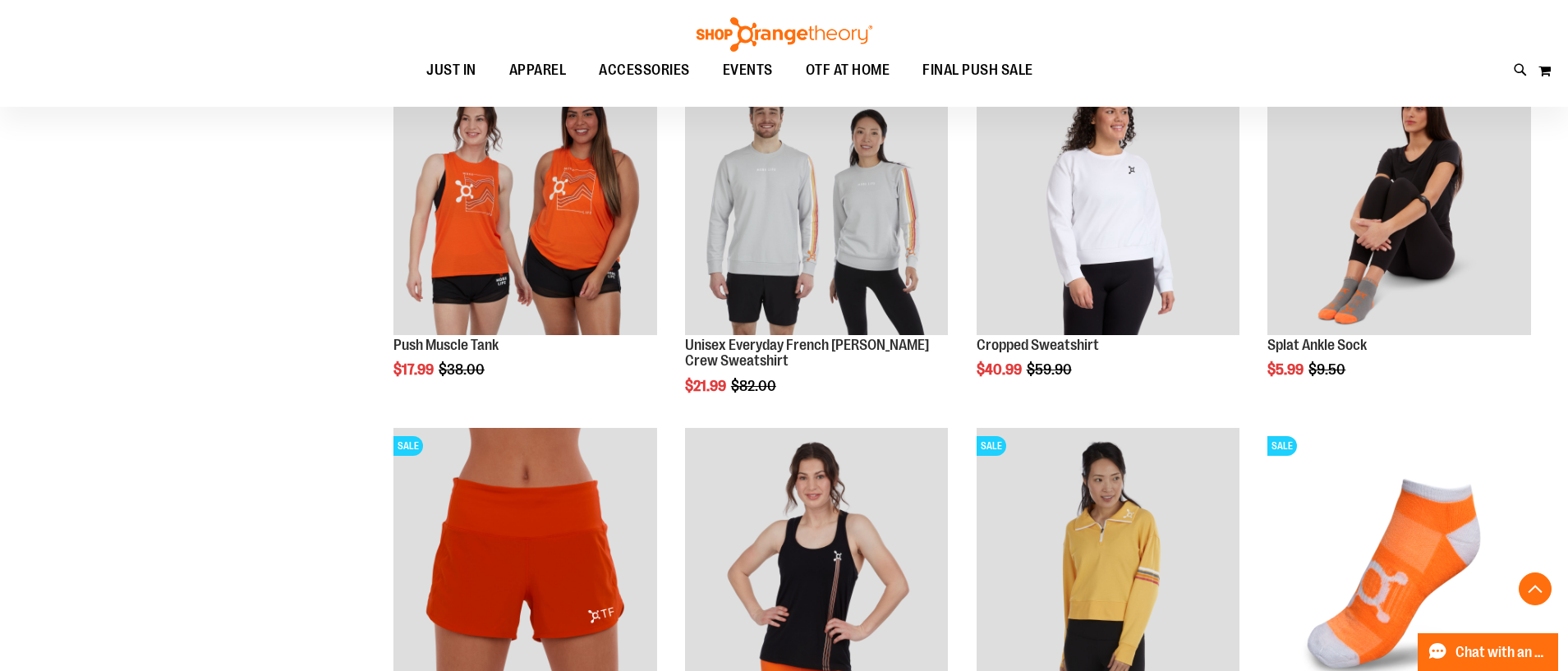
scroll to position [1728, 0]
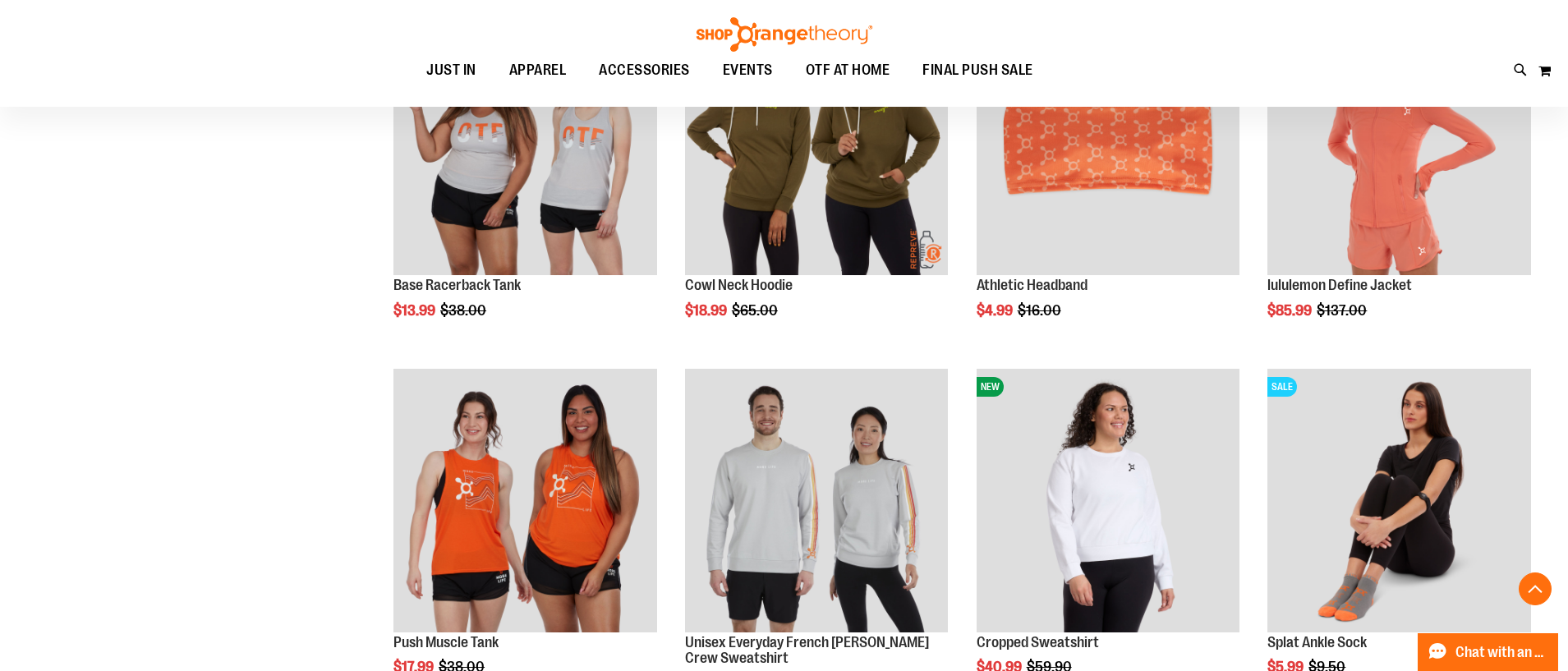
scroll to position [1449, 0]
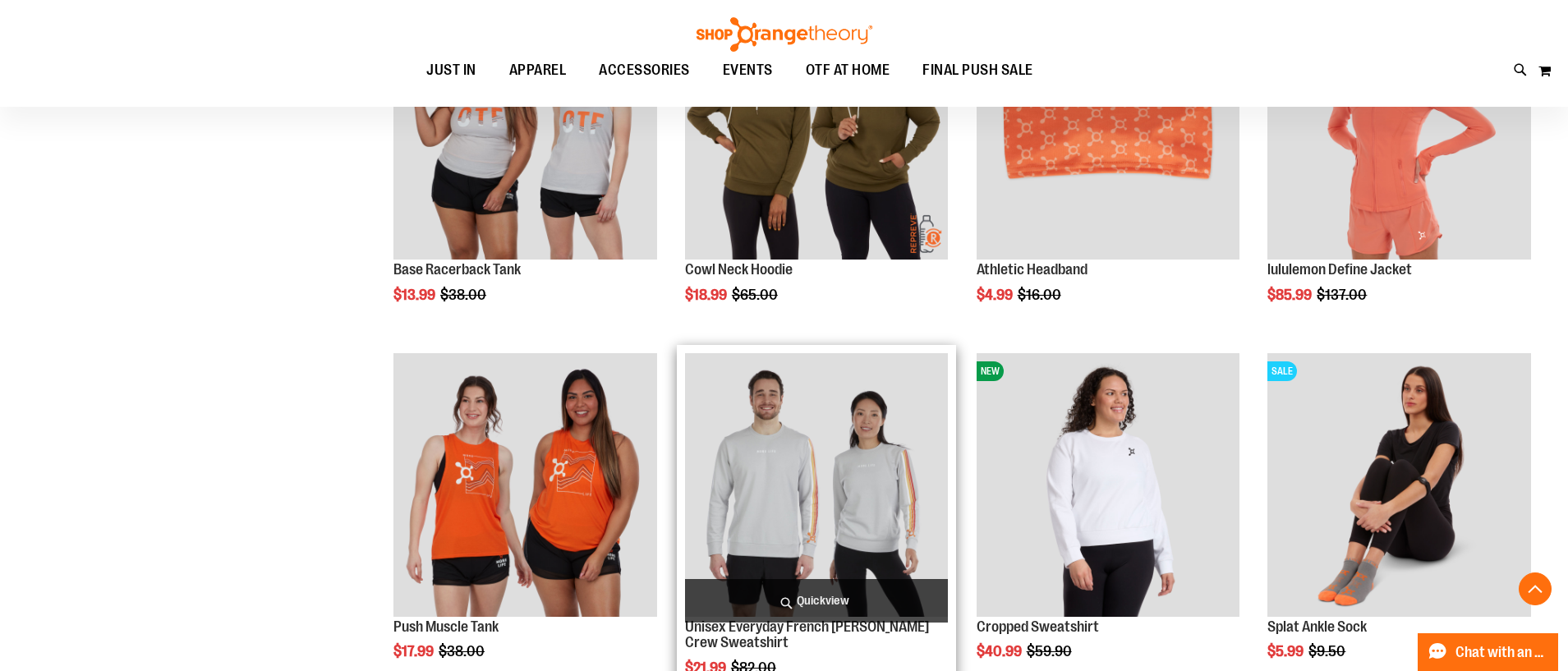
click at [897, 513] on img "product" at bounding box center [817, 485] width 264 height 264
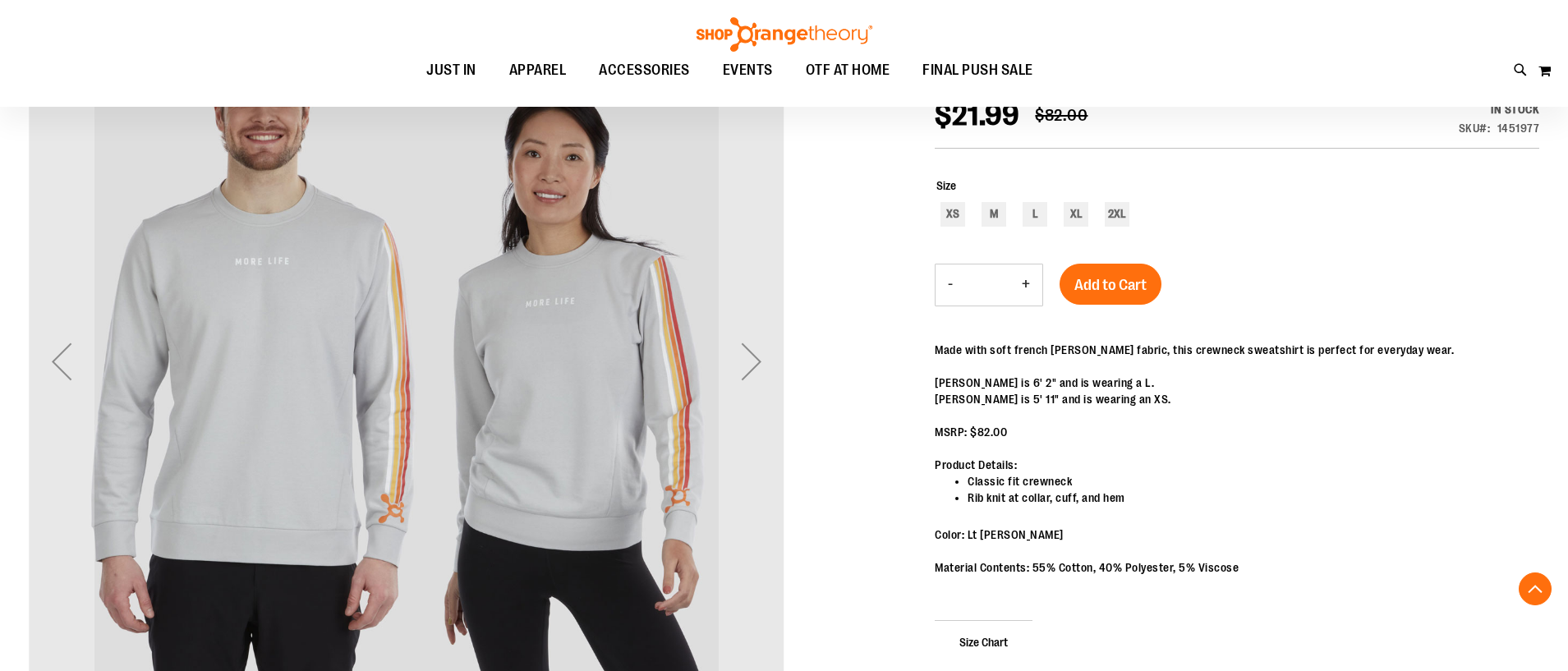
scroll to position [255, 0]
